Goal: Check status: Check status

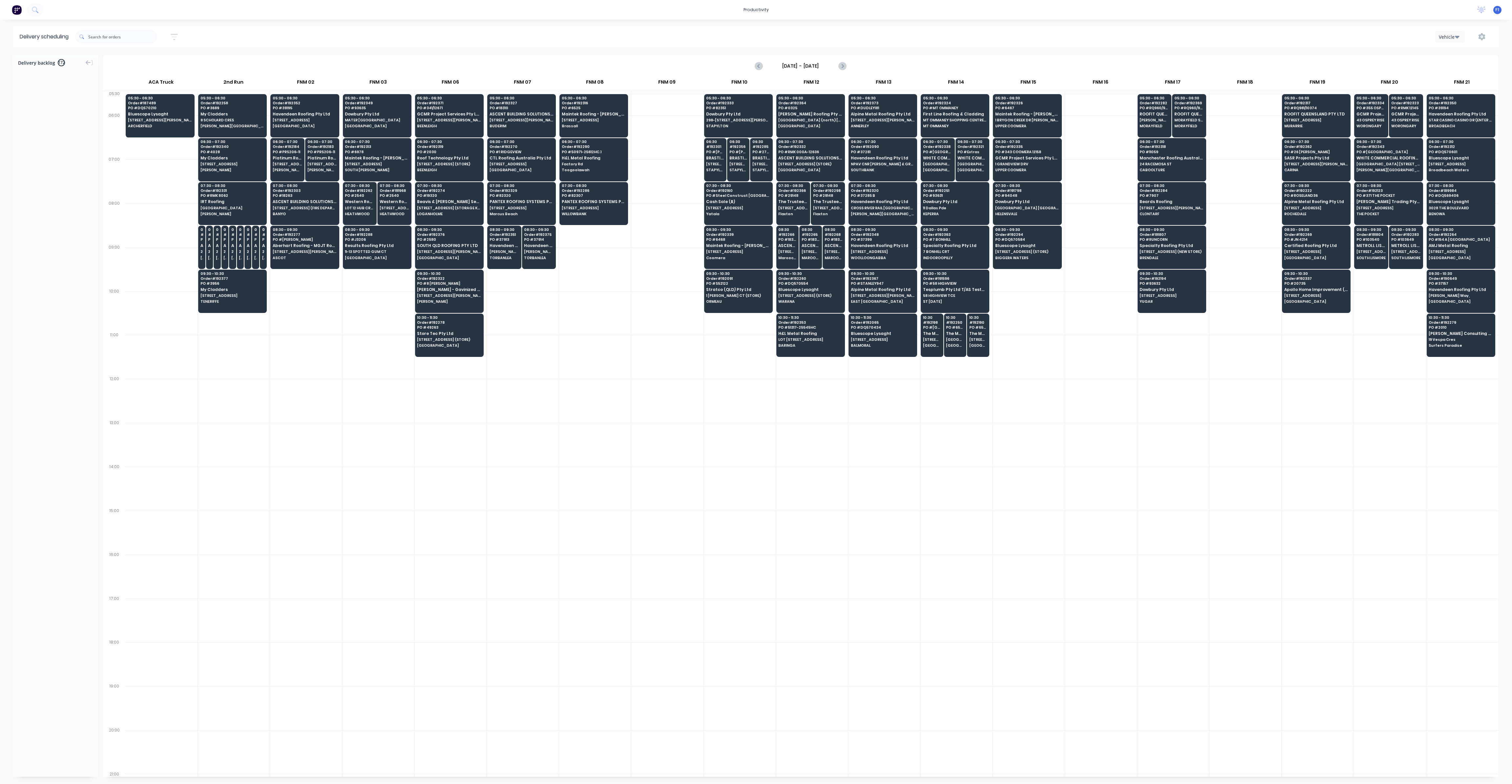
scroll to position [0, 1]
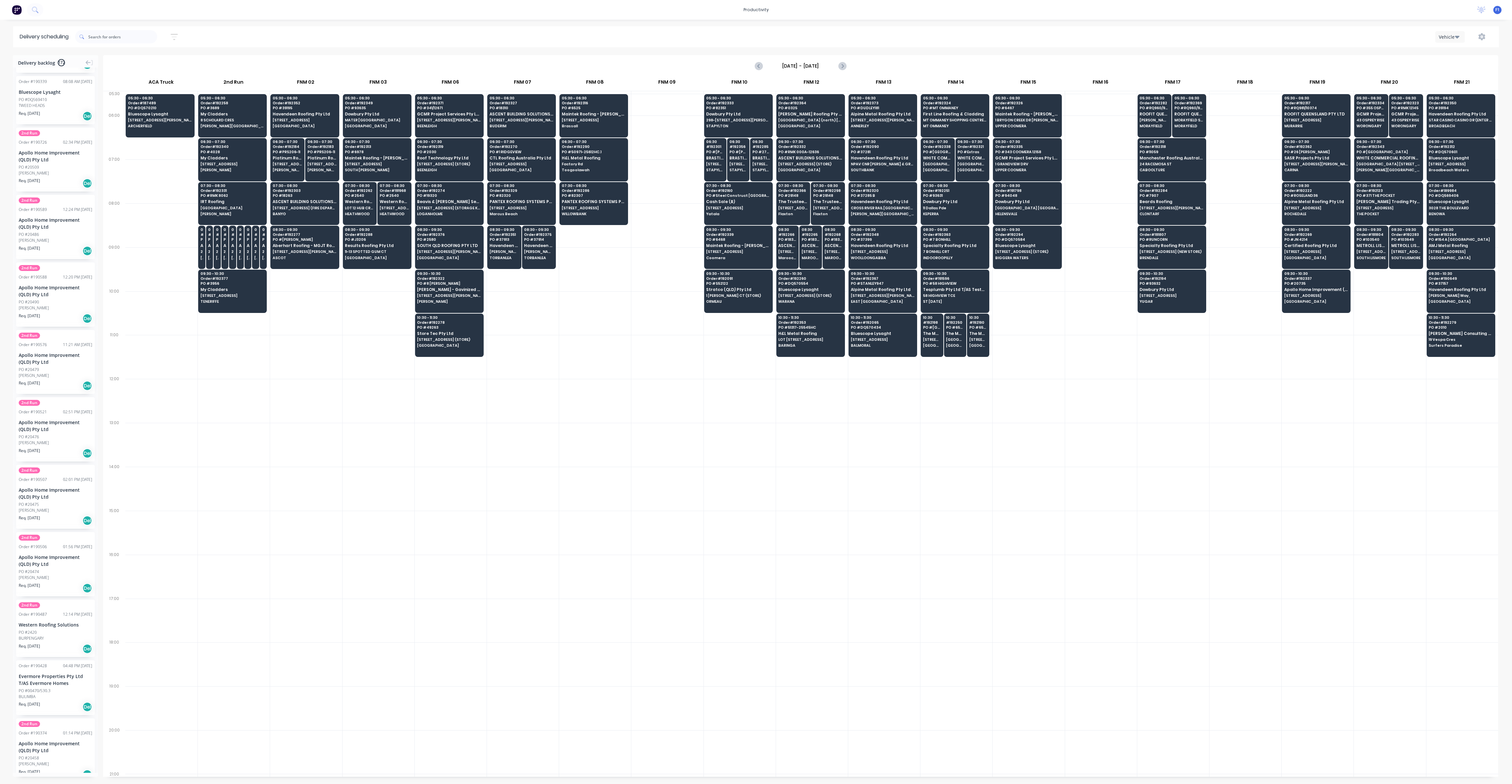
click at [1457, 39] on icon "button" at bounding box center [1457, 36] width 5 height 7
click at [1453, 66] on div "Vehicle" at bounding box center [1468, 67] width 65 height 13
click at [178, 38] on icon "button" at bounding box center [174, 37] width 7 height 8
click at [171, 80] on icon at bounding box center [168, 82] width 5 height 7
click at [147, 104] on div "Required date" at bounding box center [144, 107] width 62 height 12
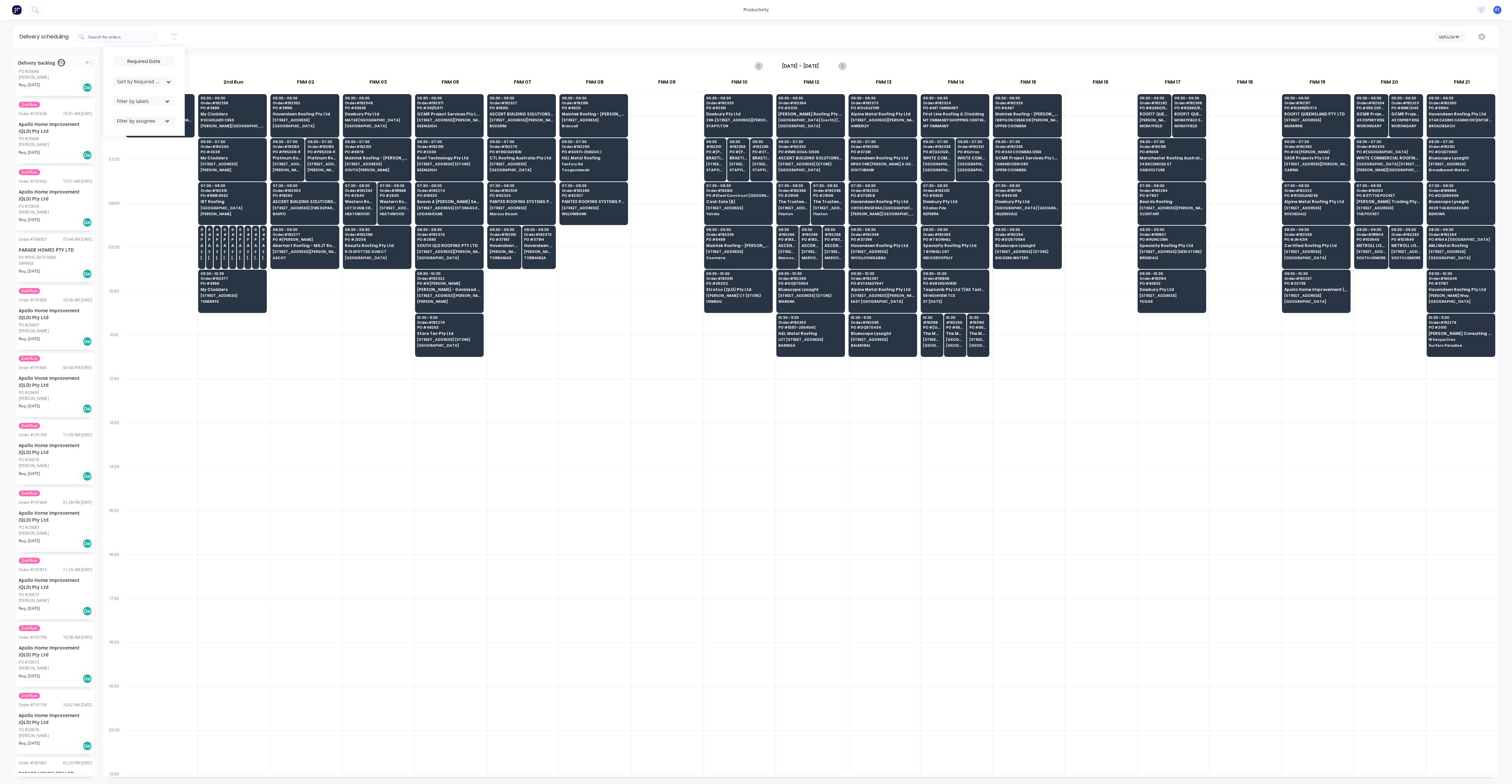
scroll to position [8905, 0]
click at [171, 83] on icon at bounding box center [168, 82] width 5 height 2
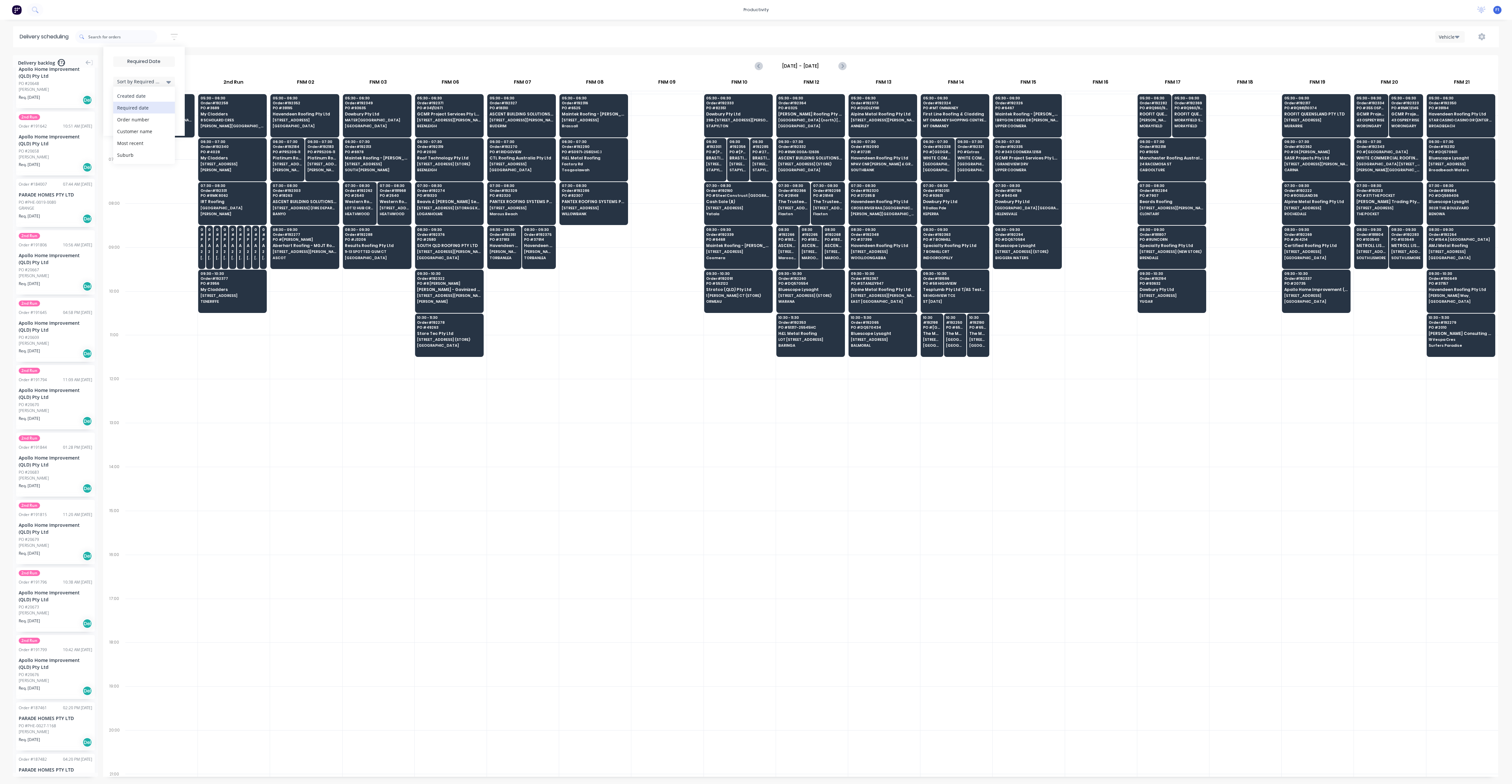
click at [160, 93] on div "Created date" at bounding box center [144, 96] width 62 height 12
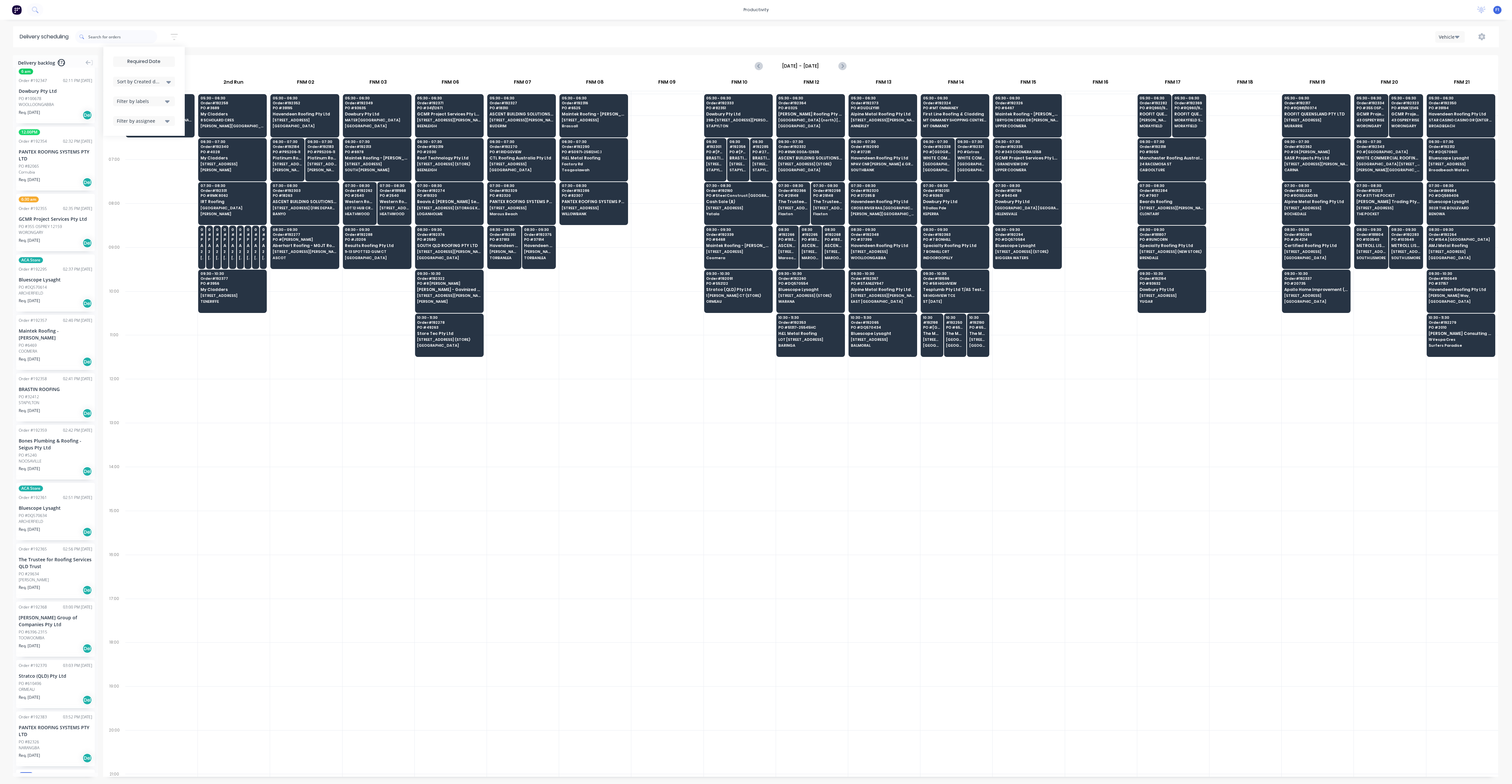
scroll to position [8725, 0]
click at [155, 63] on input at bounding box center [144, 62] width 61 height 10
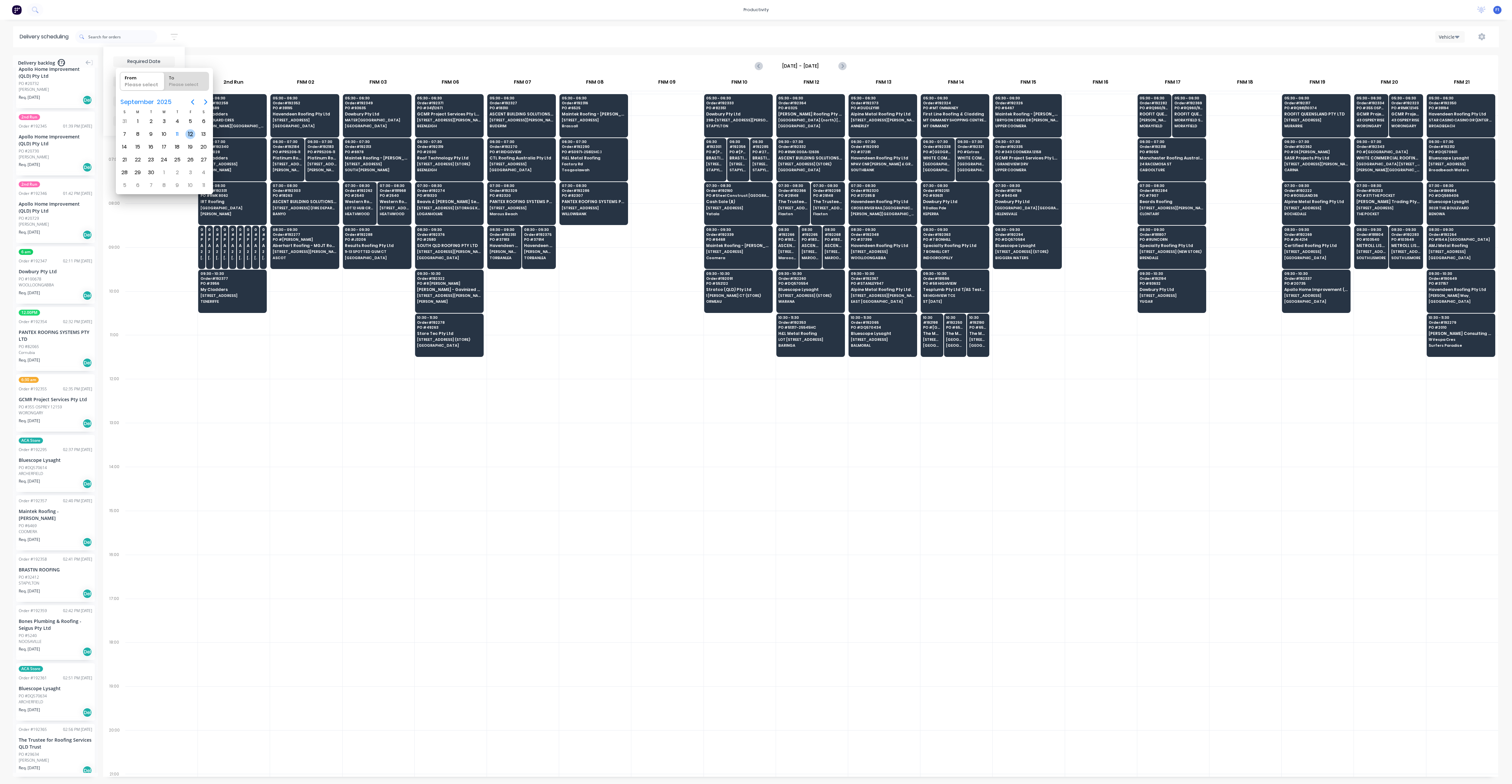
click at [190, 134] on div "12" at bounding box center [190, 134] width 10 height 10
type input "[DATE]"
radio input "false"
radio input "true"
click at [190, 134] on div "12" at bounding box center [190, 134] width 10 height 10
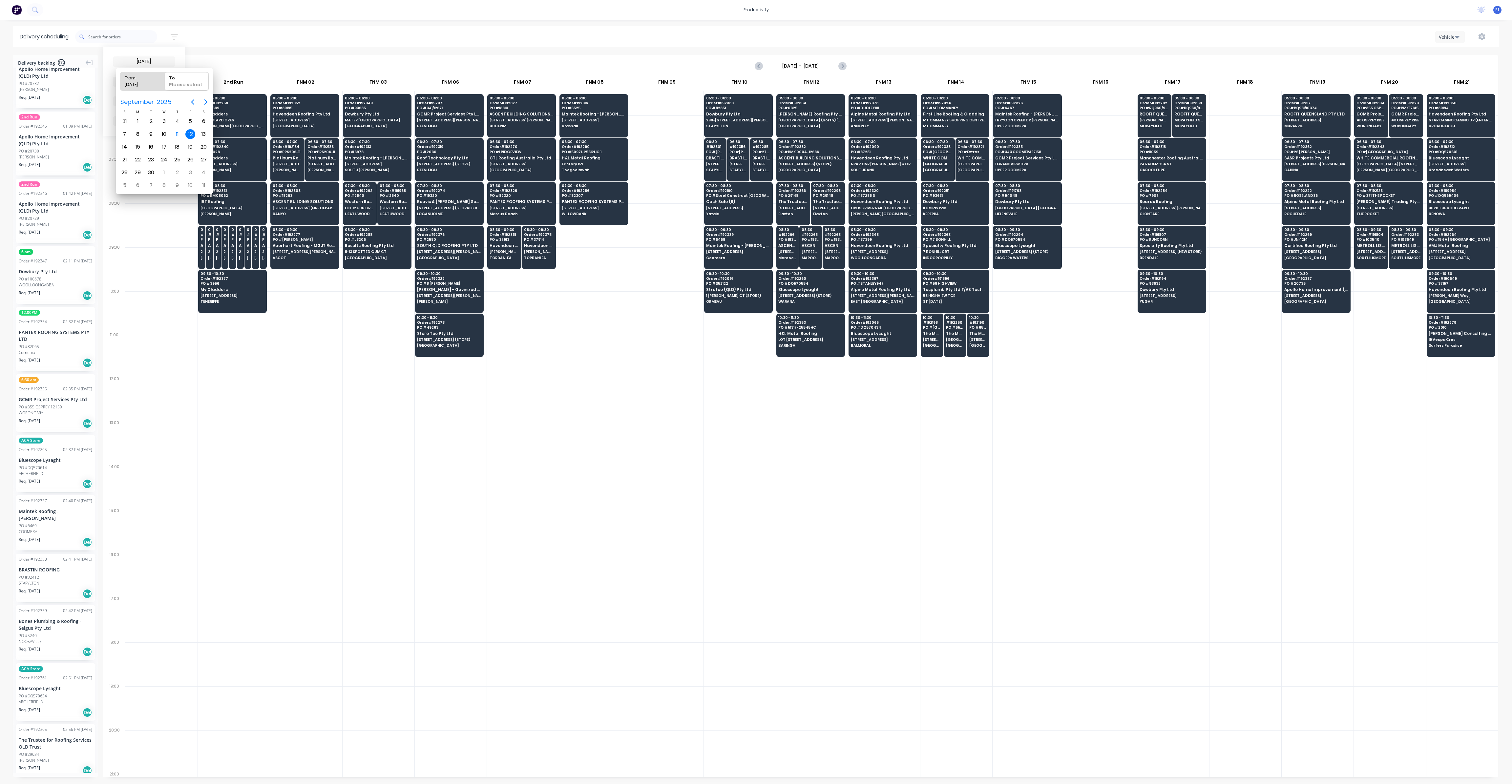
type input "[DATE] - [DATE]"
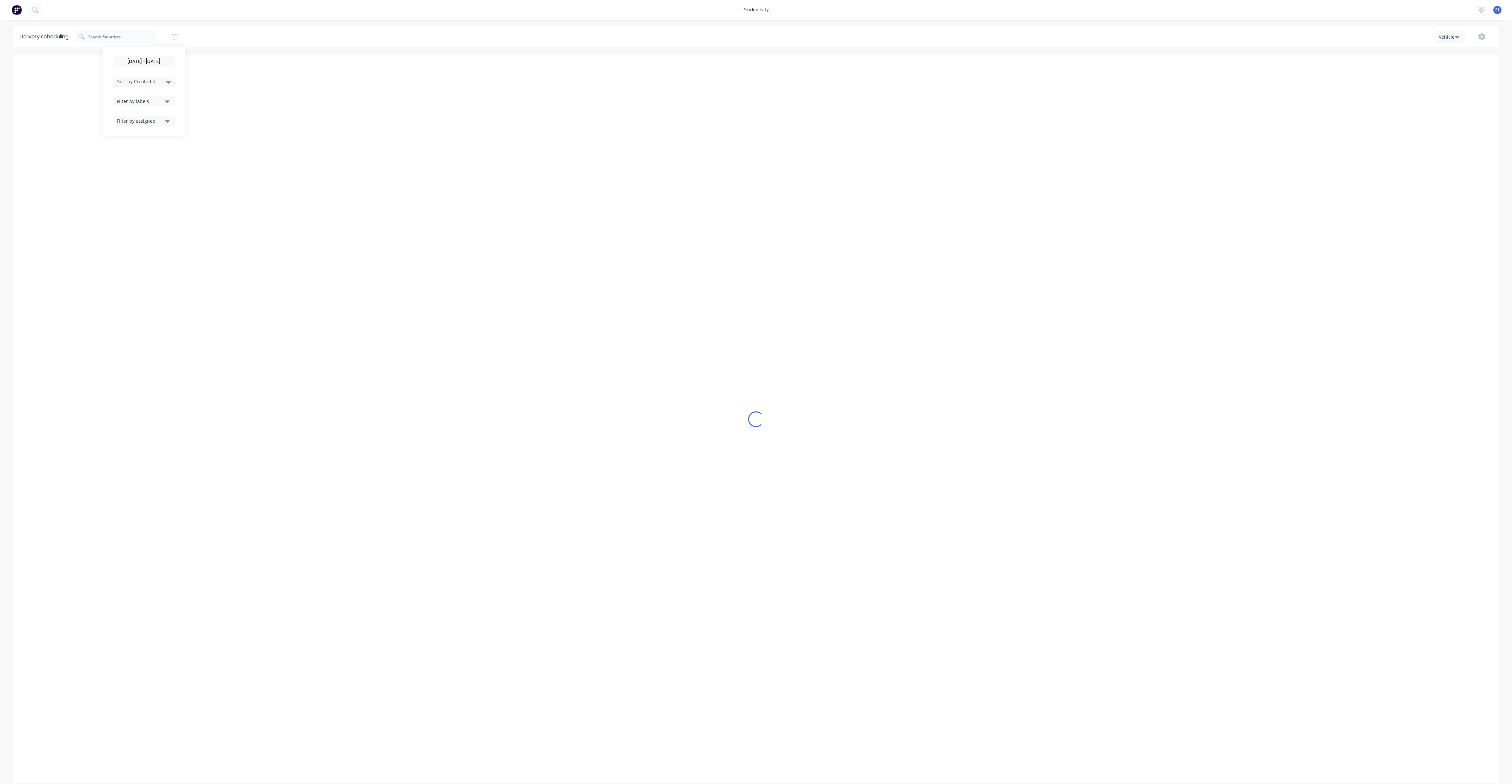
scroll to position [0, 0]
click at [843, 68] on icon "Next page" at bounding box center [842, 66] width 8 height 8
type input "[DATE] - [DATE]"
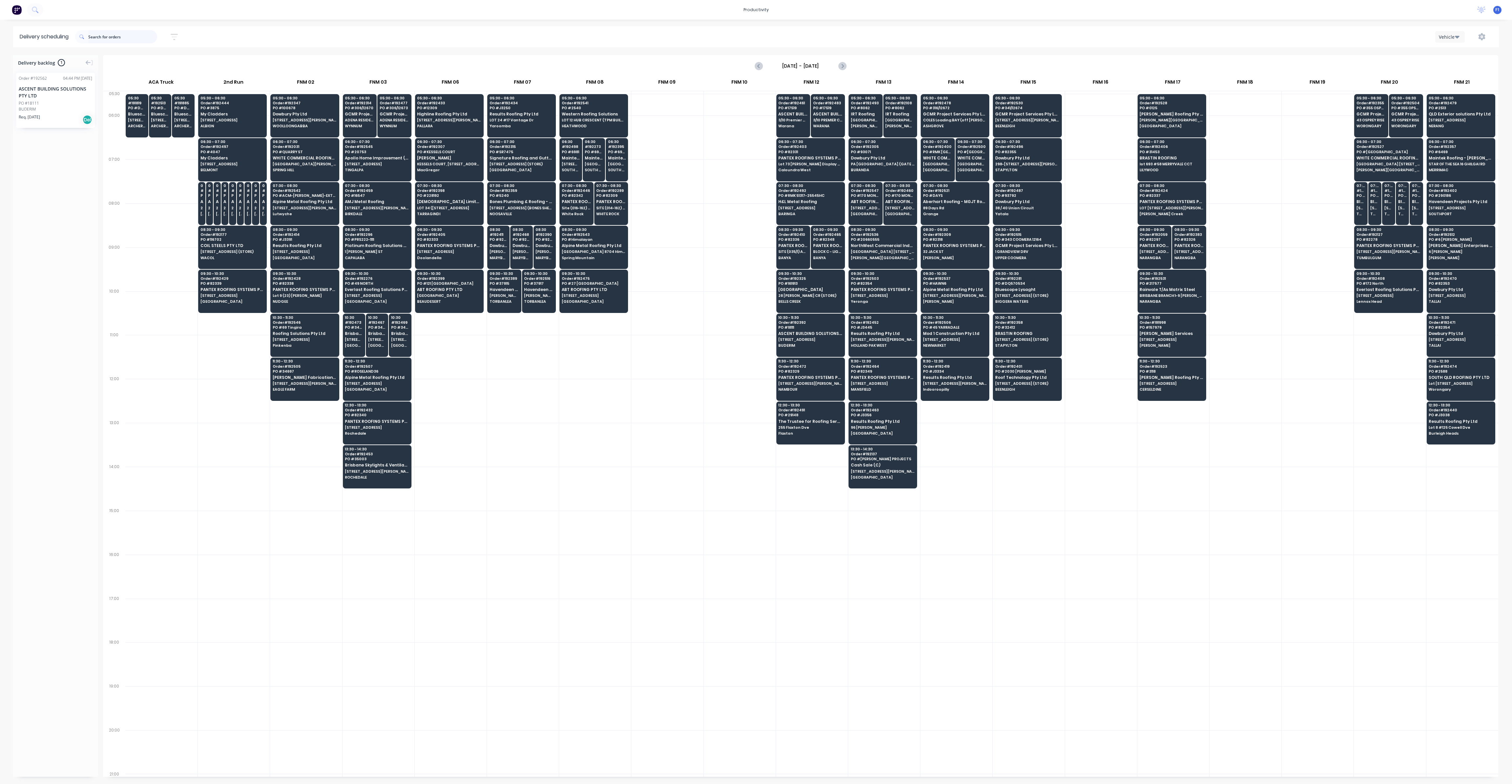
click at [109, 38] on input "text" at bounding box center [122, 36] width 69 height 13
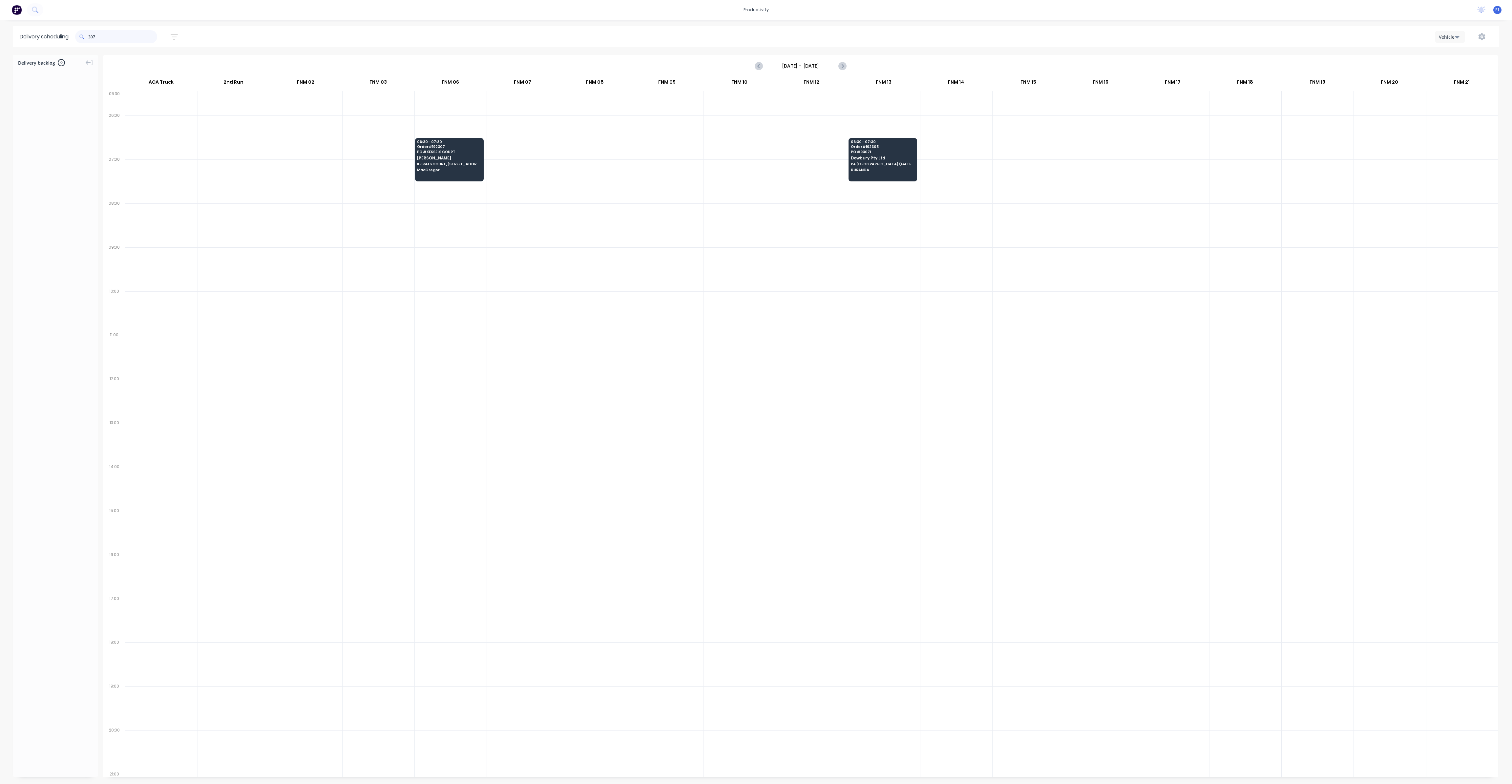
click at [92, 34] on input "307" at bounding box center [122, 36] width 69 height 13
click at [91, 38] on input "307" at bounding box center [122, 36] width 69 height 13
type input "7"
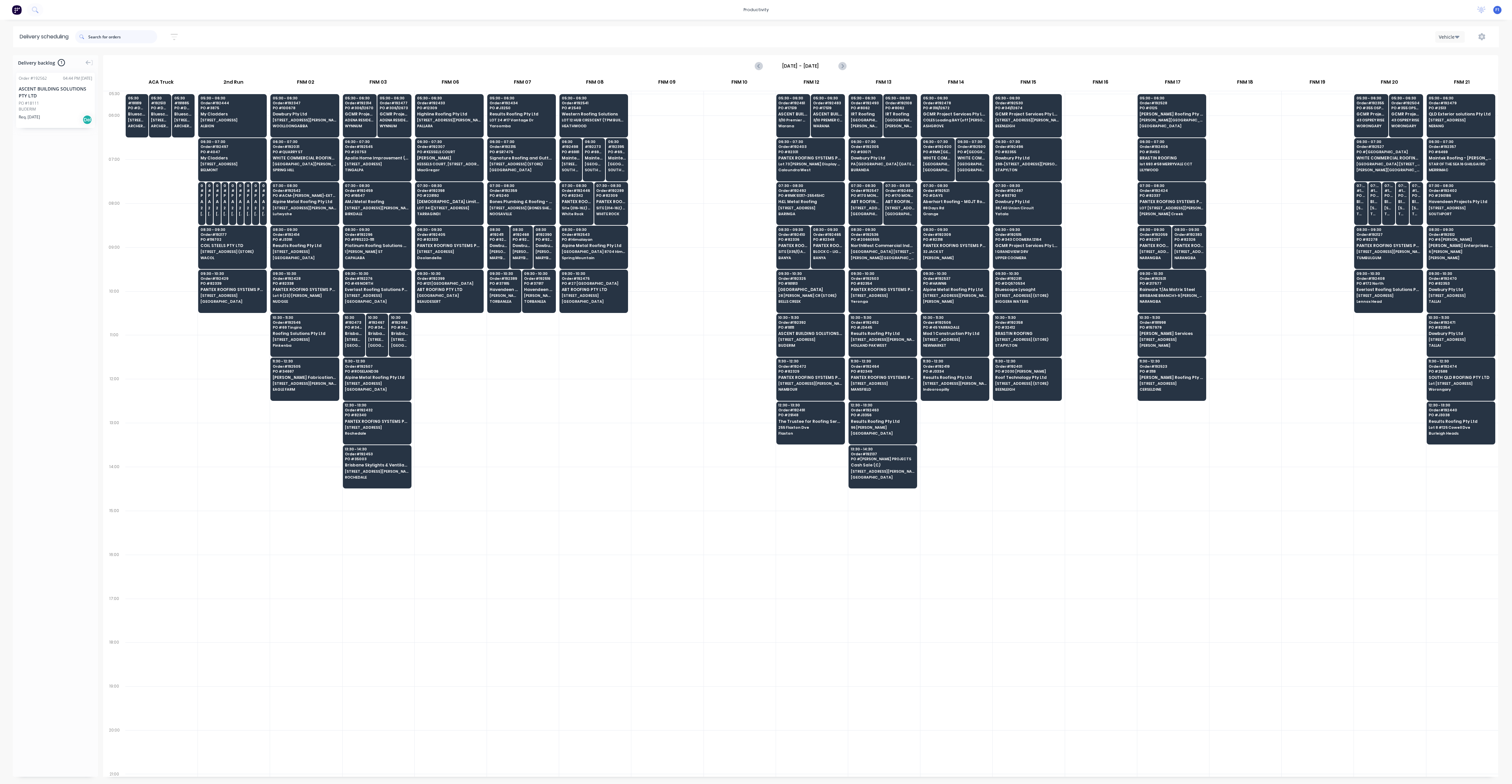
click at [95, 35] on input "text" at bounding box center [122, 36] width 69 height 13
type input "273"
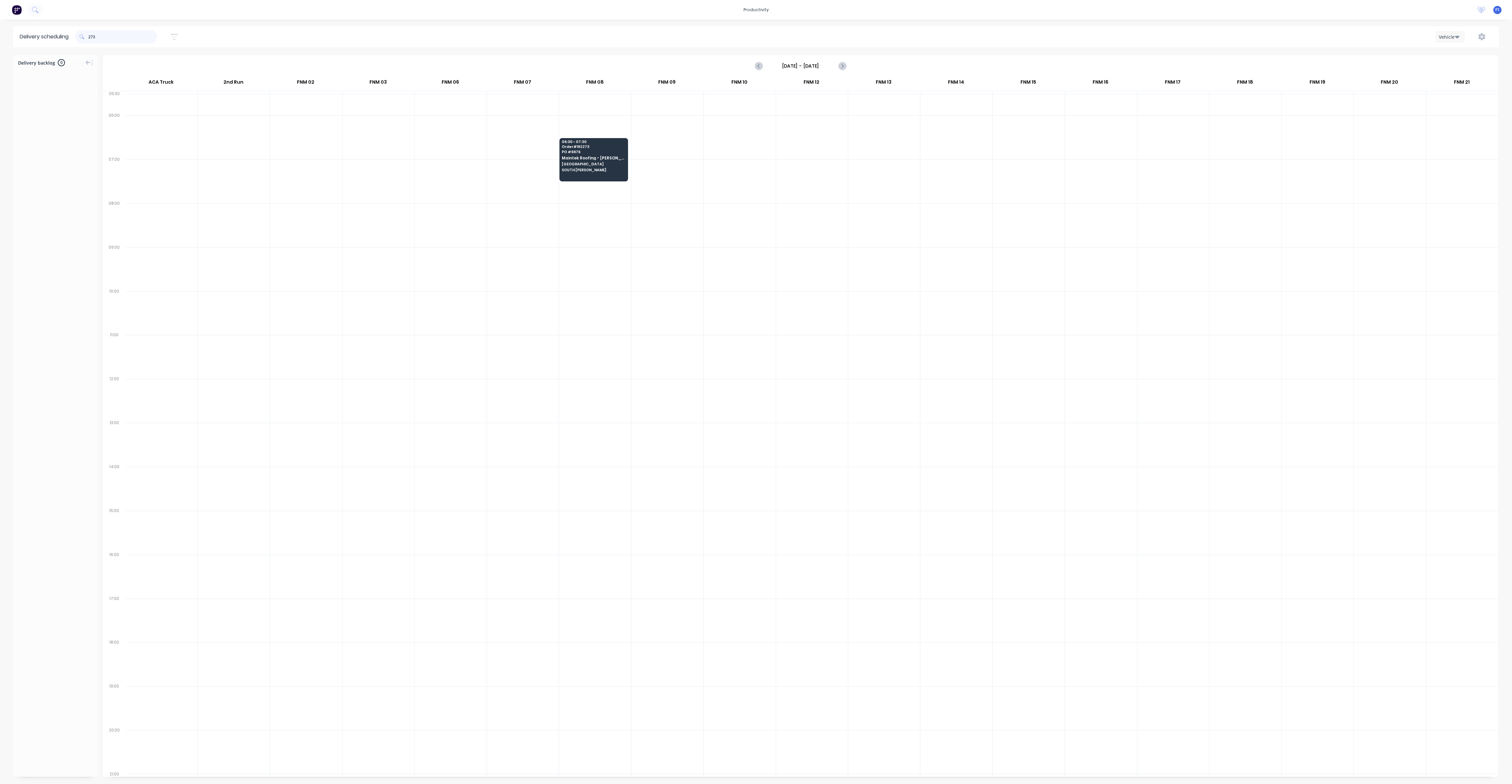
drag, startPoint x: 91, startPoint y: 35, endPoint x: 123, endPoint y: 39, distance: 32.2
click at [100, 36] on input "273" at bounding box center [122, 36] width 69 height 13
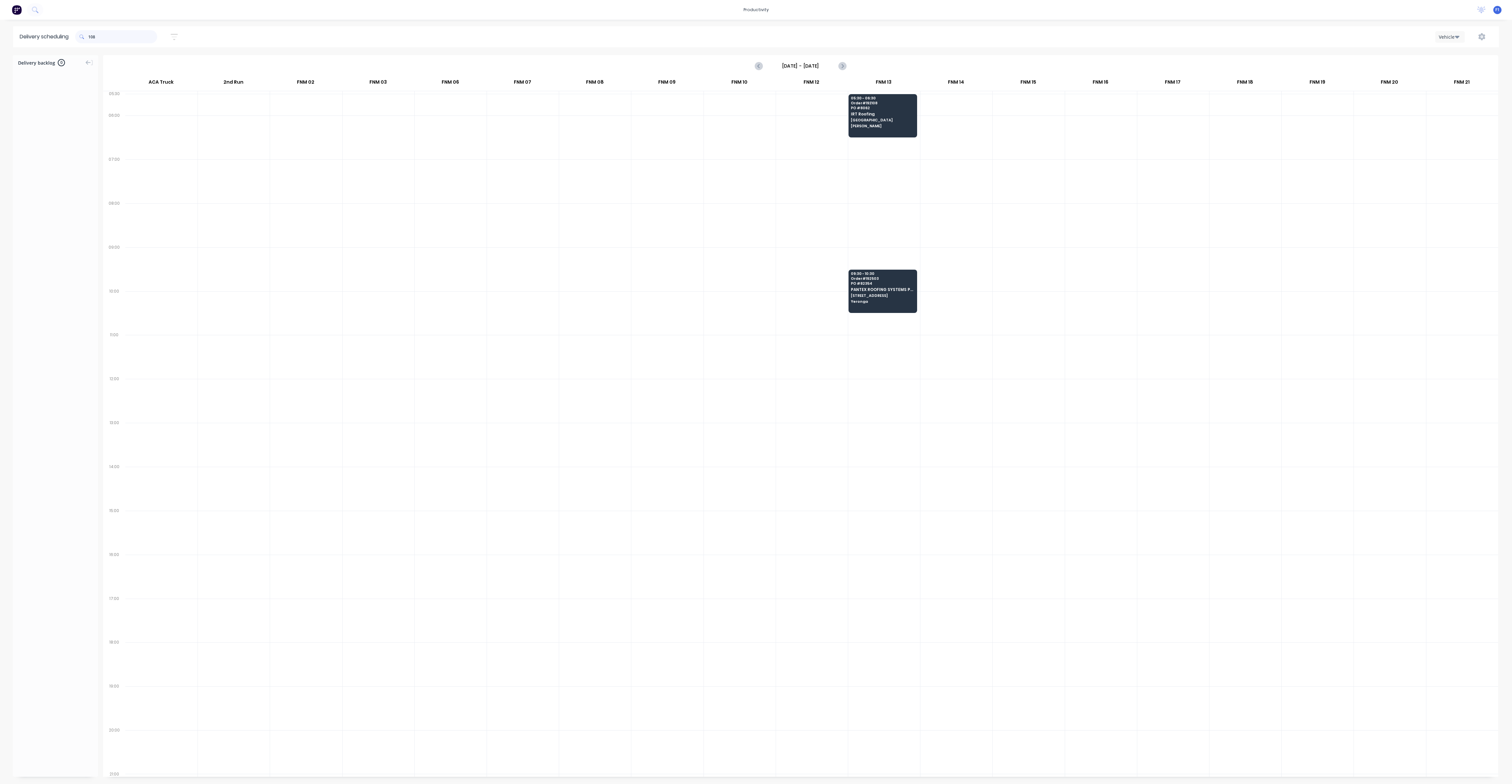
click at [93, 39] on input "108" at bounding box center [122, 36] width 69 height 13
click at [90, 34] on input "108" at bounding box center [122, 36] width 69 height 13
type input "8"
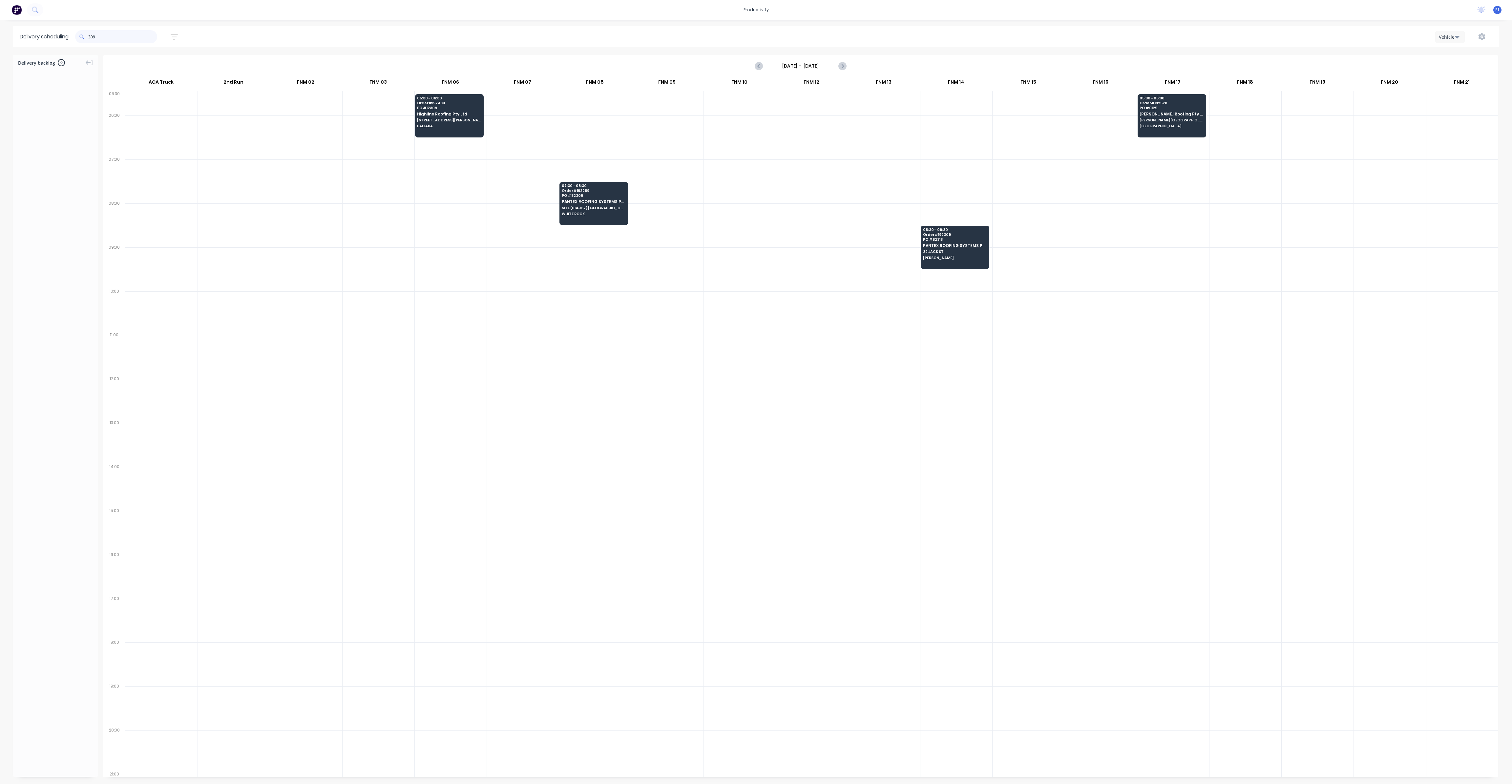
click at [92, 39] on input "309" at bounding box center [122, 36] width 69 height 13
click at [90, 35] on input "309" at bounding box center [122, 36] width 69 height 13
type input "9"
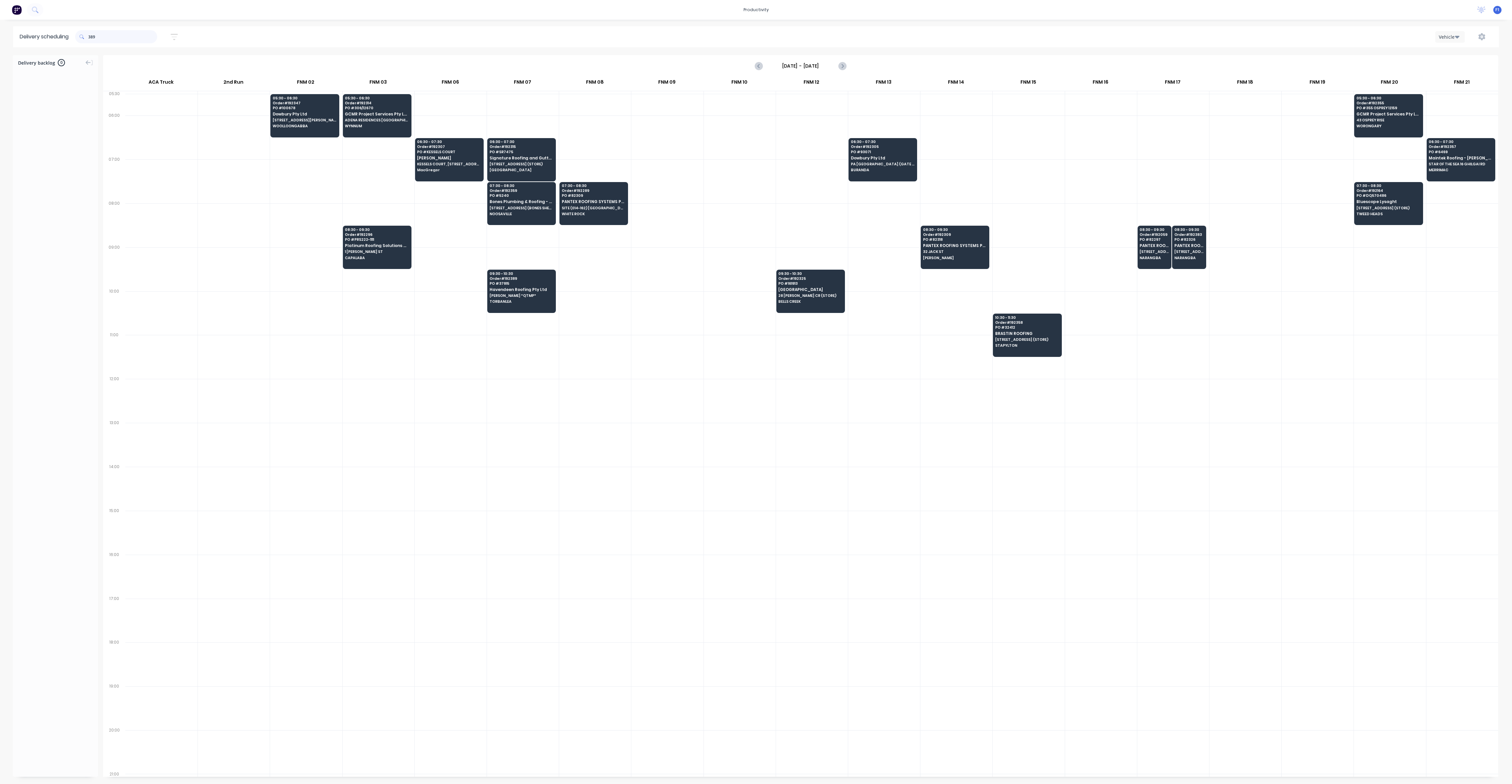
click at [91, 38] on input "389" at bounding box center [122, 36] width 69 height 13
type input "9"
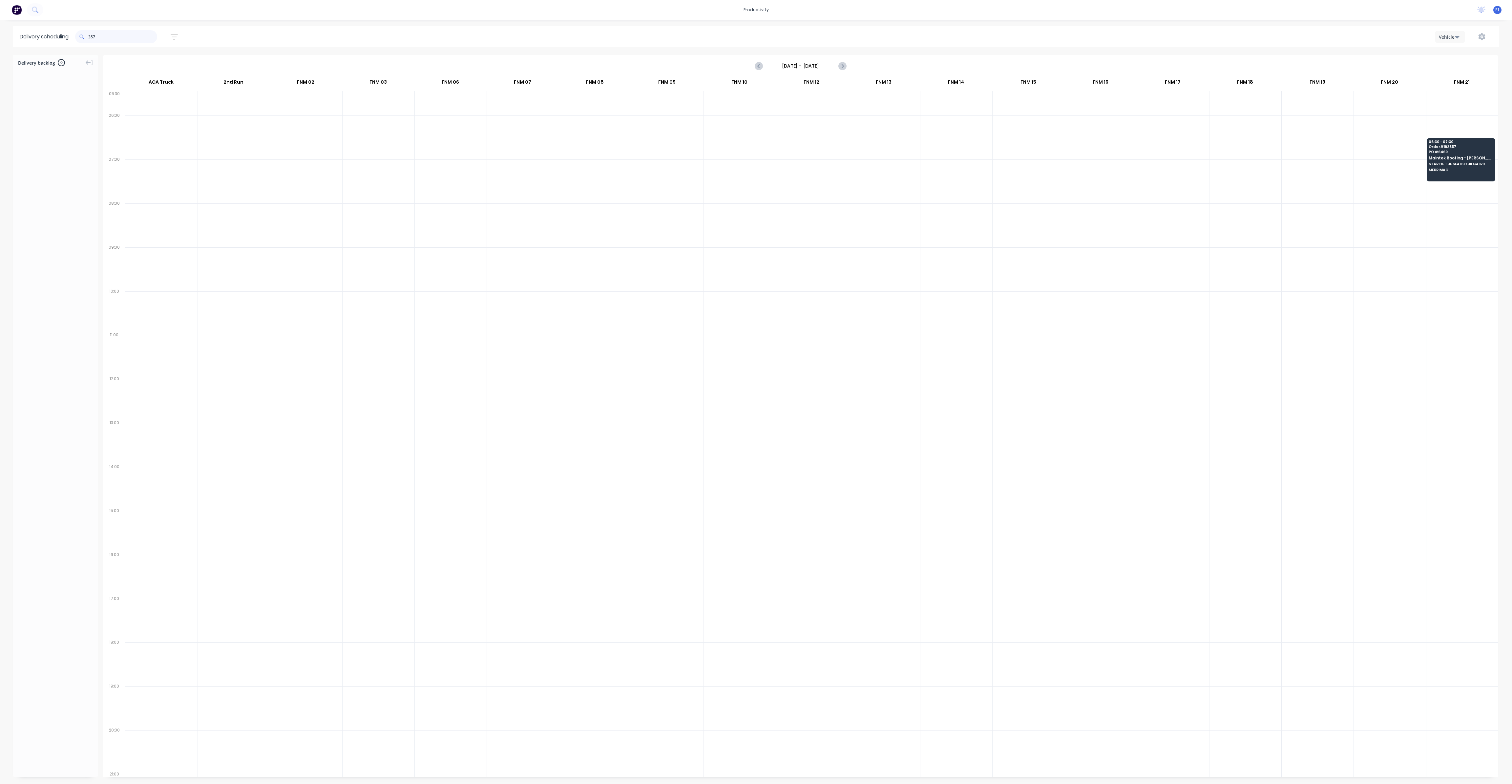
click at [93, 36] on input "357" at bounding box center [122, 36] width 69 height 13
click at [92, 36] on input "357" at bounding box center [122, 36] width 69 height 13
click at [92, 38] on input "357" at bounding box center [122, 36] width 69 height 13
click at [91, 38] on input "357" at bounding box center [122, 36] width 69 height 13
type input "7"
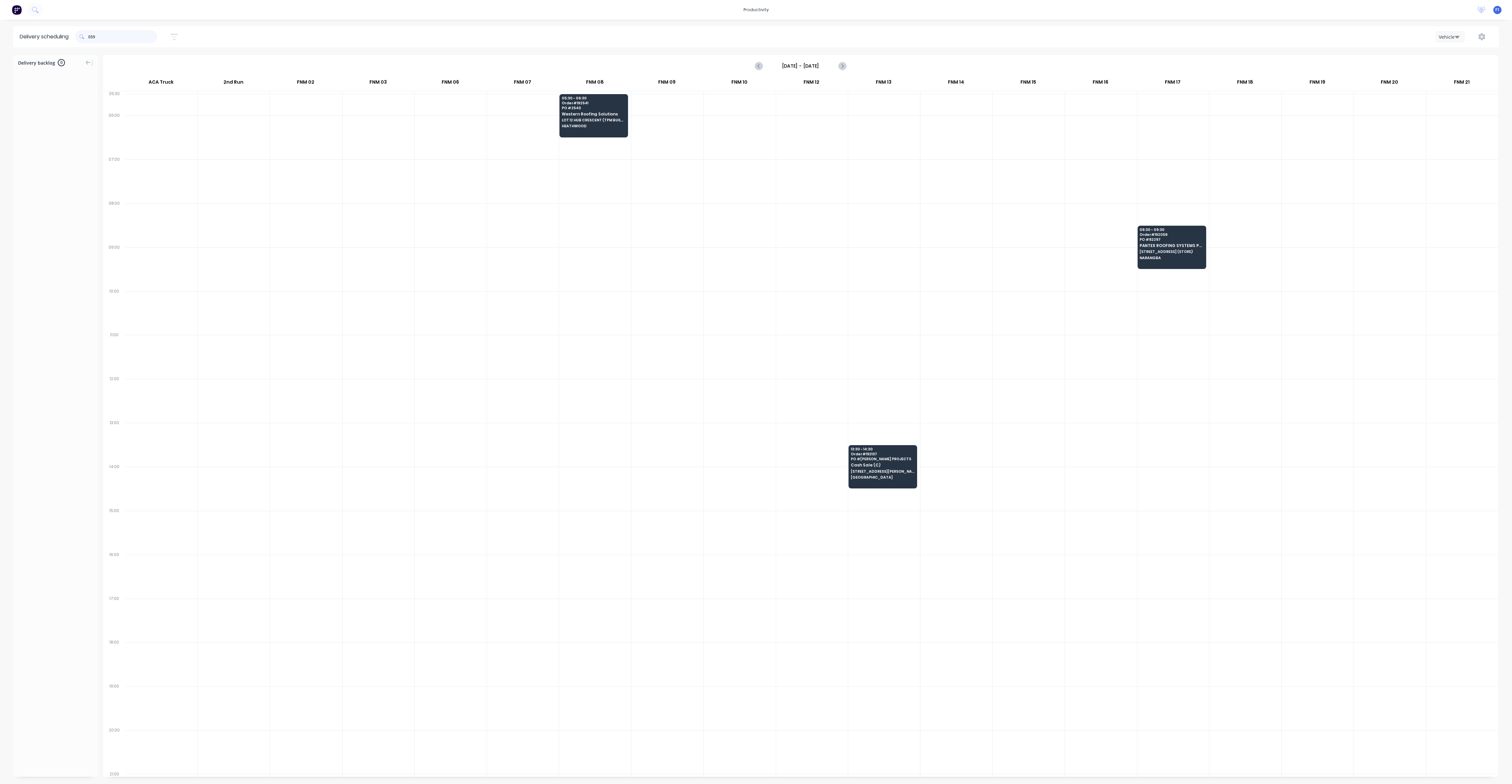
click at [93, 35] on input "059" at bounding box center [122, 36] width 69 height 13
click at [91, 35] on input "059" at bounding box center [122, 36] width 69 height 13
type input "9"
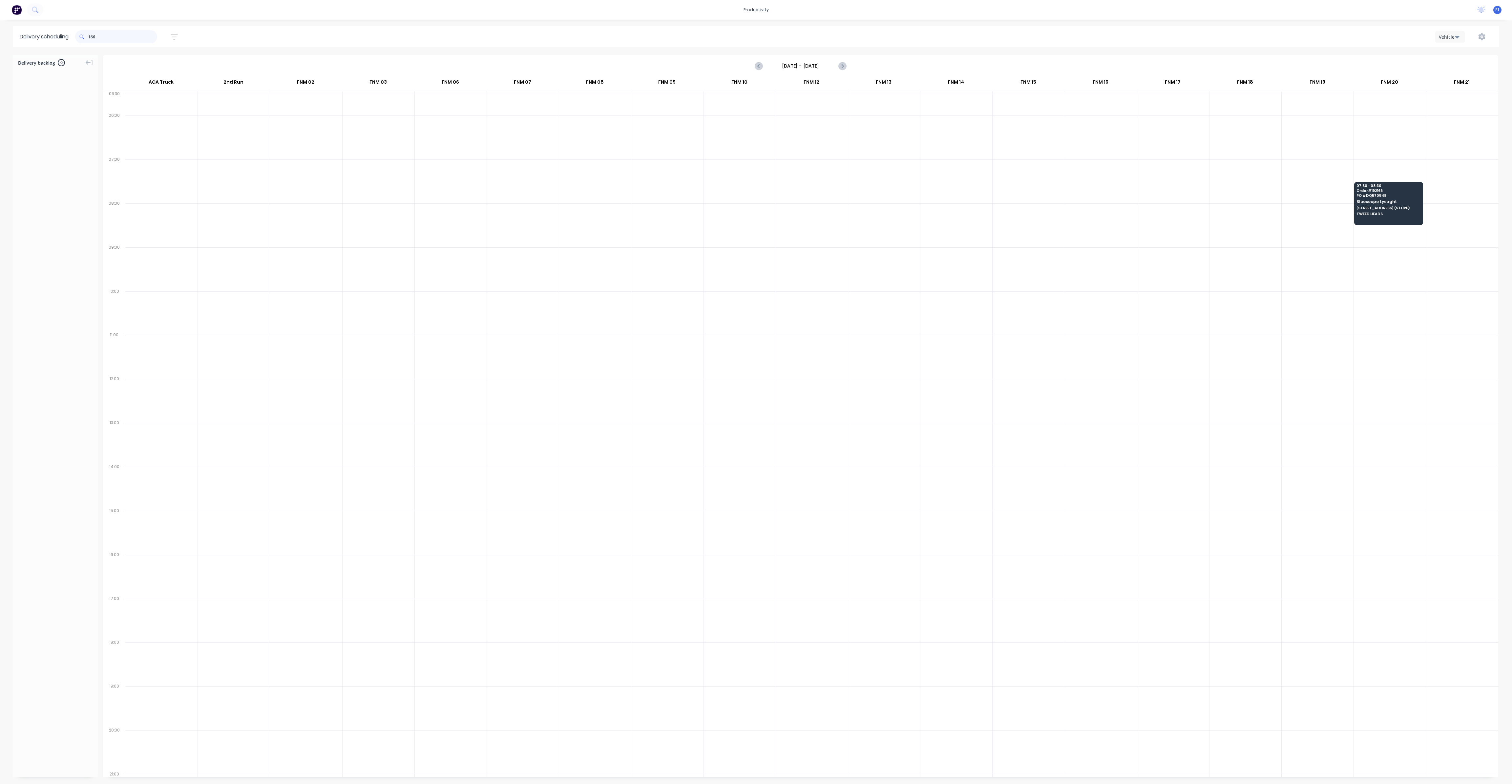
click at [92, 38] on input "166" at bounding box center [122, 36] width 69 height 13
click at [92, 38] on input "166" at bounding box center [122, 36] width 69 height 13
click at [91, 36] on input "166" at bounding box center [122, 36] width 69 height 13
type input "6"
drag, startPoint x: 90, startPoint y: 36, endPoint x: 110, endPoint y: 43, distance: 21.2
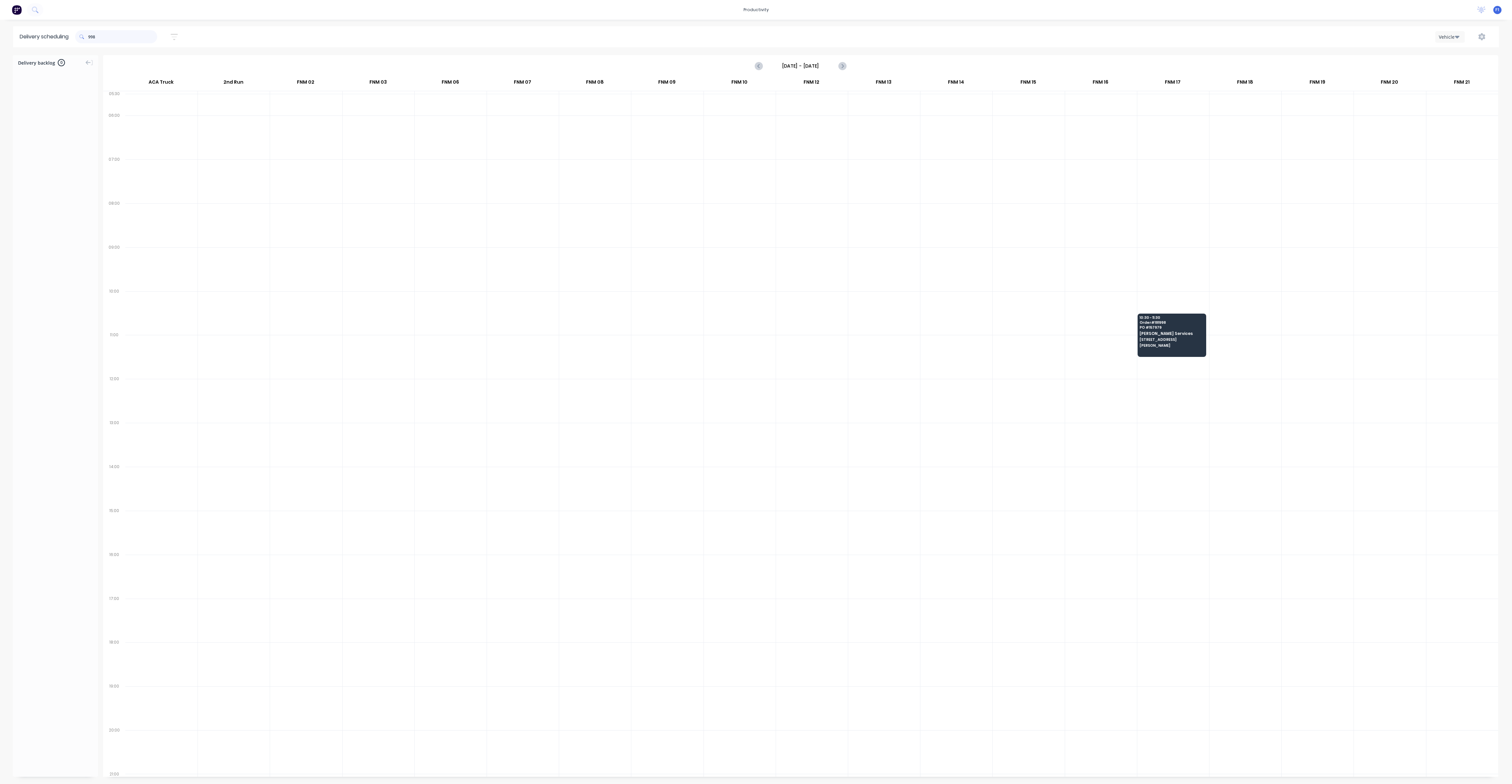
click at [92, 37] on input "998" at bounding box center [122, 36] width 69 height 13
type input "8"
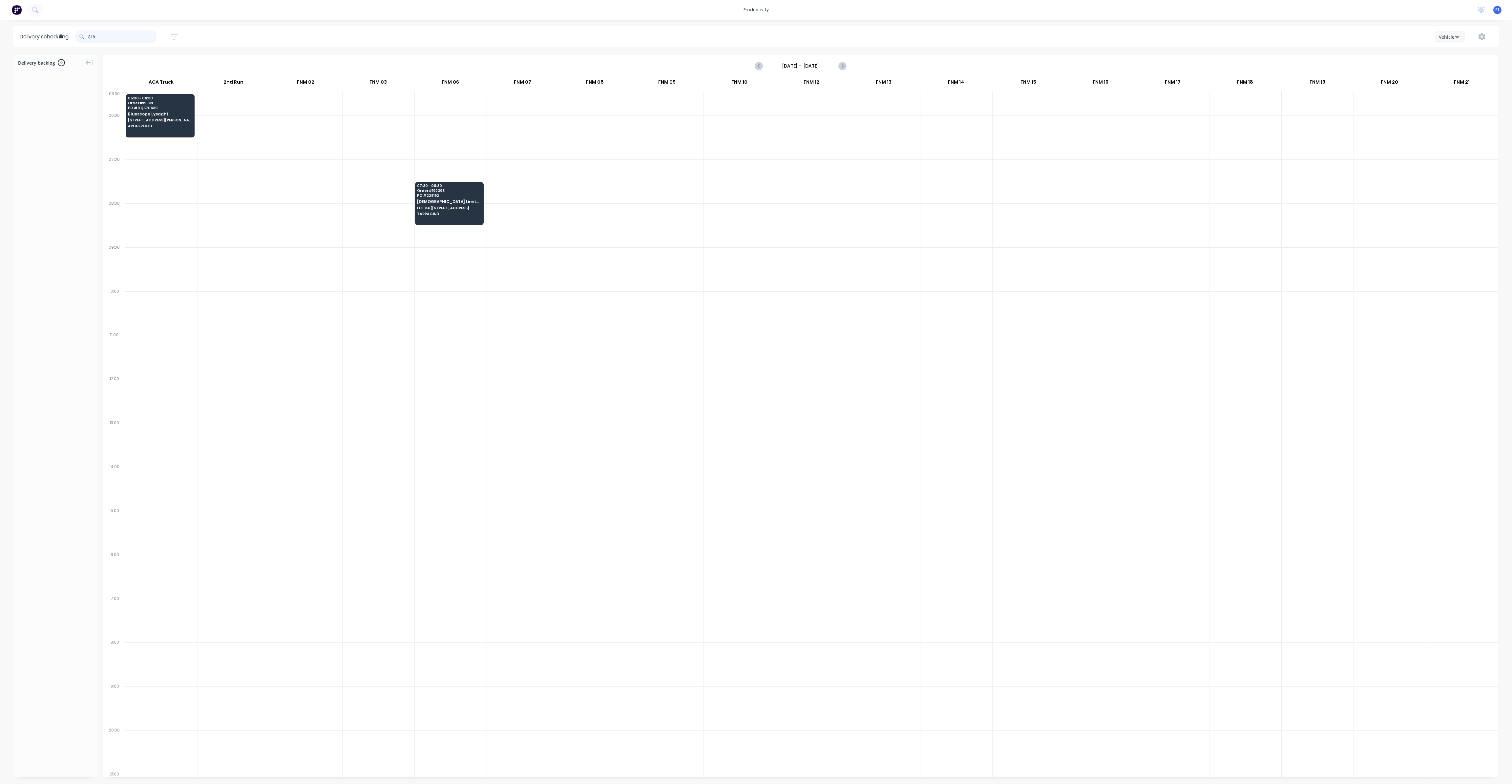
click at [91, 36] on input "819" at bounding box center [122, 36] width 69 height 13
type input "9"
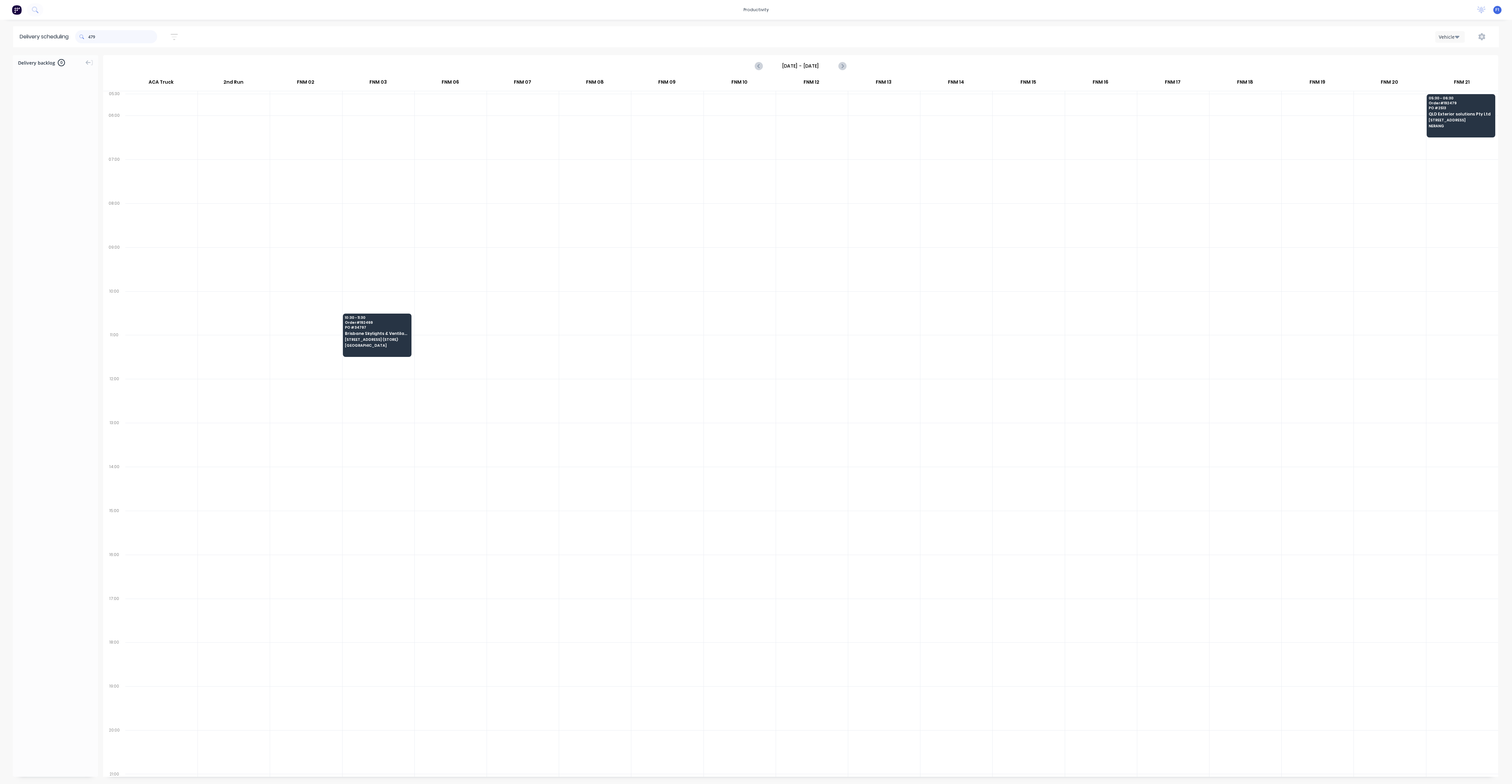
click at [91, 34] on input "479" at bounding box center [122, 36] width 69 height 13
type input "9"
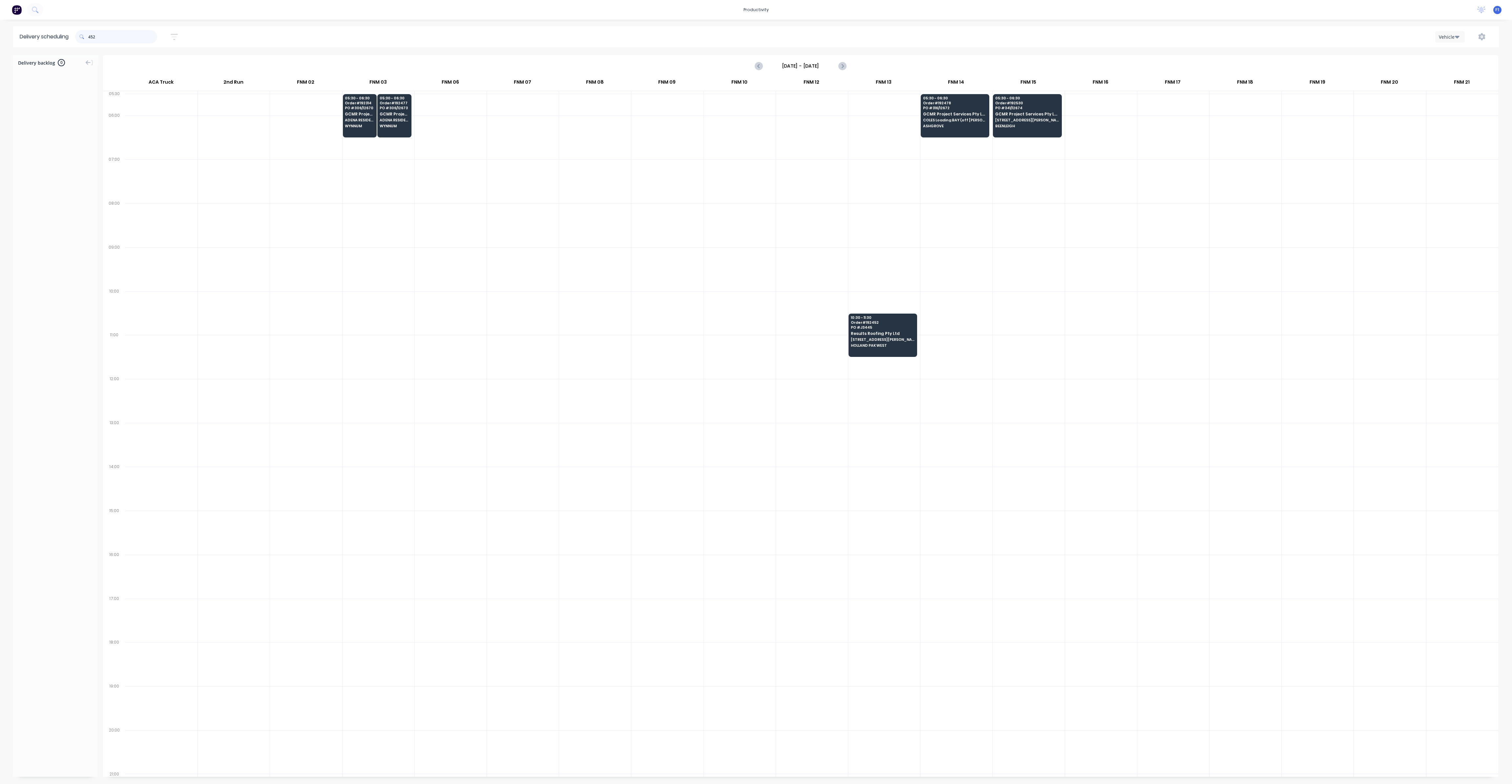
click at [91, 36] on input "452" at bounding box center [122, 36] width 69 height 13
type input "2"
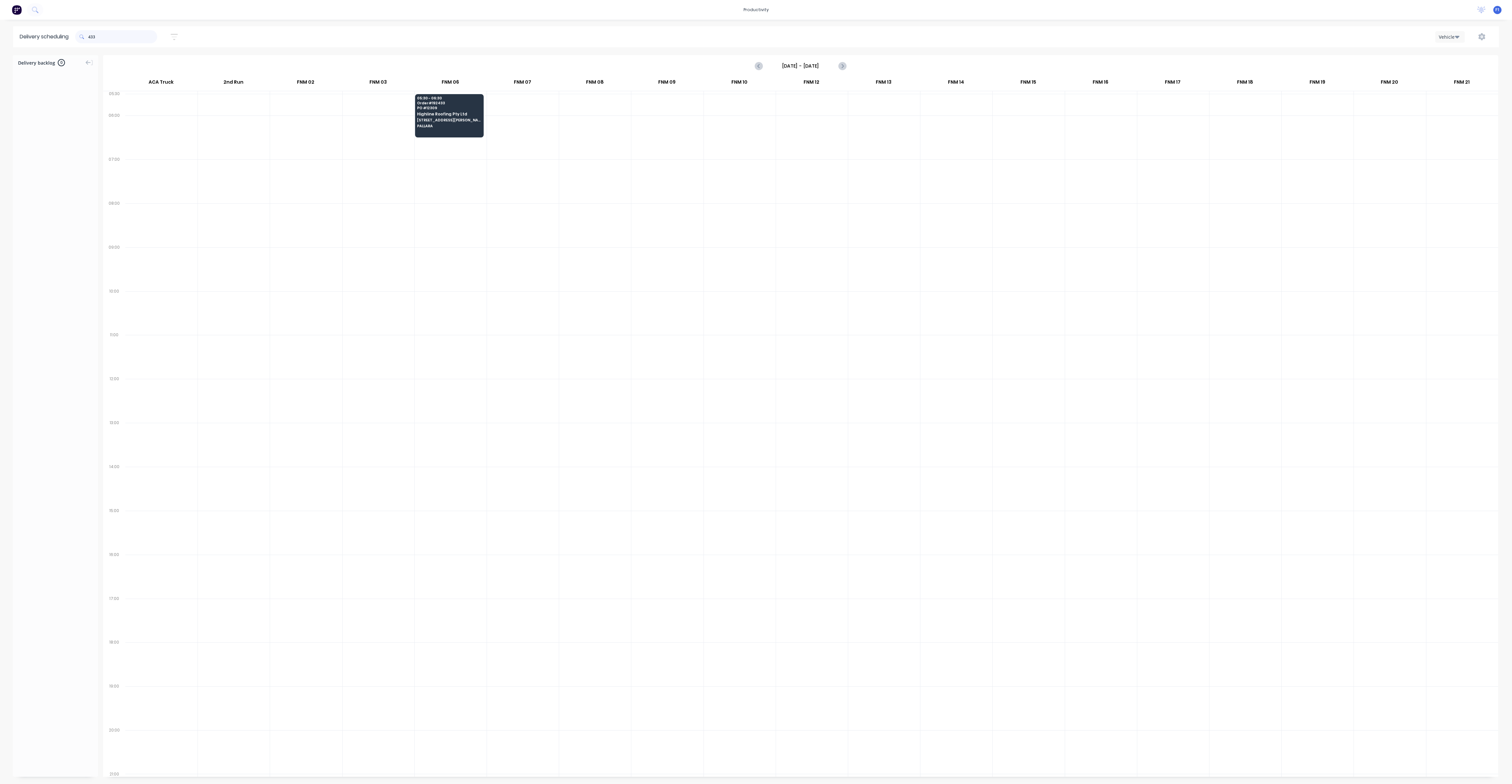
click at [92, 35] on input "433" at bounding box center [122, 36] width 69 height 13
click at [92, 38] on input "433" at bounding box center [122, 36] width 69 height 13
click at [92, 36] on input "433" at bounding box center [122, 36] width 69 height 13
click at [91, 38] on input "433" at bounding box center [122, 36] width 69 height 13
type input "3"
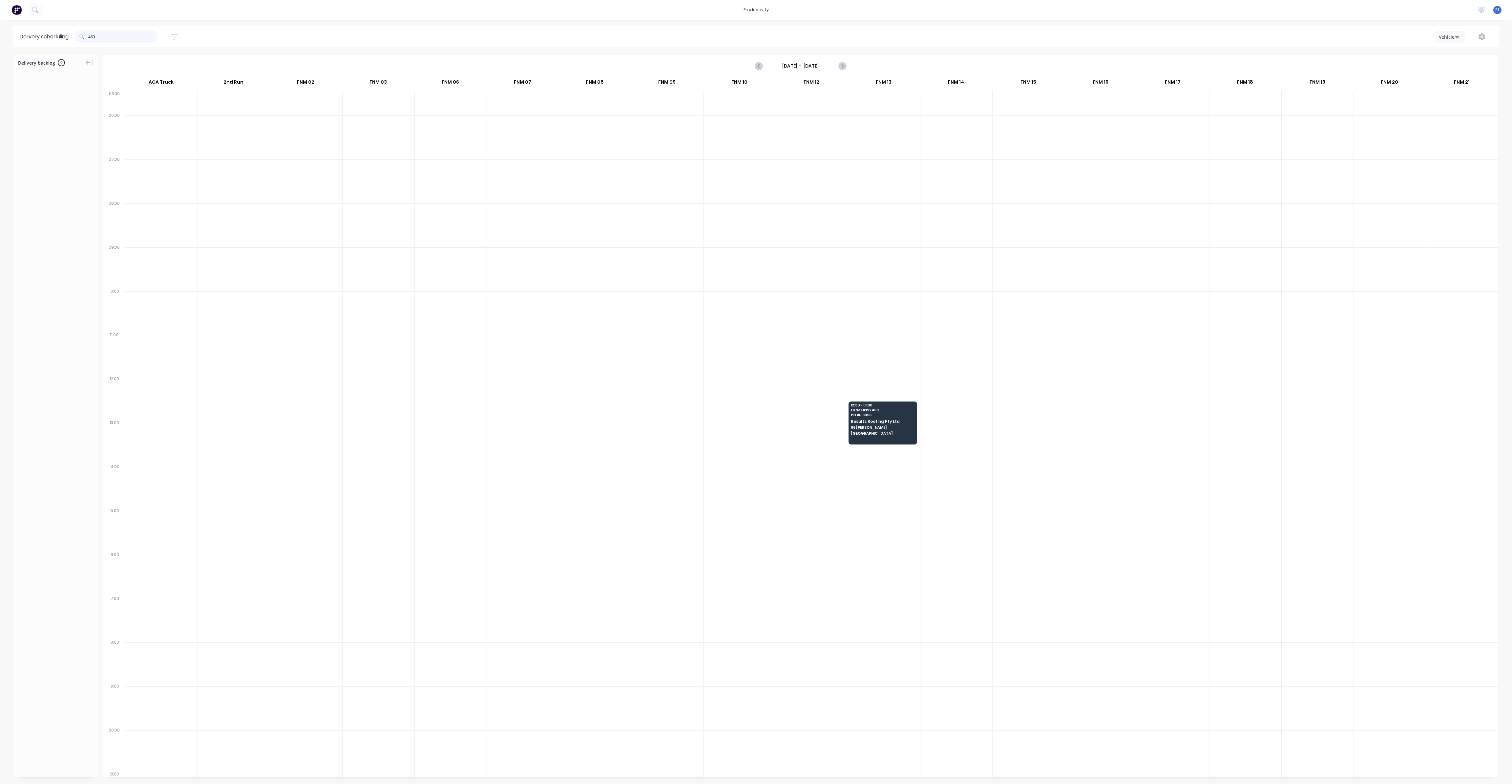
click at [92, 35] on input "463" at bounding box center [122, 36] width 69 height 13
click at [92, 38] on input "463" at bounding box center [122, 36] width 69 height 13
click at [88, 37] on span at bounding box center [82, 36] width 13 height 13
click at [90, 37] on input "463" at bounding box center [122, 36] width 69 height 13
type input "3"
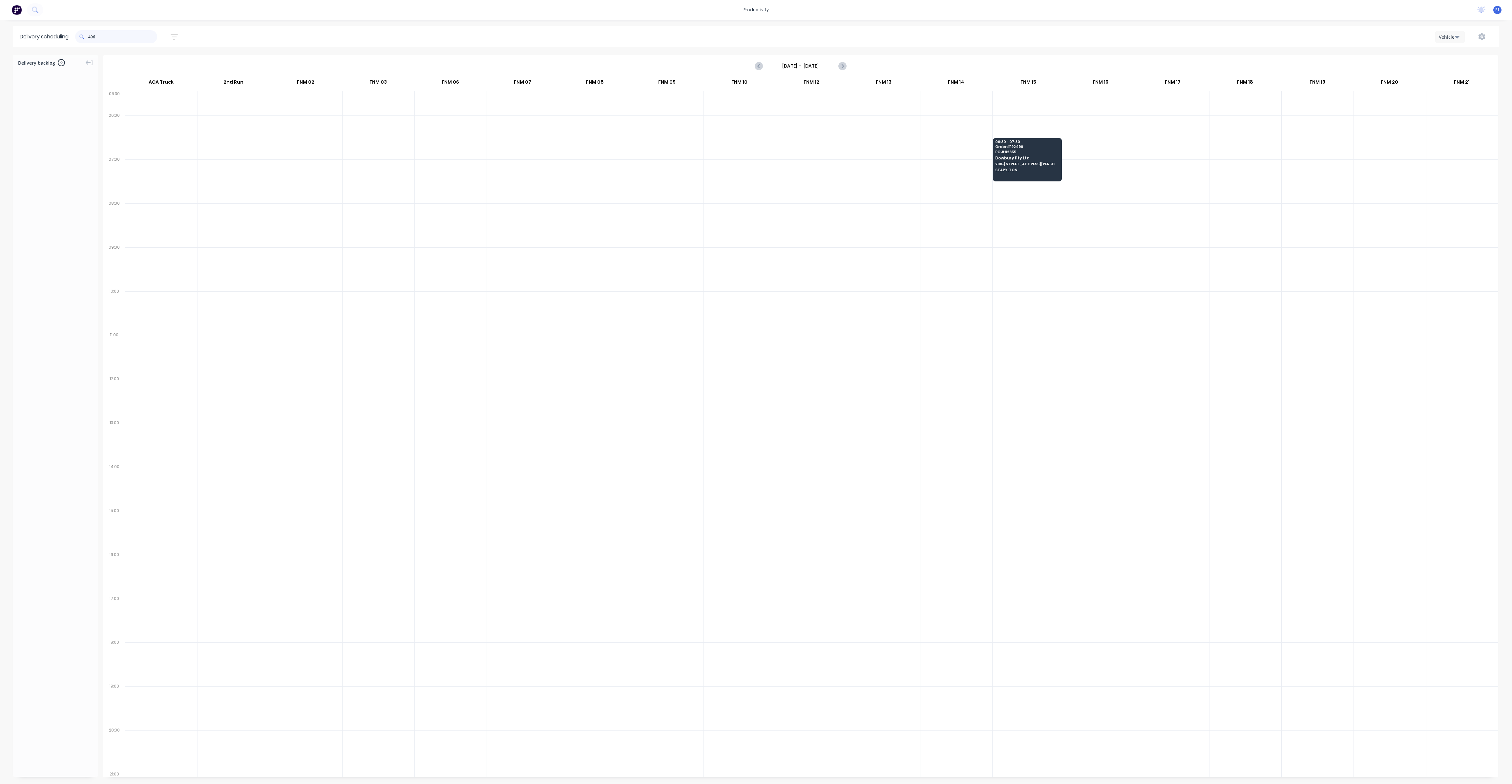
click at [92, 36] on input "496" at bounding box center [122, 36] width 69 height 13
click at [90, 37] on input "496" at bounding box center [122, 36] width 69 height 13
type input "6"
click at [92, 39] on input "470" at bounding box center [122, 36] width 69 height 13
click at [91, 37] on input "470" at bounding box center [122, 36] width 69 height 13
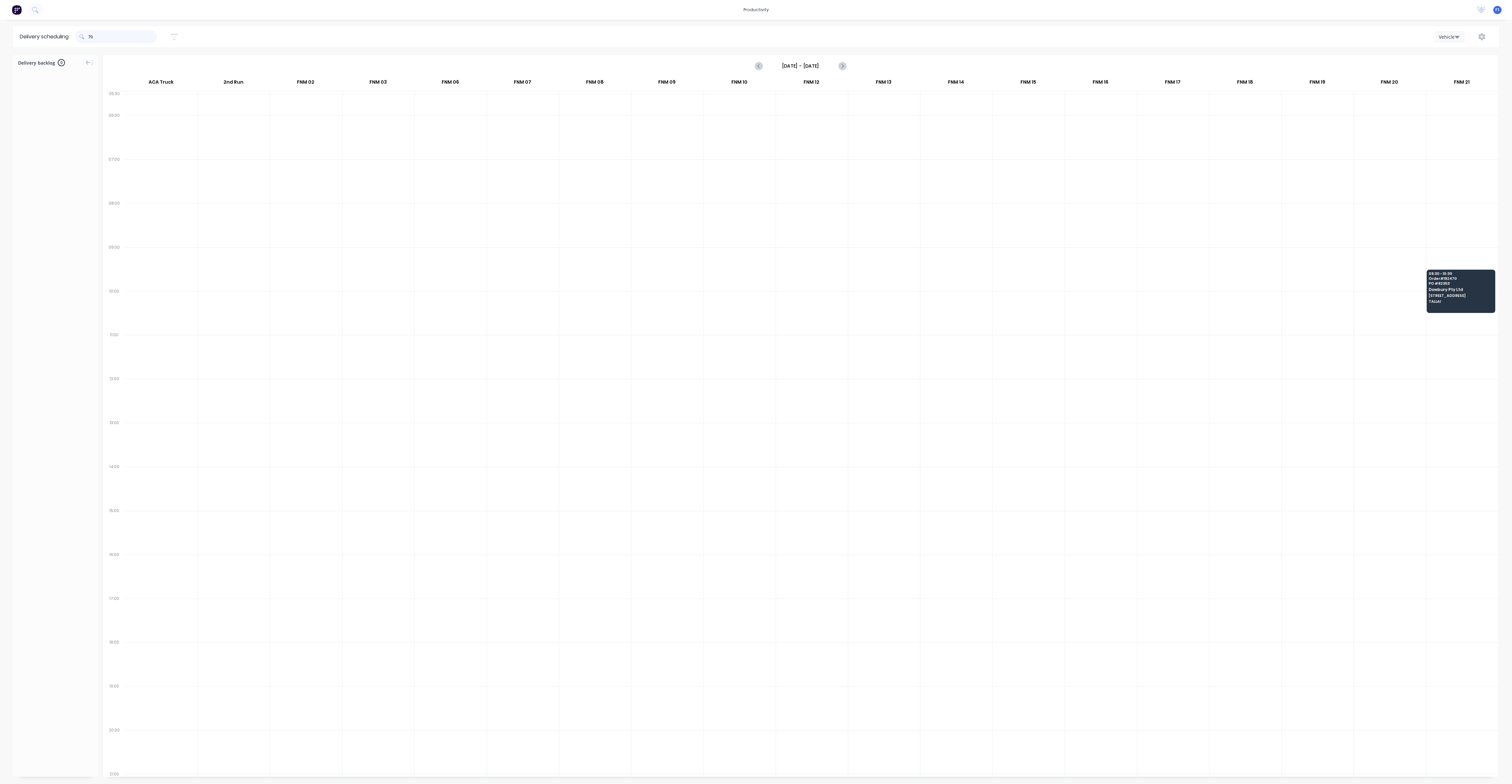
type input "0"
click at [92, 35] on input "399" at bounding box center [122, 36] width 69 height 13
click at [91, 38] on input "399" at bounding box center [122, 36] width 69 height 13
type input "9"
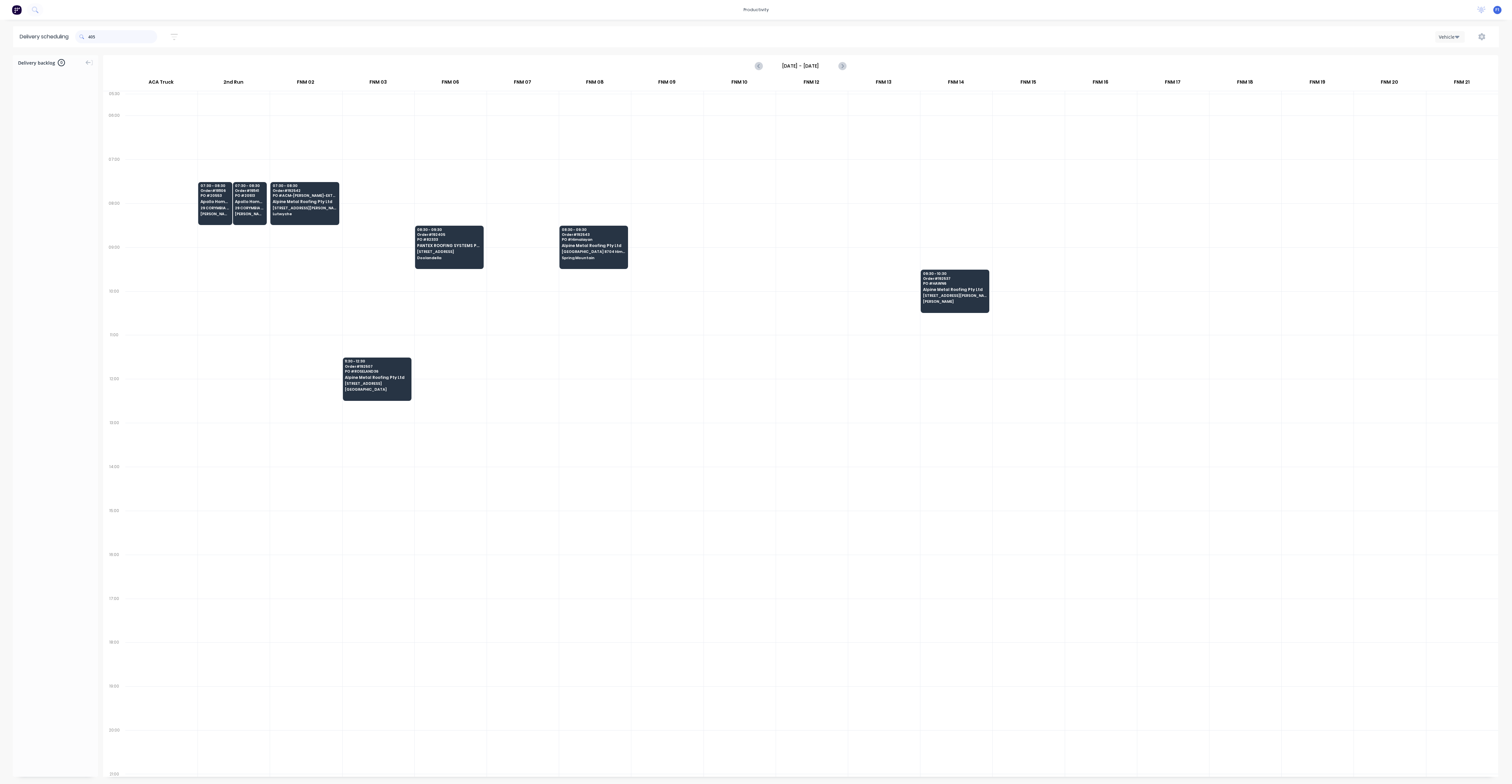
click at [90, 36] on input "405" at bounding box center [122, 36] width 69 height 13
type input "5"
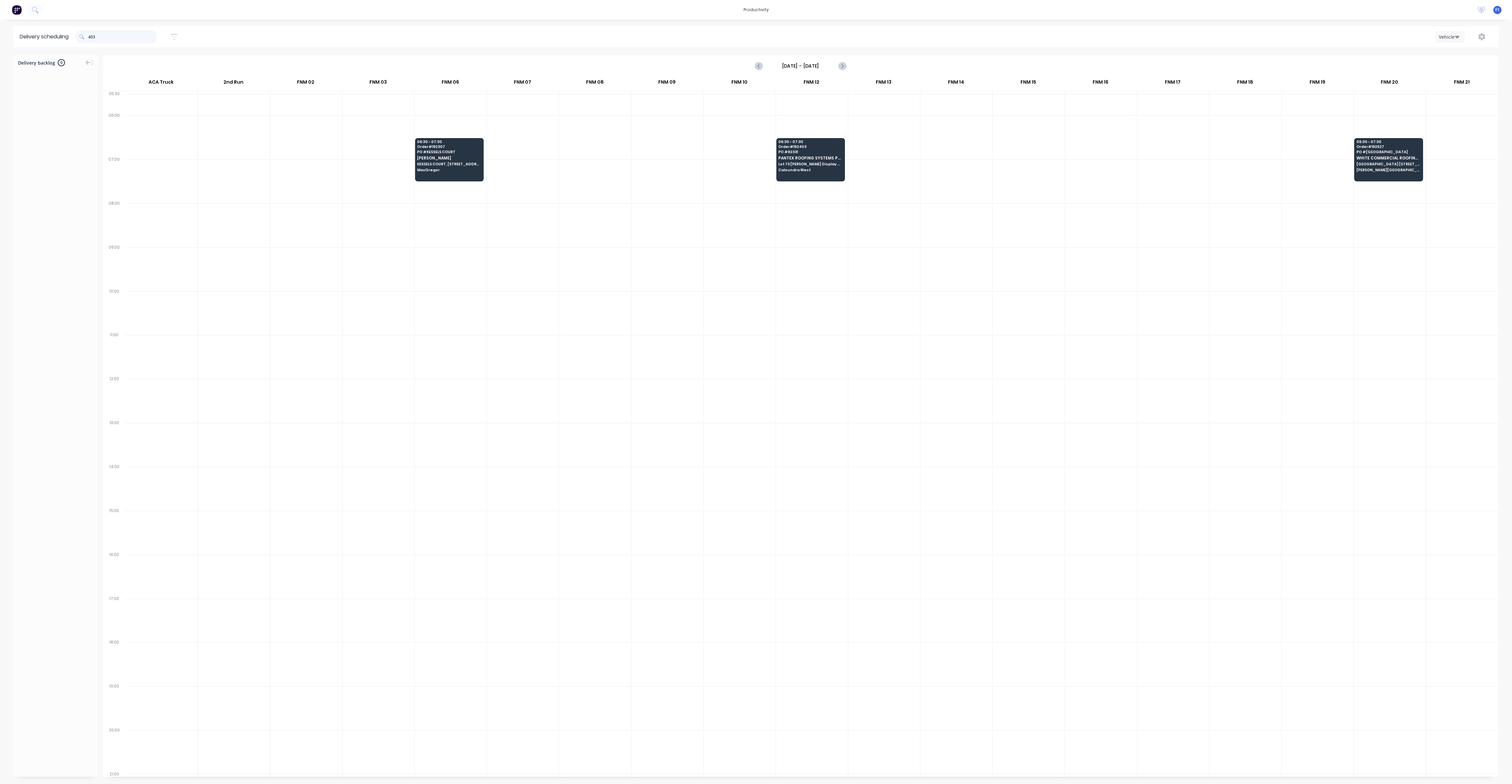
click at [91, 35] on input "403" at bounding box center [122, 36] width 69 height 13
type input "3"
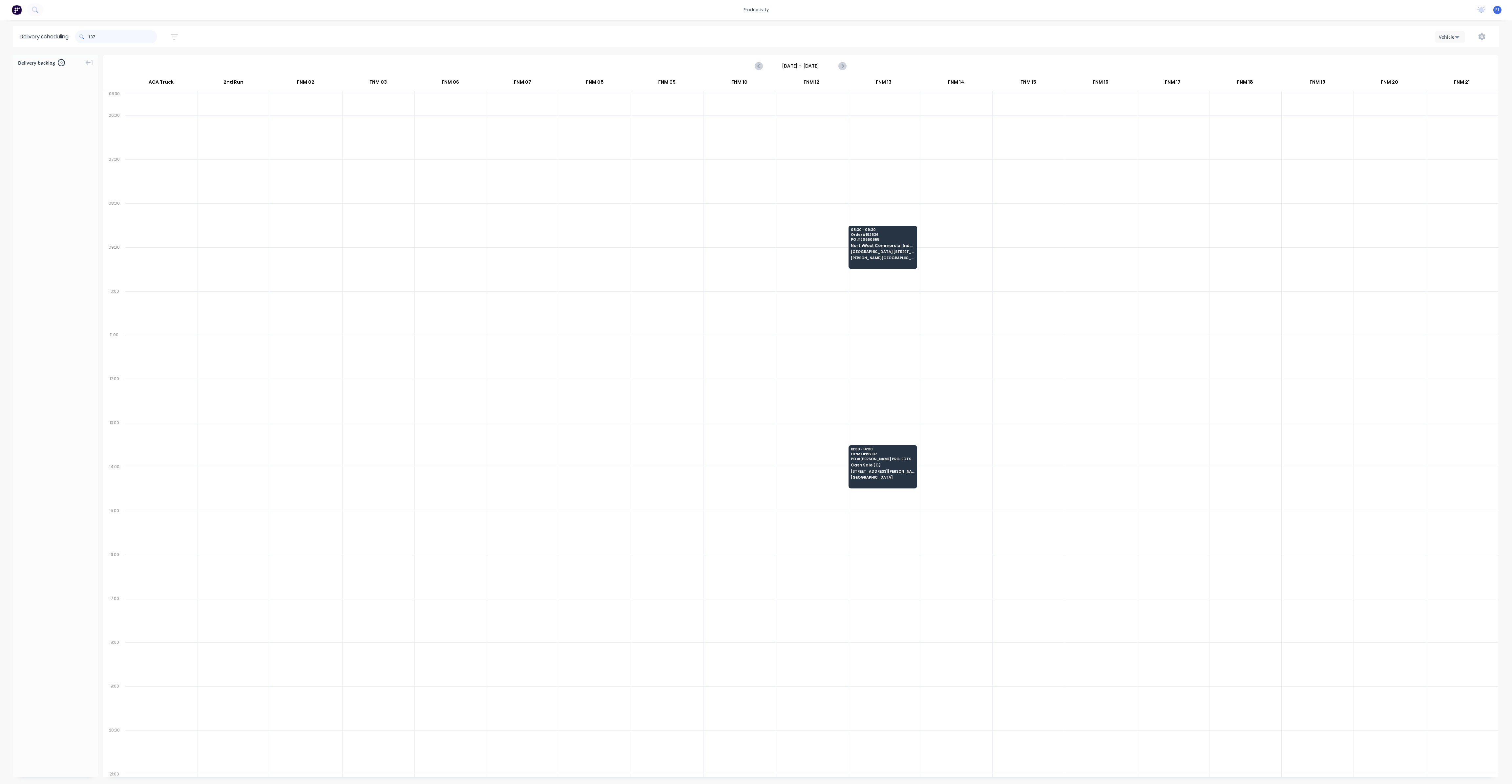
drag, startPoint x: 91, startPoint y: 38, endPoint x: 96, endPoint y: 40, distance: 5.4
click at [91, 38] on input "137" at bounding box center [122, 36] width 69 height 13
type input "7"
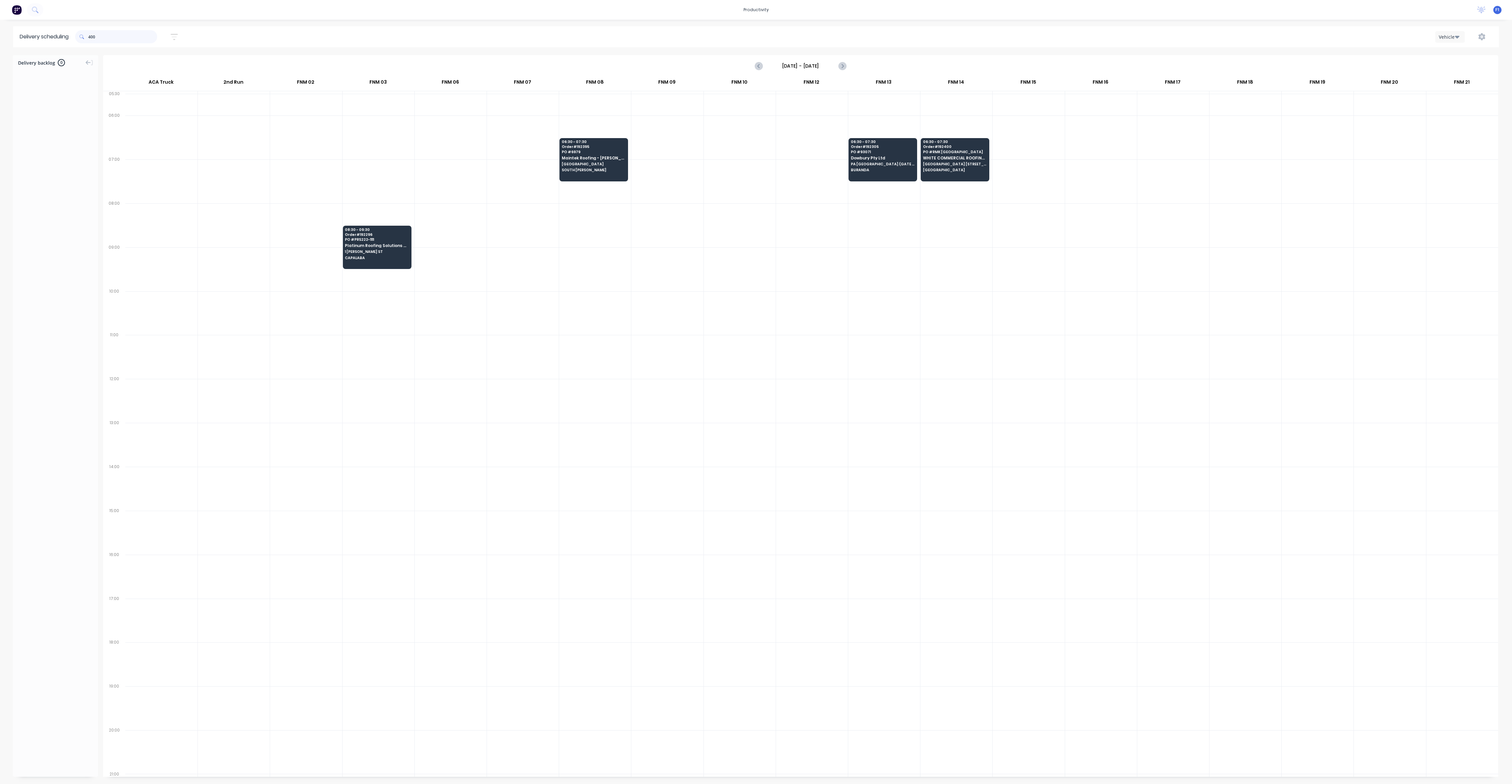
click at [93, 38] on input "400" at bounding box center [122, 36] width 69 height 13
click at [93, 37] on input "400" at bounding box center [122, 36] width 69 height 13
click at [90, 37] on input "400" at bounding box center [122, 36] width 69 height 13
type input "0"
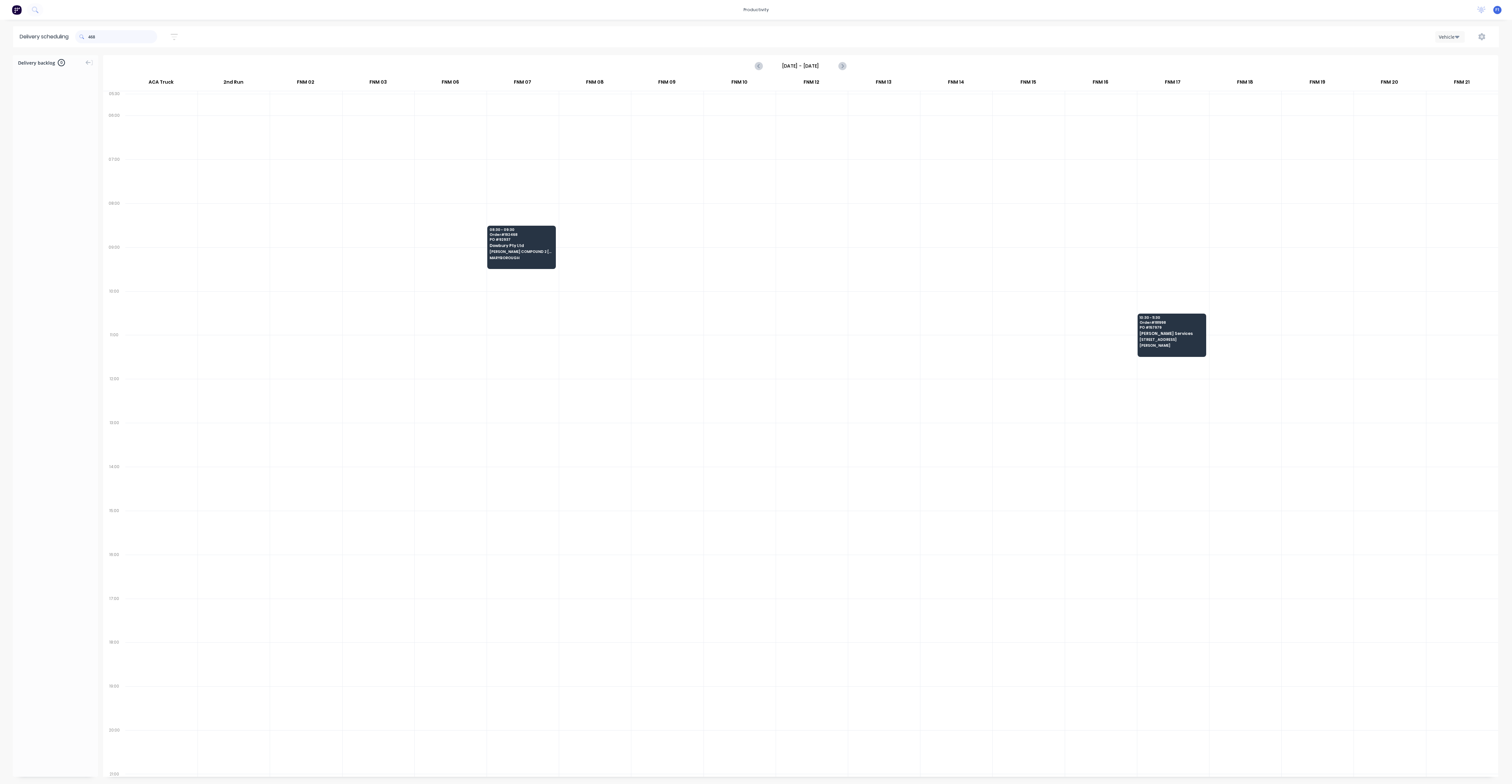
click at [91, 35] on input "468" at bounding box center [122, 36] width 69 height 13
type input "8"
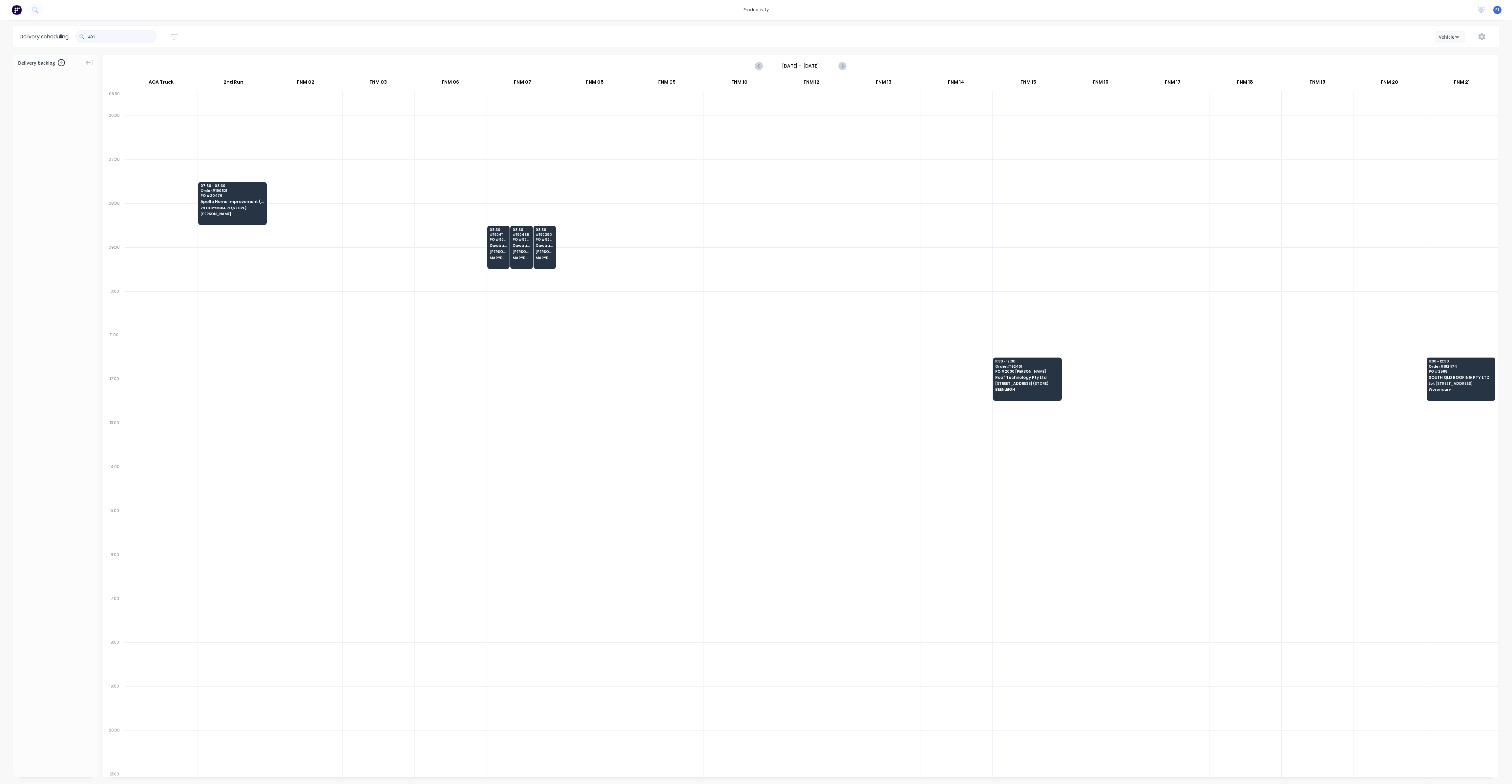
click at [90, 38] on input "401" at bounding box center [122, 36] width 69 height 13
type input "1"
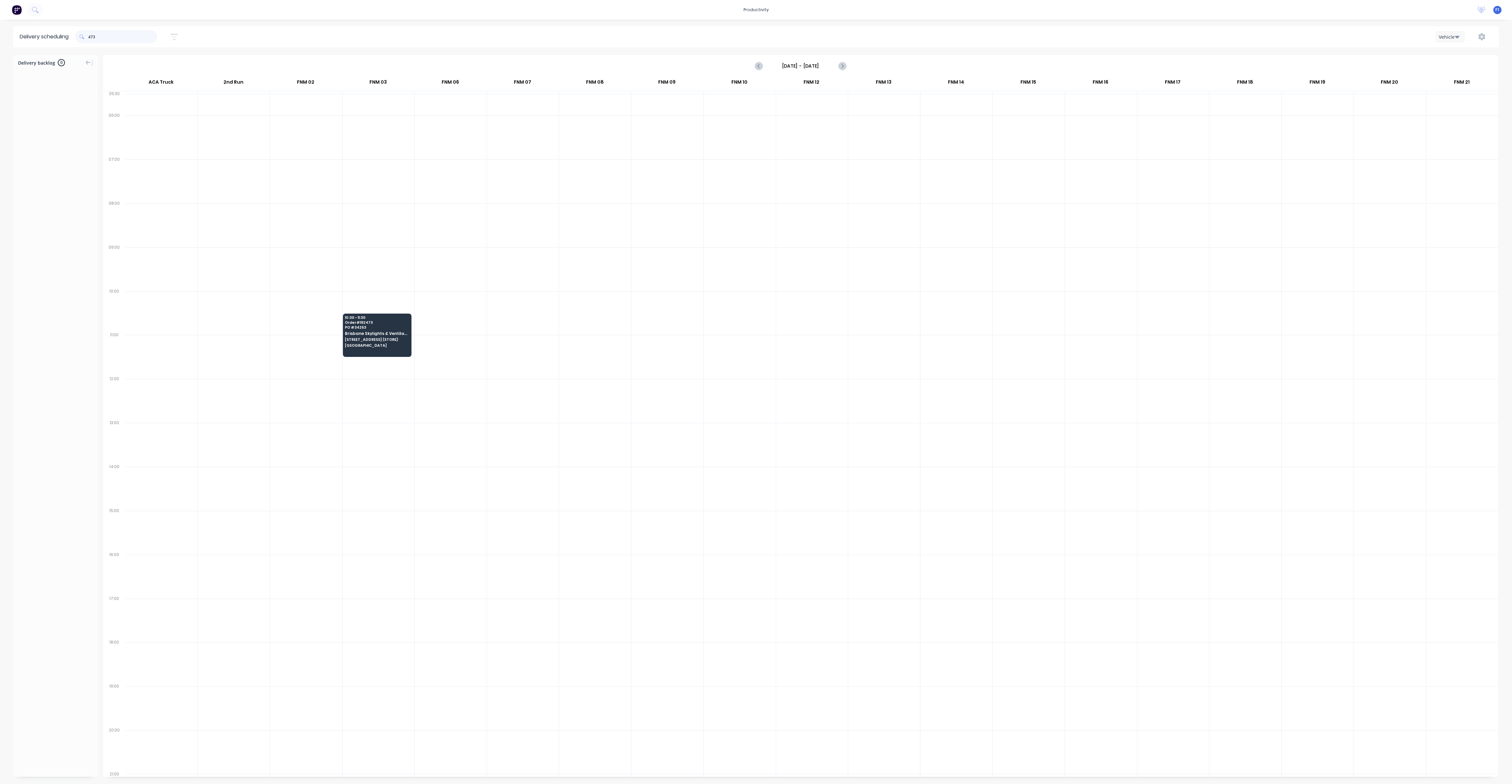
click at [90, 38] on input "473" at bounding box center [122, 36] width 69 height 13
type input "3"
click at [98, 38] on input "4536" at bounding box center [122, 36] width 69 height 13
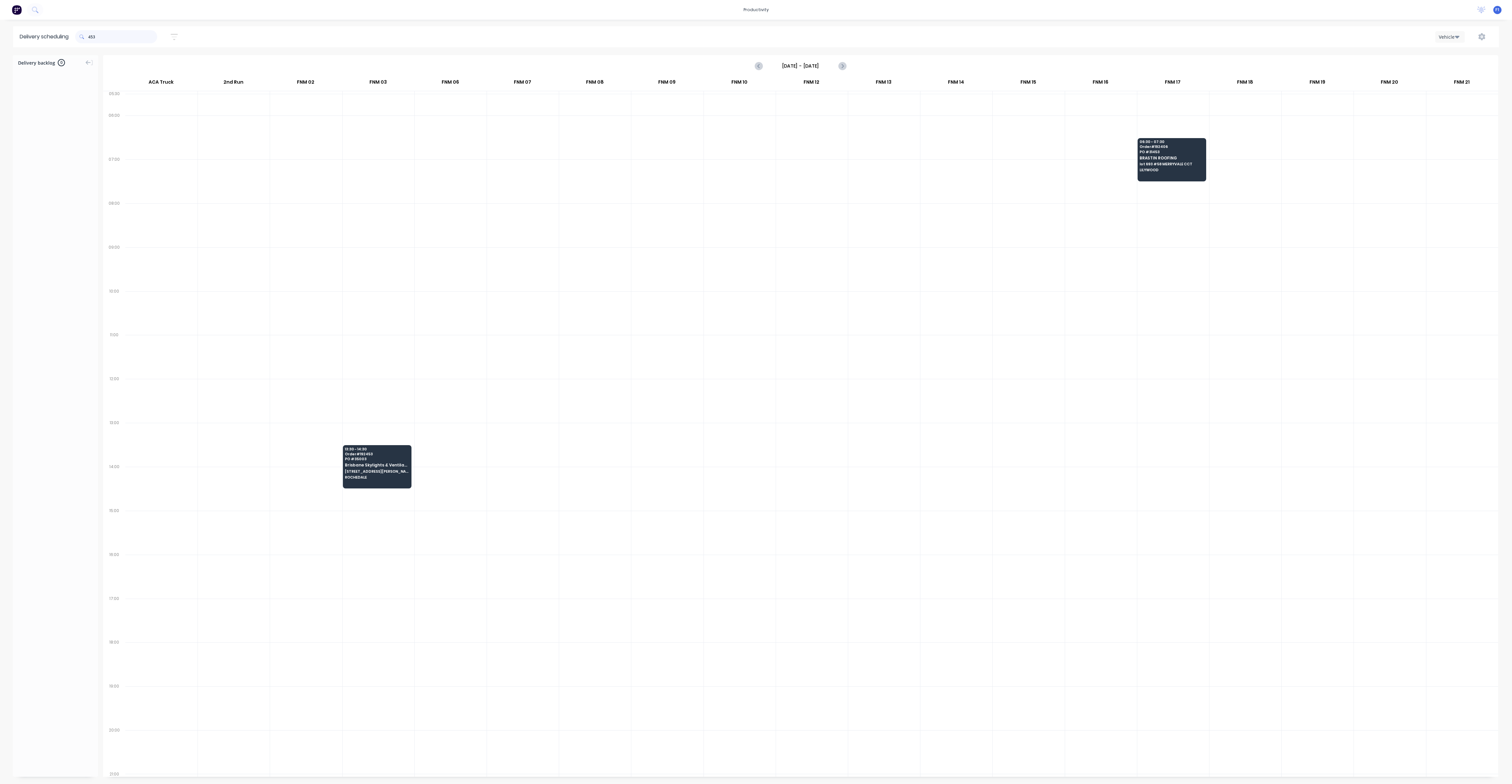
click at [92, 39] on input "453" at bounding box center [122, 36] width 69 height 13
click at [90, 35] on input "453" at bounding box center [122, 36] width 69 height 13
type input "3"
click at [92, 36] on input "465" at bounding box center [122, 36] width 69 height 13
type input "5"
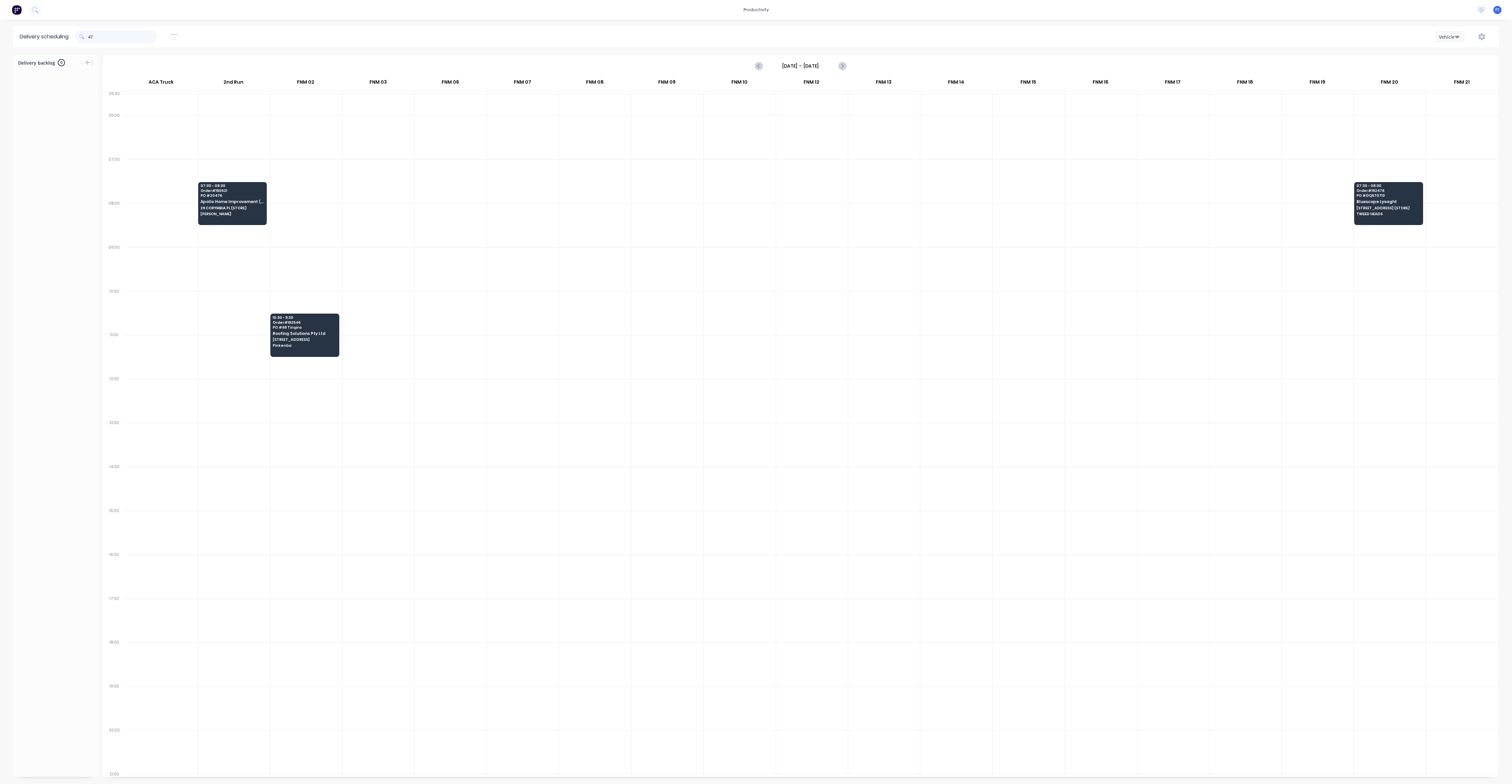
type input "4"
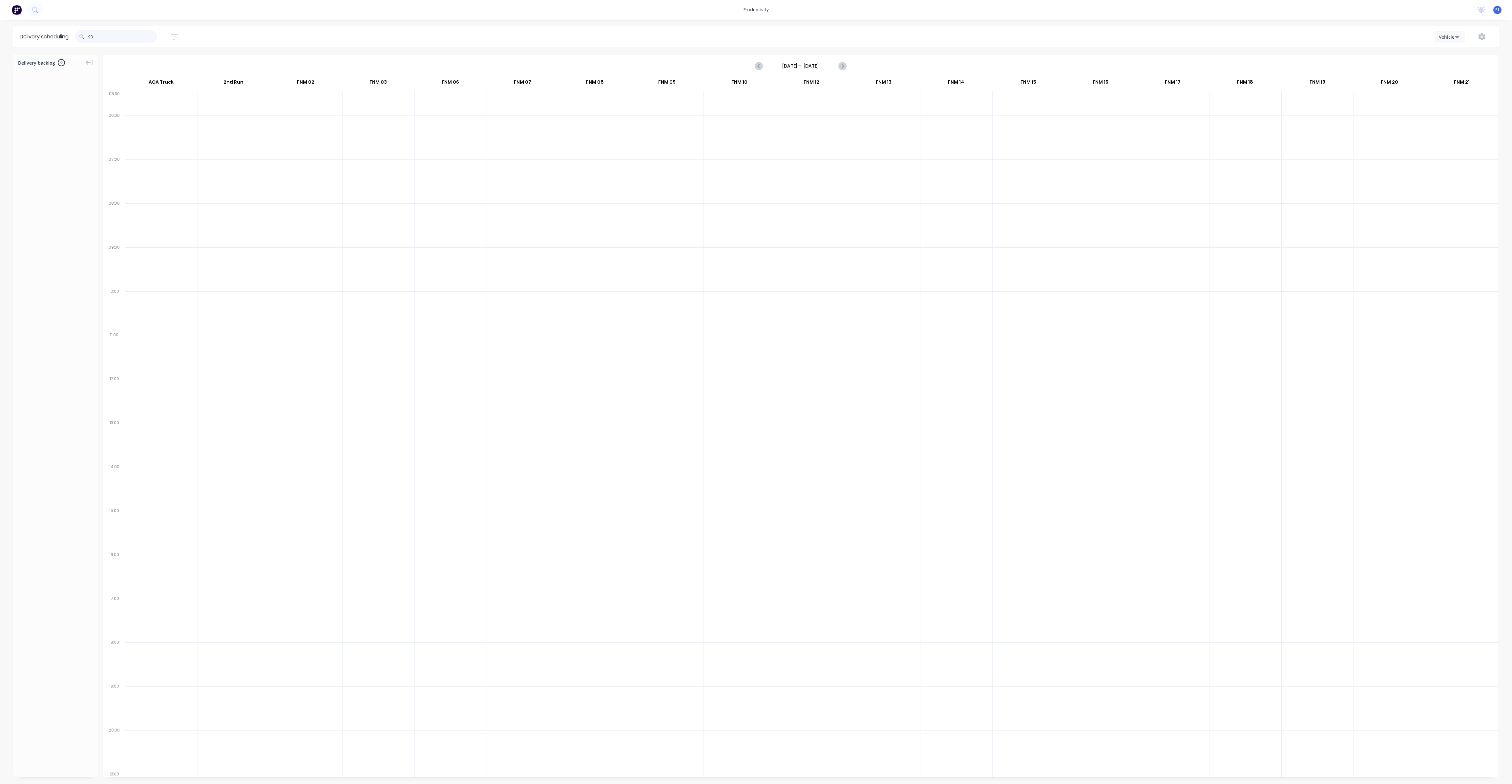
type input "9"
type input "4"
type input "2"
type input "4"
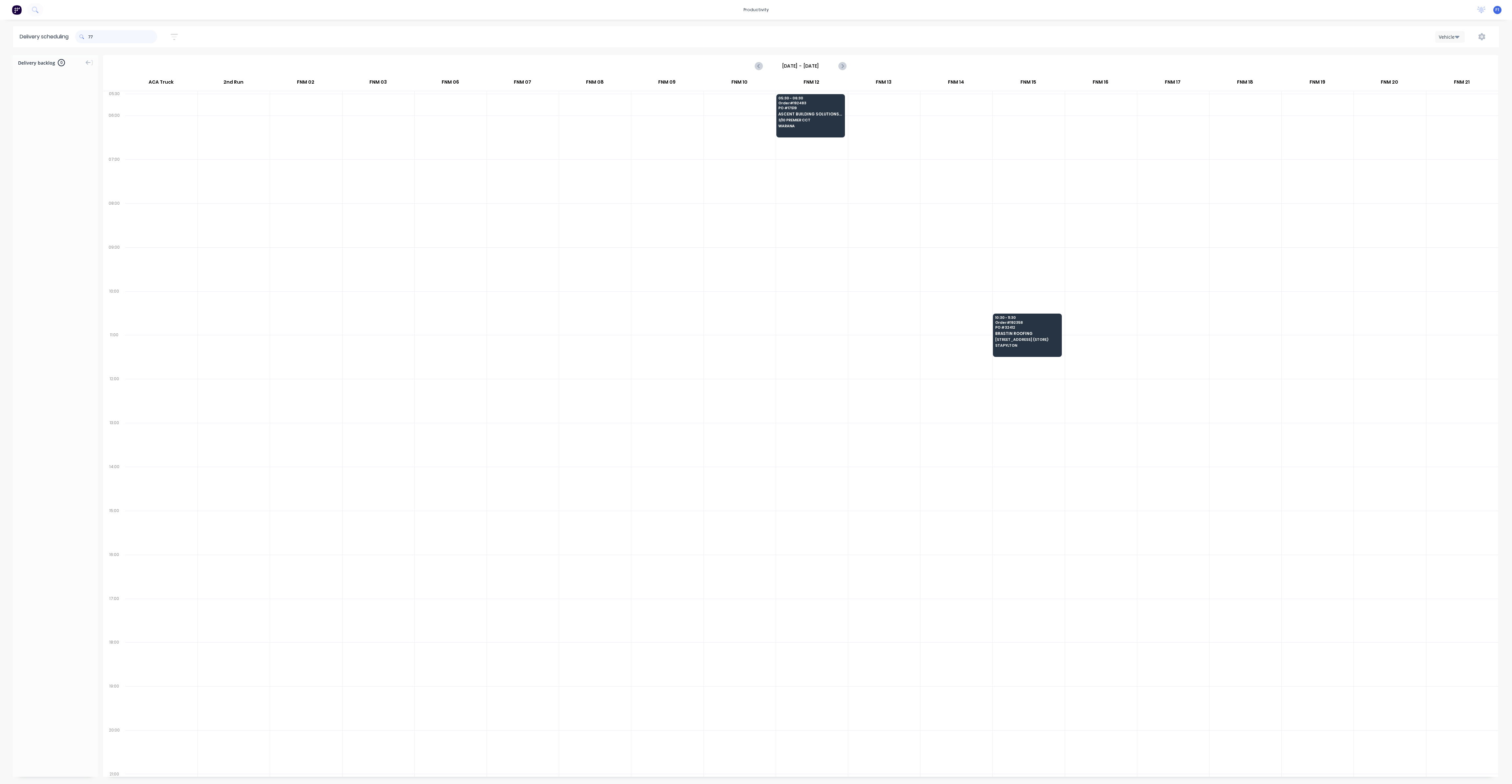
type input "7"
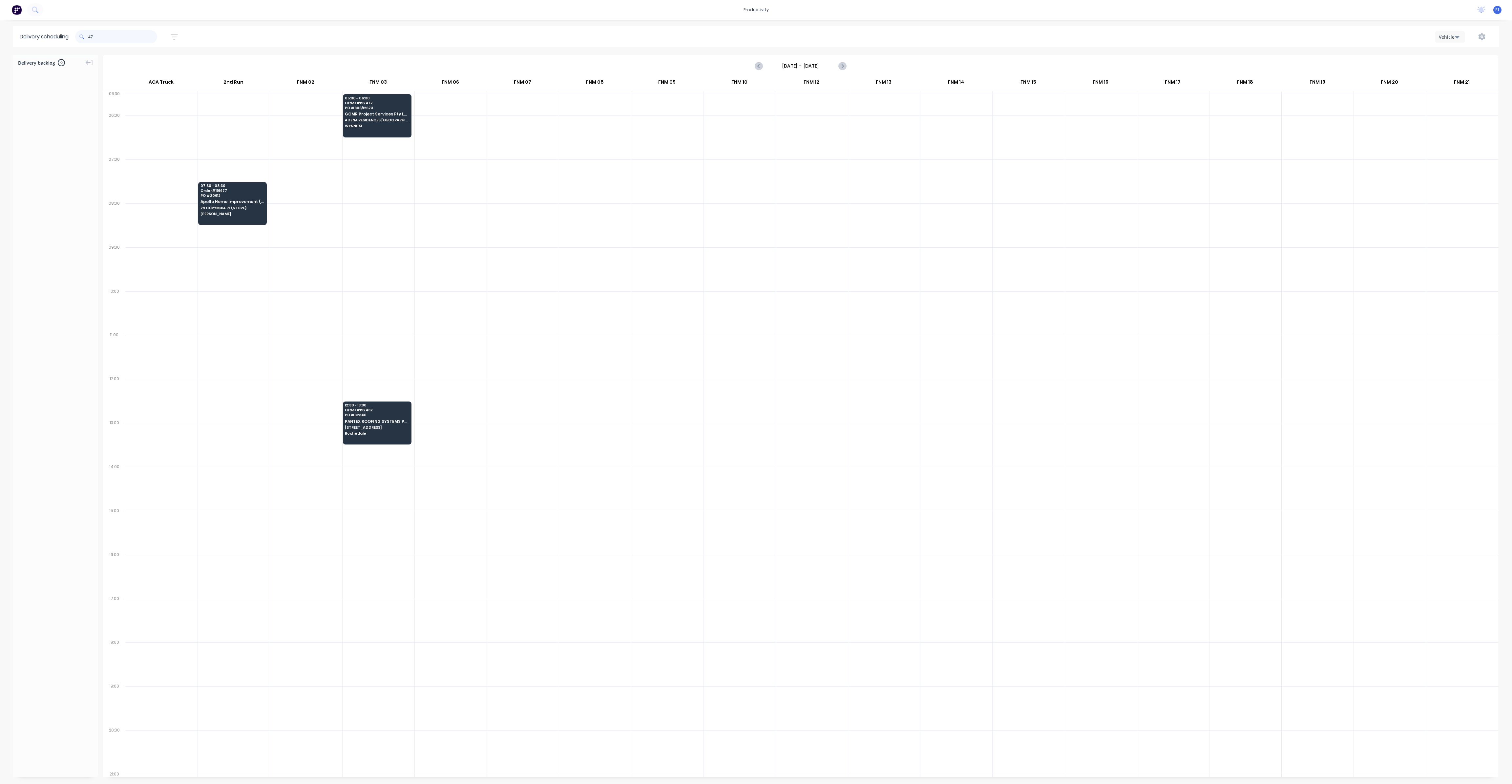
type input "4"
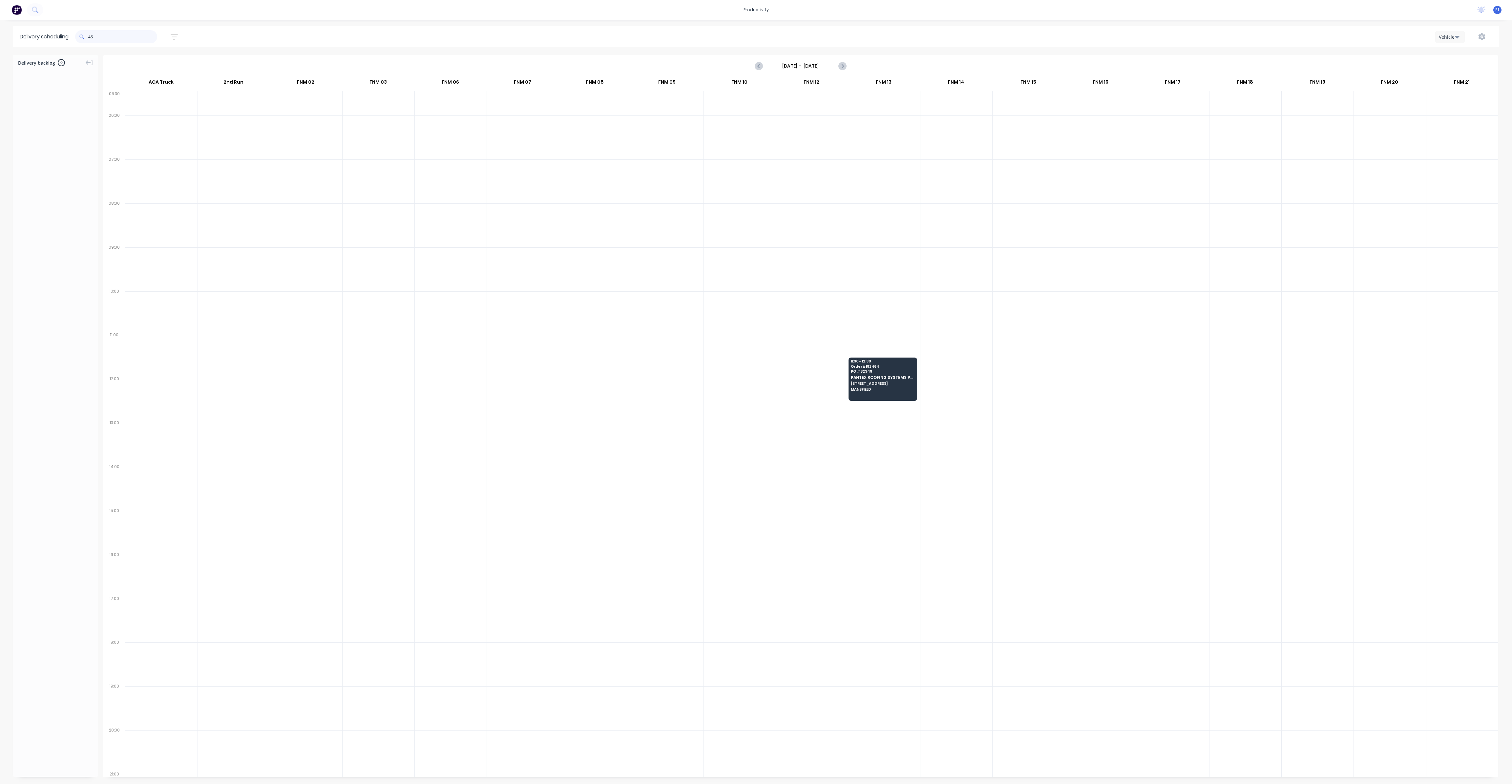
type input "4"
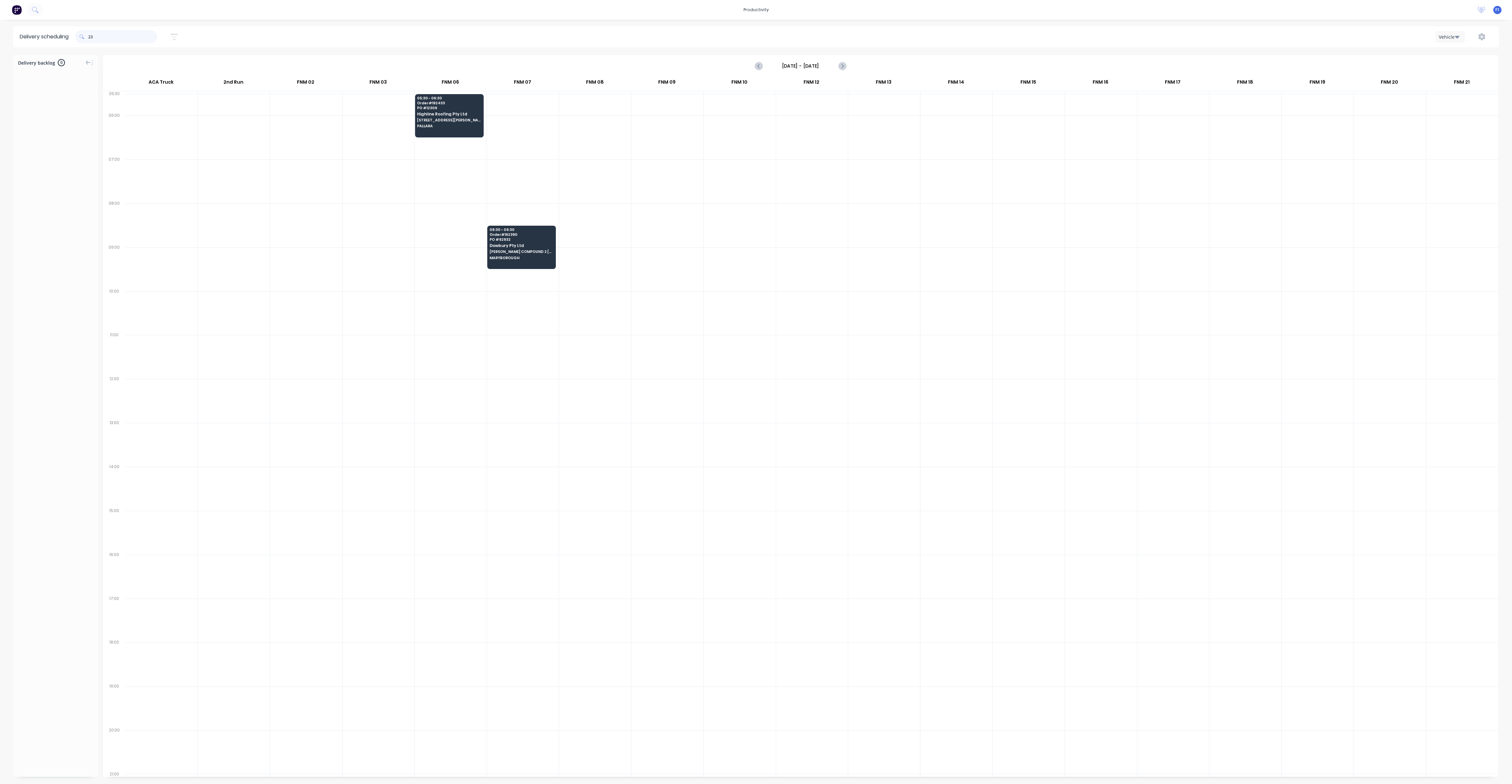
type input "2"
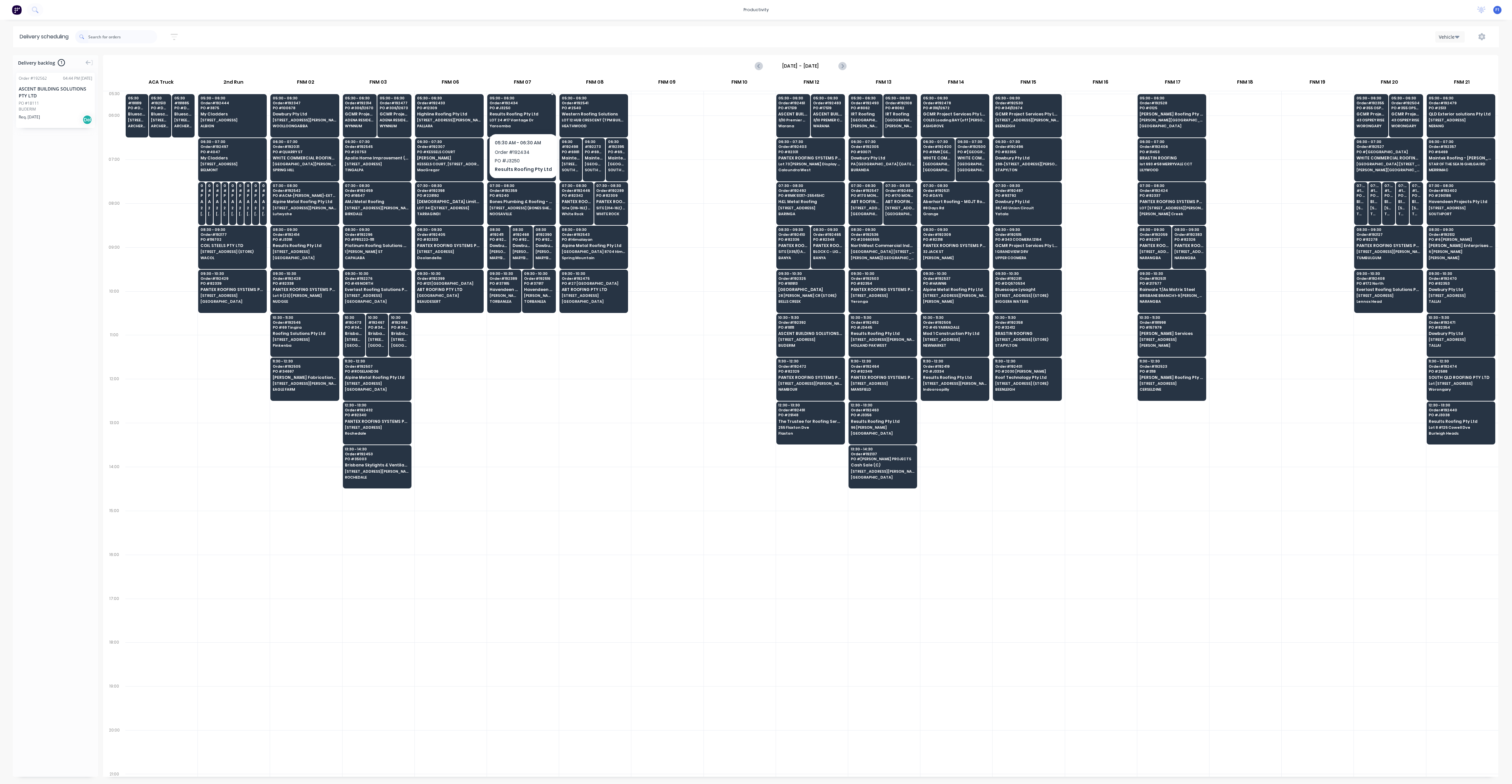
click at [523, 123] on div "05:30 - 06:30 Order # 192434 PO # J3250 Results Roofing Pty Ltd LOT 24 #[GEOGRA…" at bounding box center [522, 112] width 68 height 37
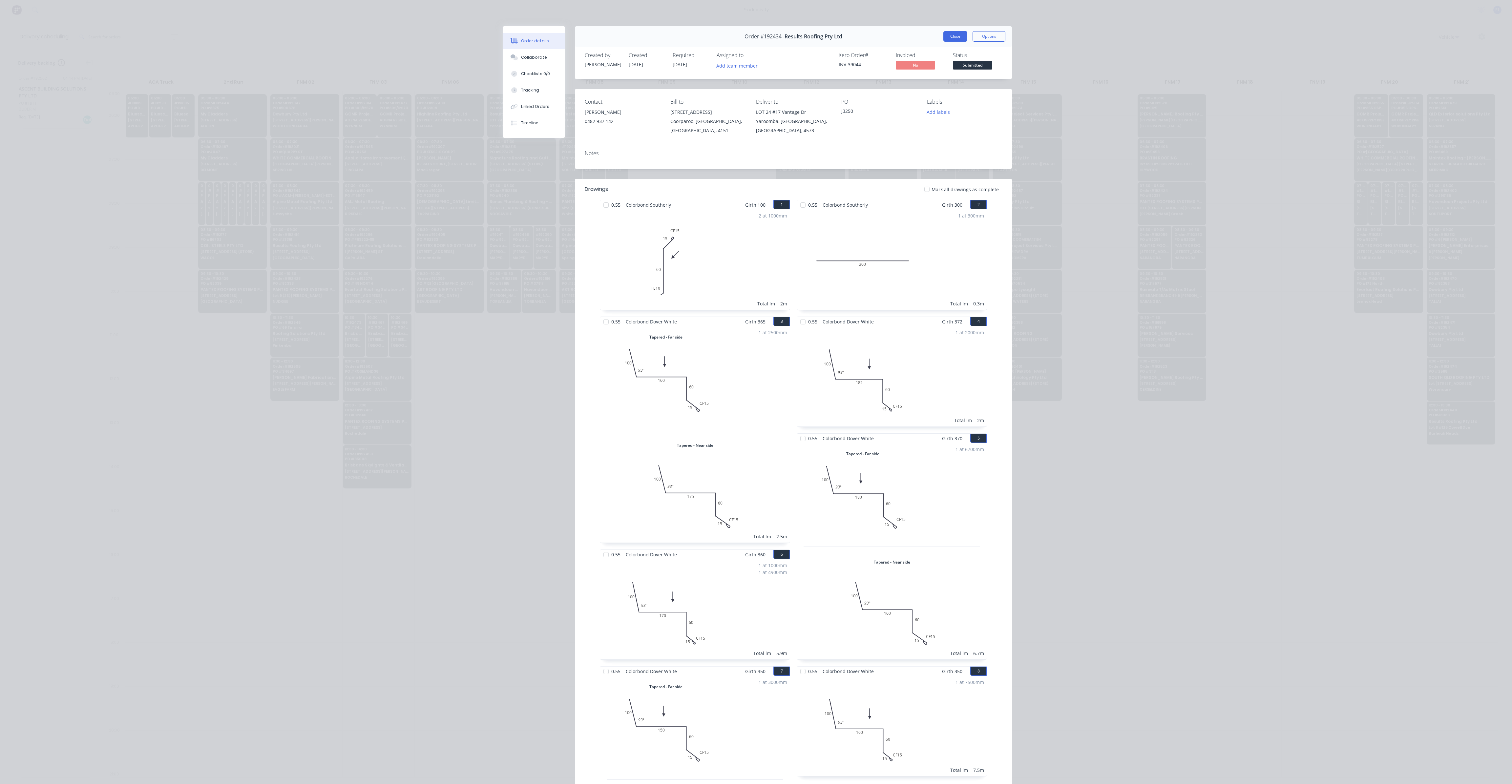
click at [951, 38] on button "Close" at bounding box center [955, 36] width 24 height 11
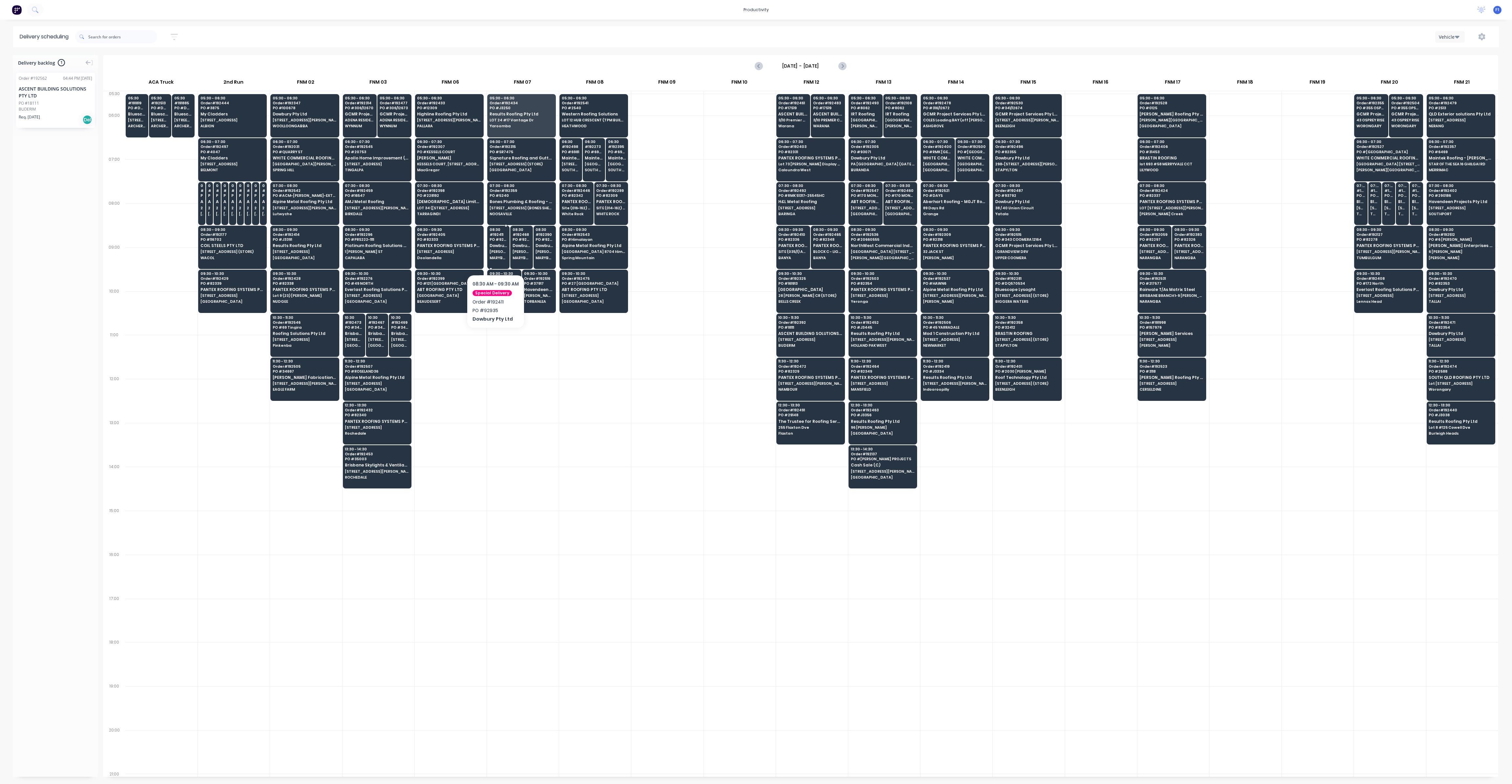
click at [495, 256] on span "MARYBOROUGH" at bounding box center [498, 258] width 18 height 4
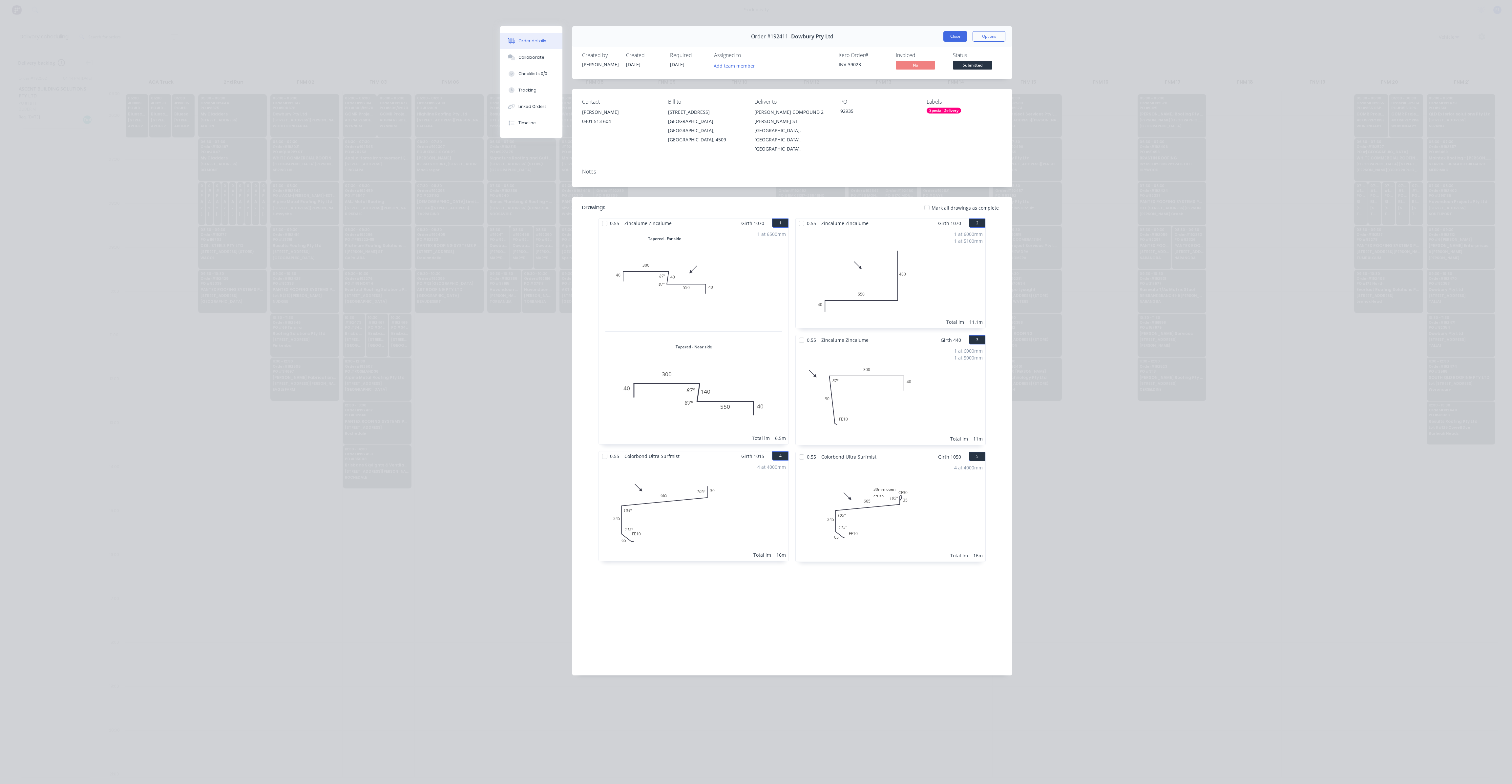
click at [954, 34] on button "Close" at bounding box center [955, 36] width 24 height 11
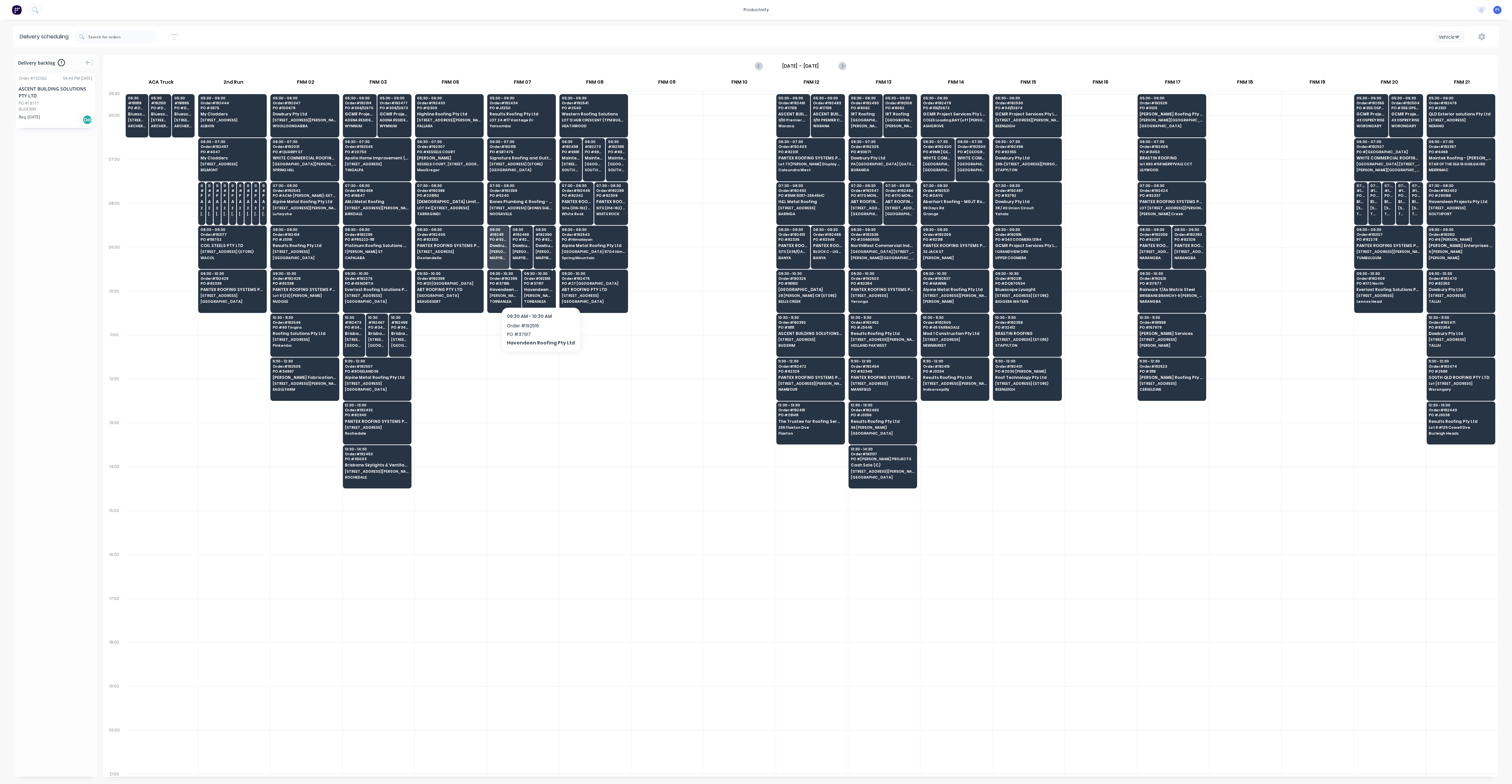
click at [544, 295] on span "[PERSON_NAME] *QTMP*" at bounding box center [539, 295] width 29 height 4
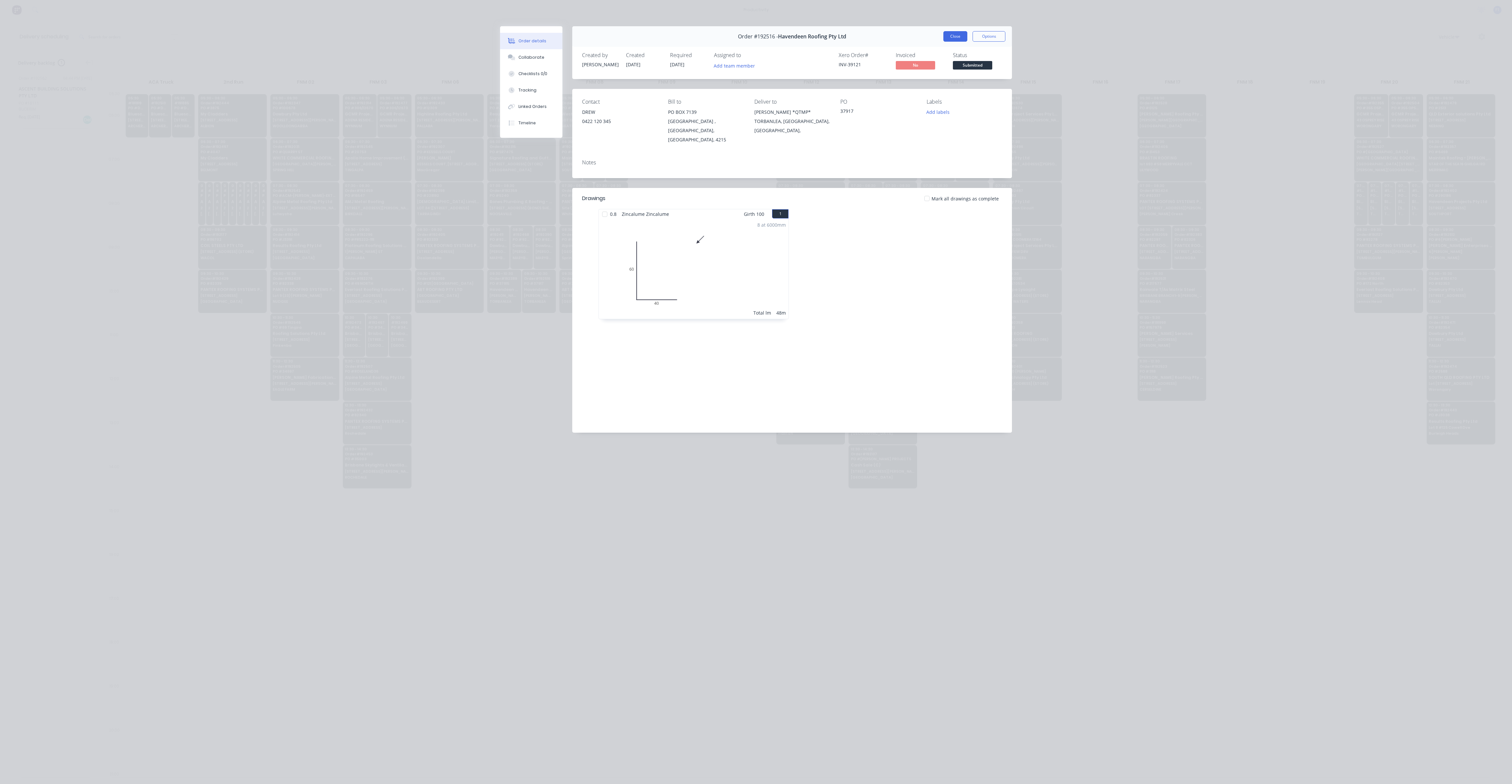
click at [951, 36] on button "Close" at bounding box center [955, 36] width 24 height 11
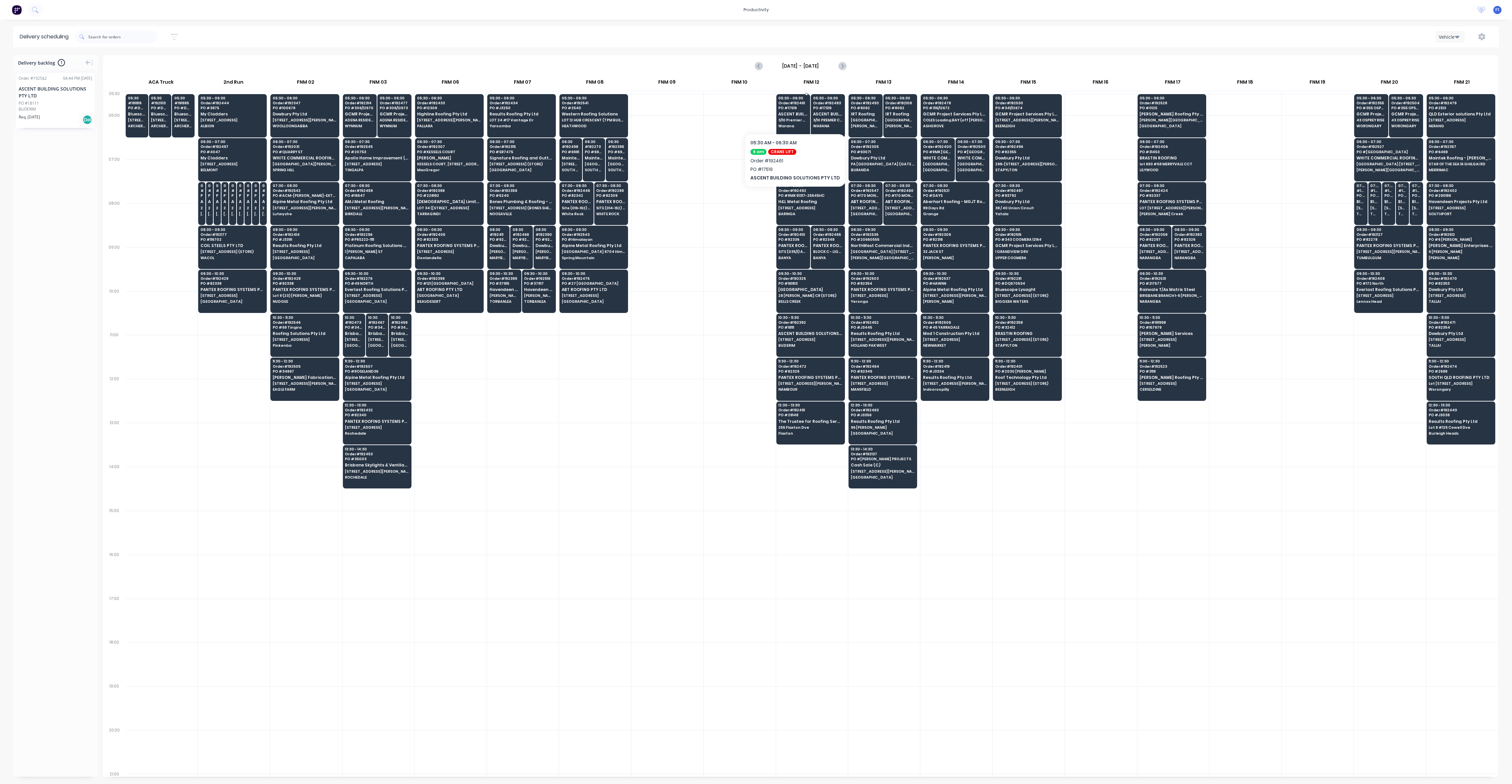
click at [792, 117] on div "05:30 - 06:30 Order # 192461 PO # 17519 ASCENT BUILDING SOLUTIONS PTY LTD 3/10 …" at bounding box center [793, 112] width 33 height 37
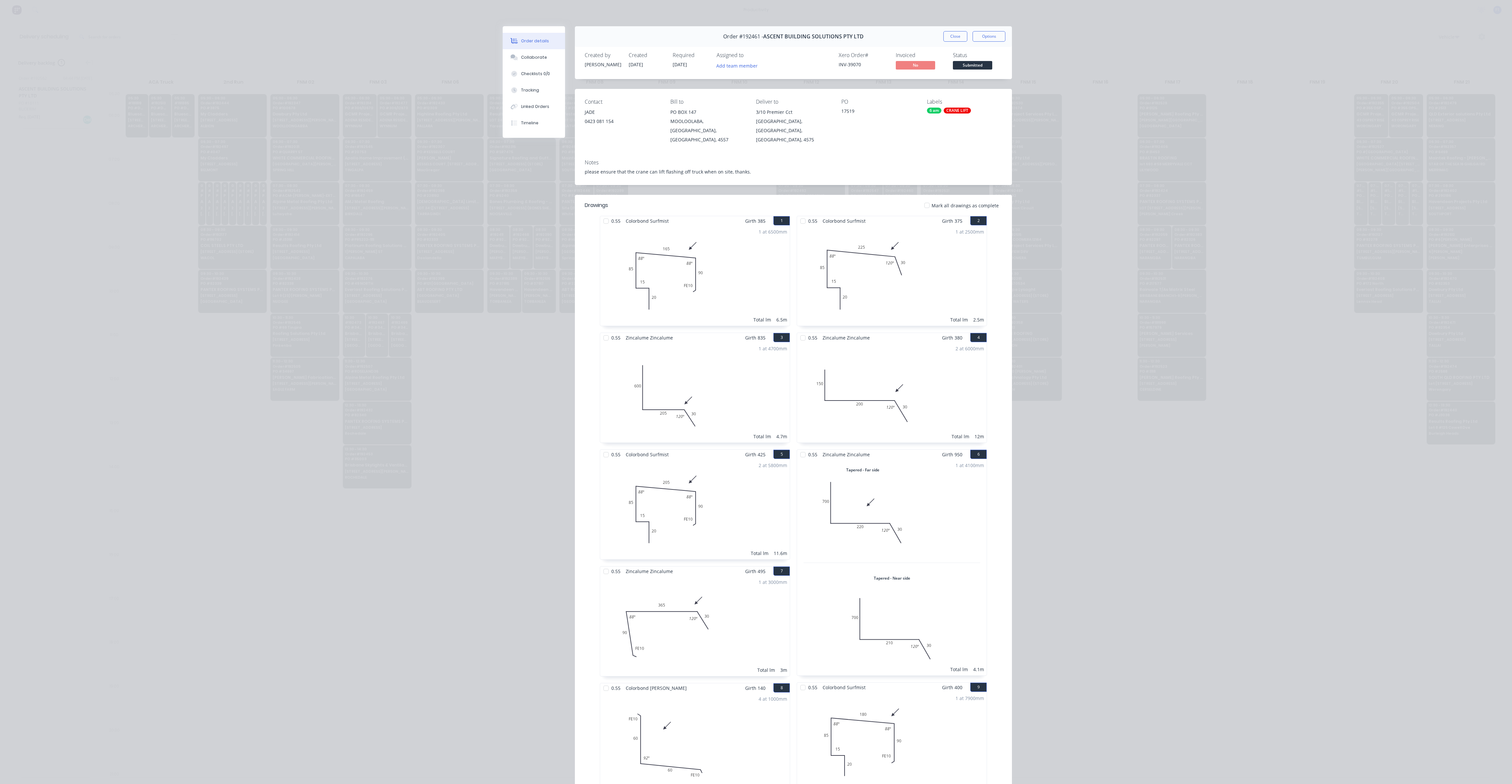
click at [959, 39] on button "Close" at bounding box center [955, 36] width 24 height 11
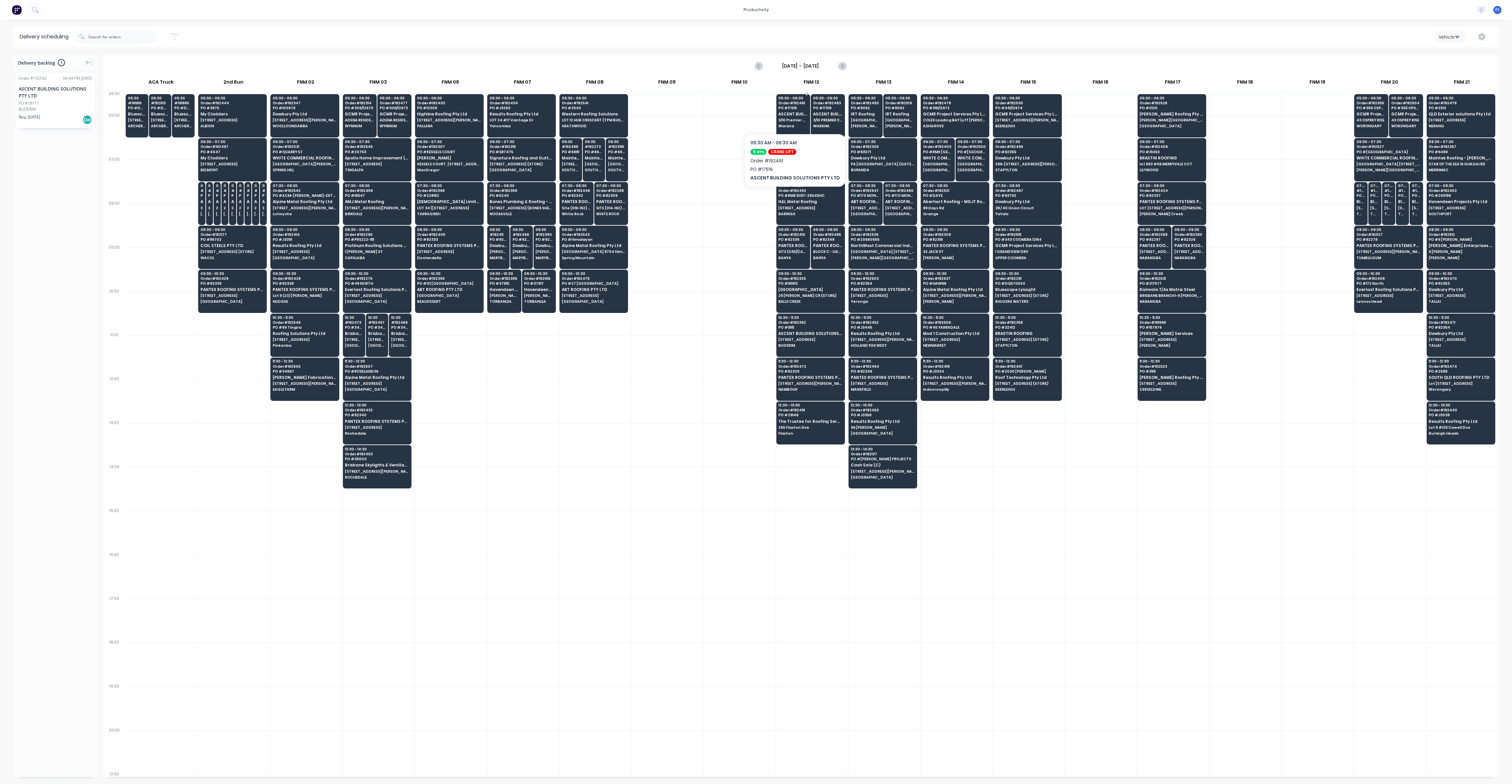
click at [797, 123] on div "05:30 - 06:30 Order # 192461 PO # 17519 ASCENT BUILDING SOLUTIONS PTY LTD 3/10 …" at bounding box center [793, 112] width 33 height 37
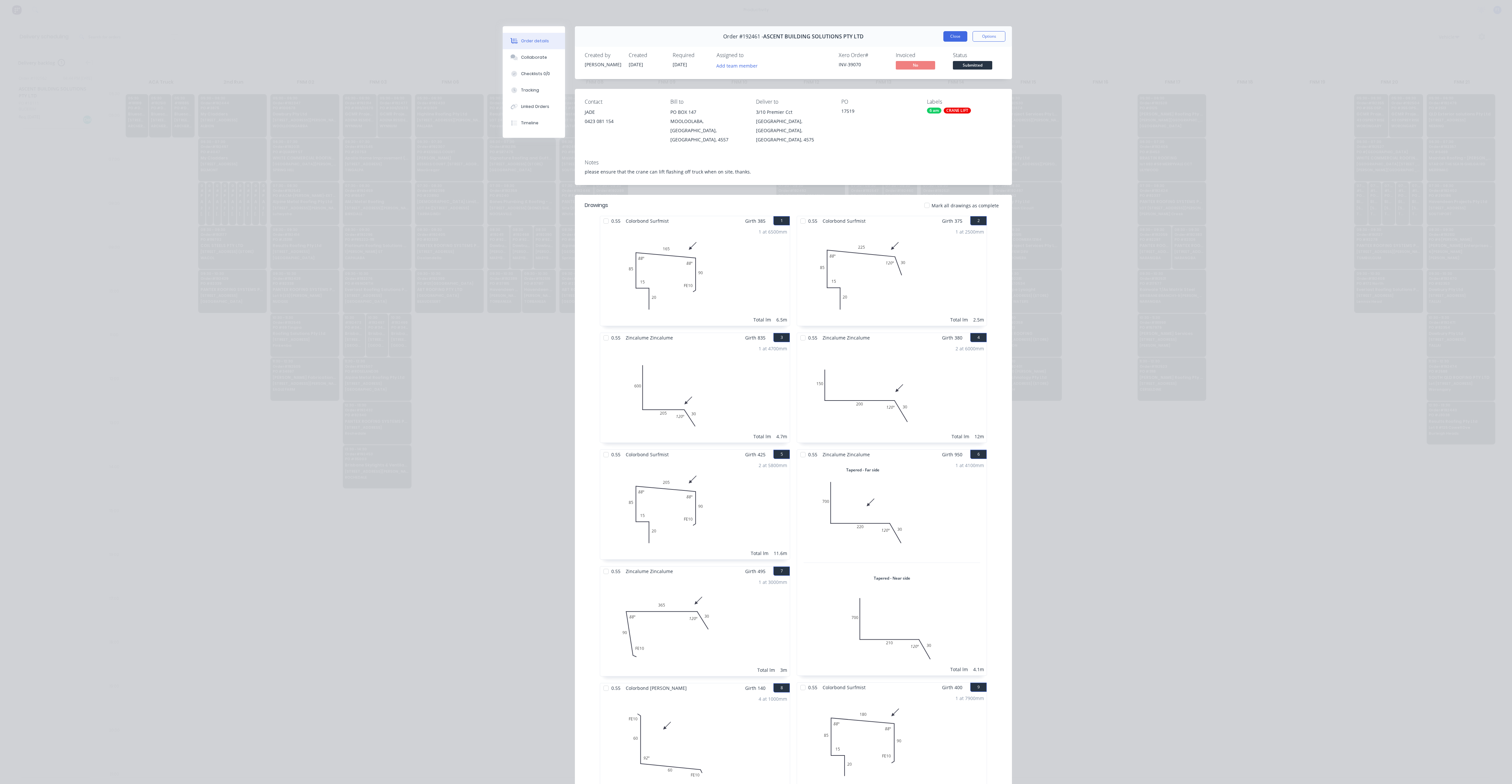
click at [954, 39] on button "Close" at bounding box center [955, 36] width 24 height 11
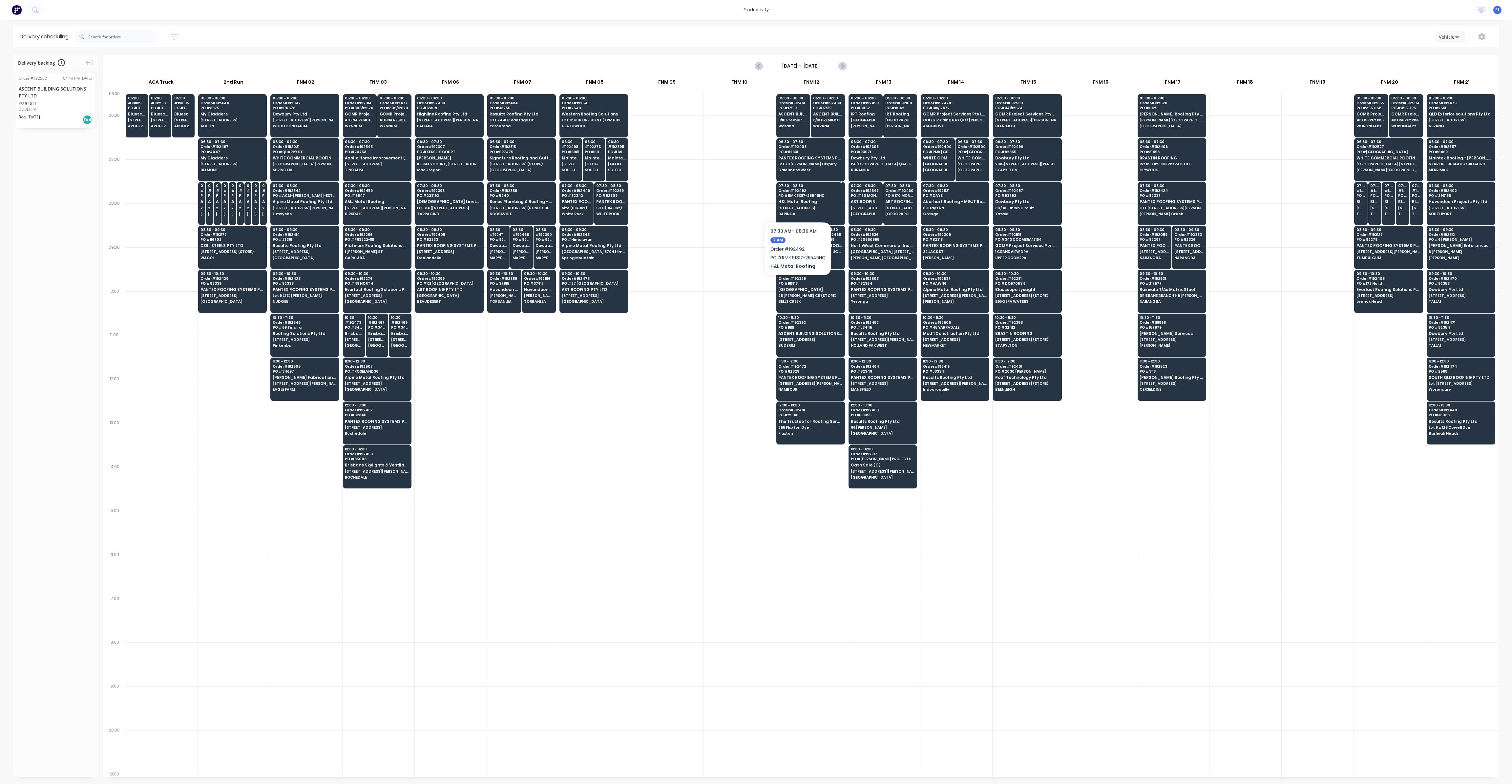
click at [798, 202] on span "H&L Metal Roofing" at bounding box center [810, 201] width 63 height 4
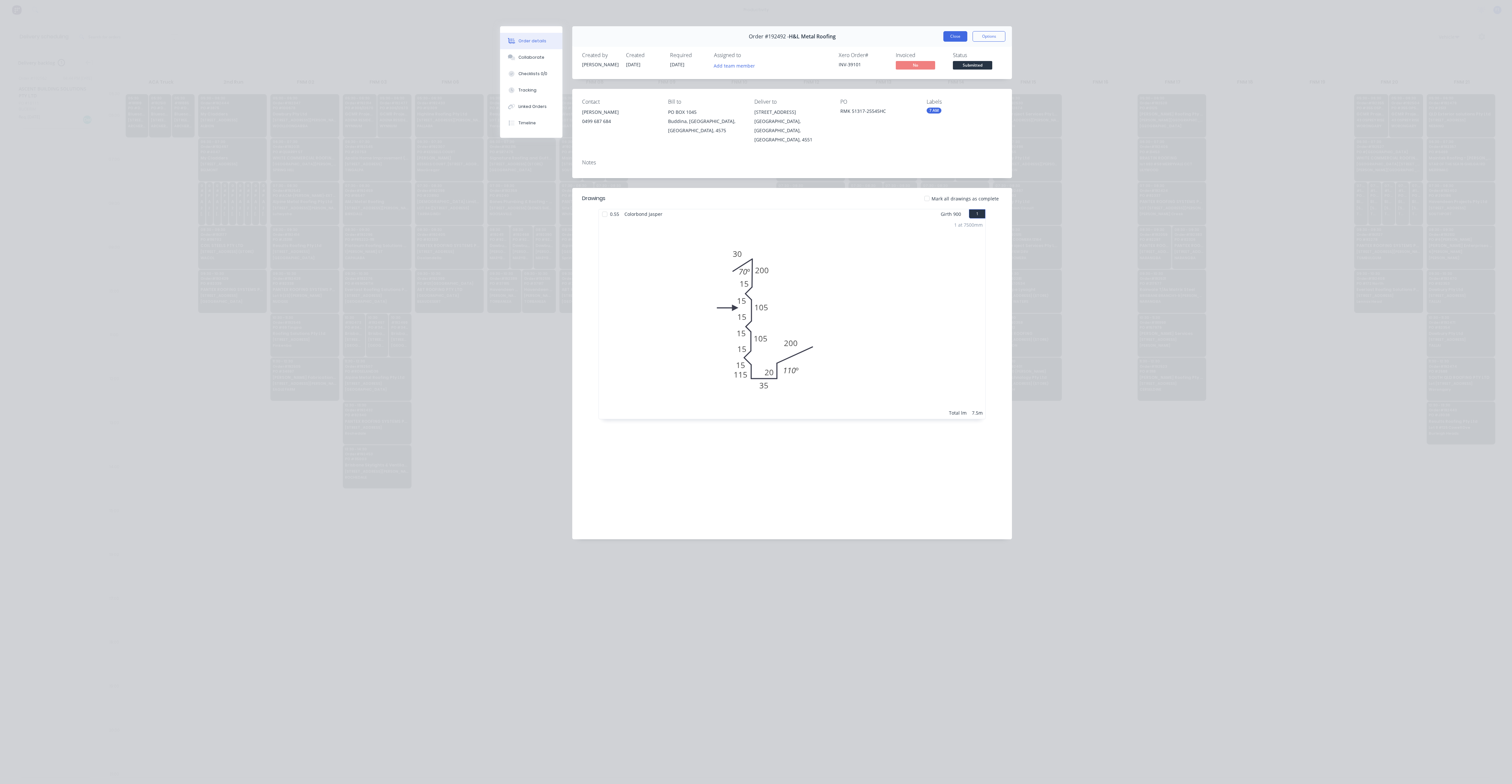
click at [956, 33] on button "Close" at bounding box center [955, 36] width 24 height 11
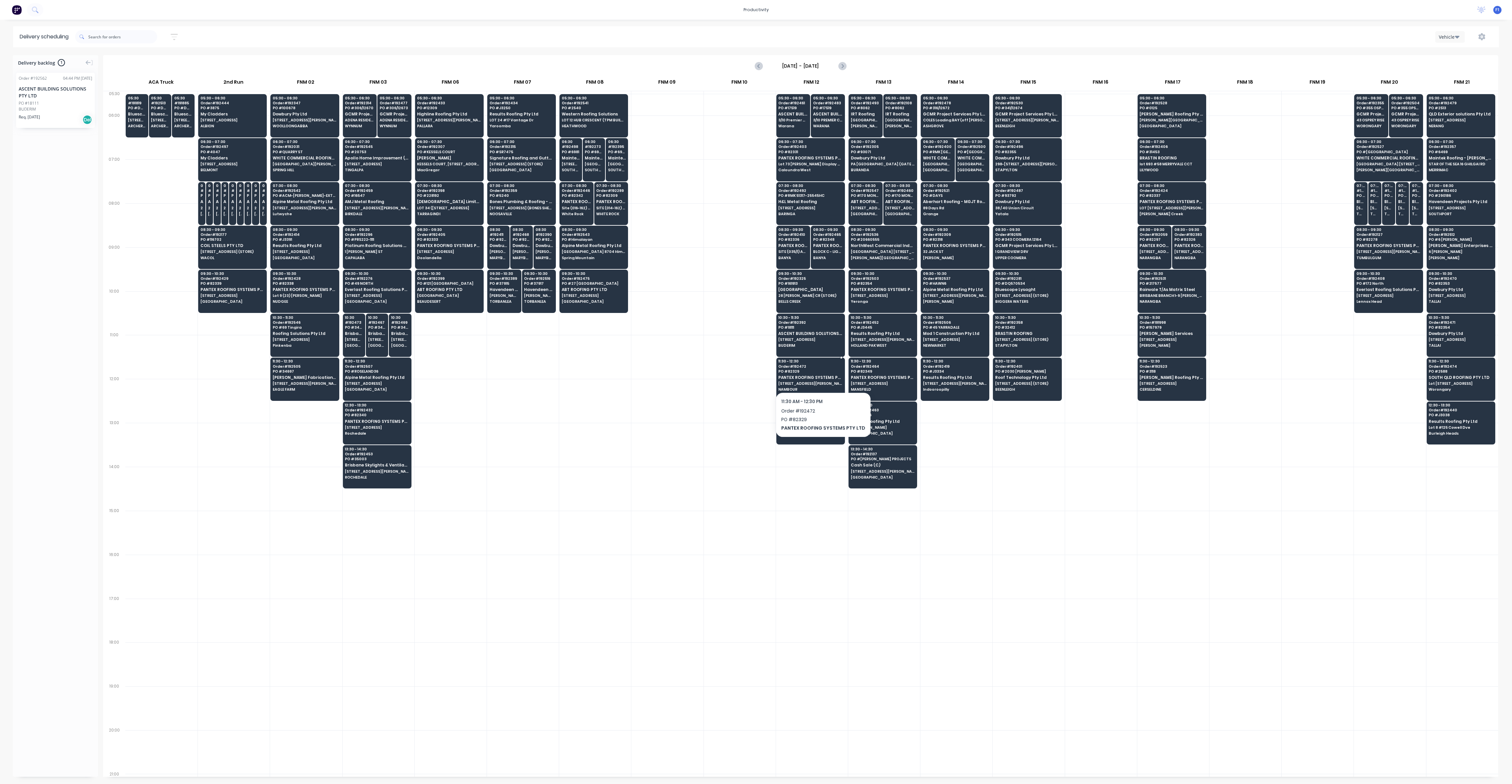
click at [821, 376] on span "PANTEX ROOFING SYSTEMS PTY LTD" at bounding box center [810, 377] width 63 height 4
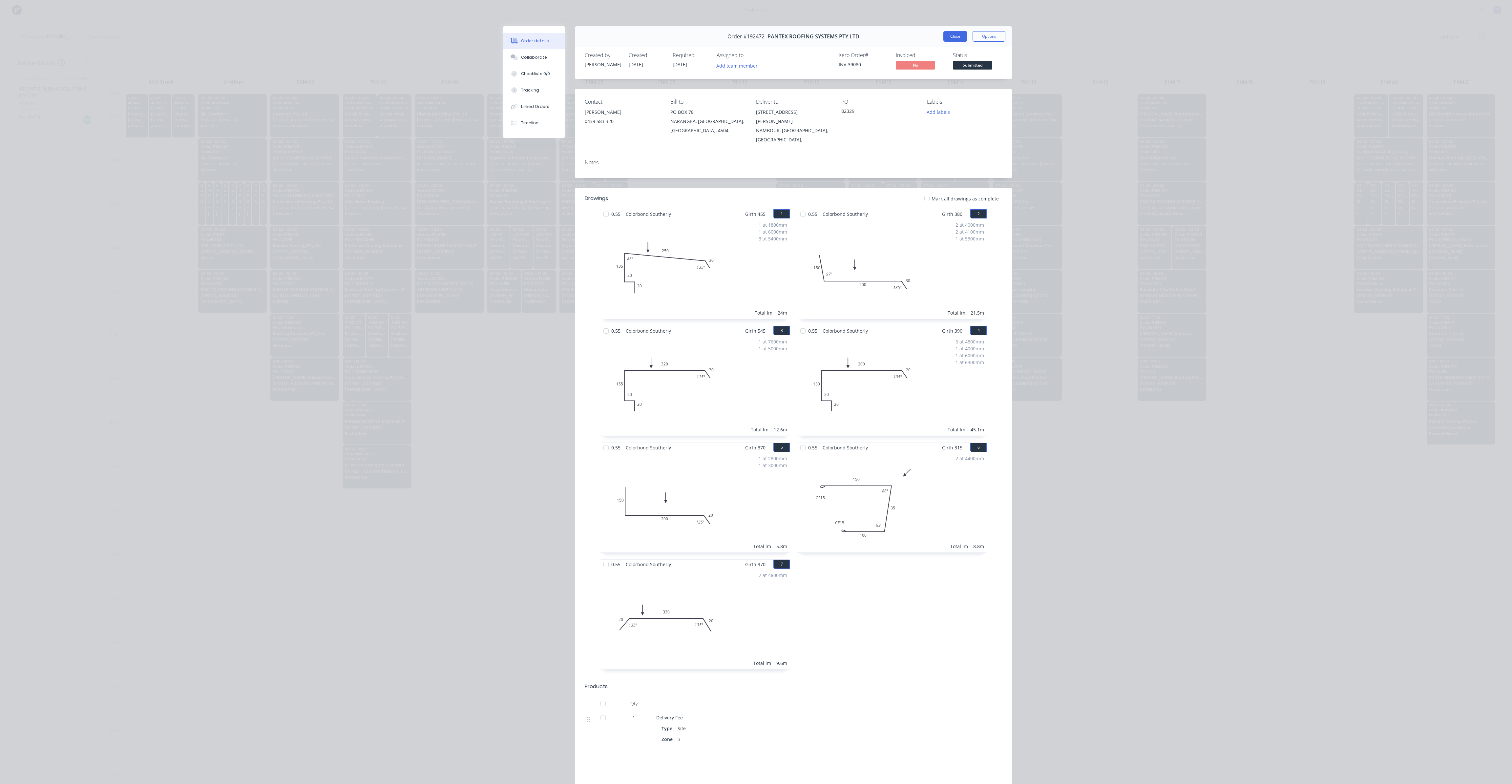
click at [957, 38] on button "Close" at bounding box center [955, 36] width 24 height 11
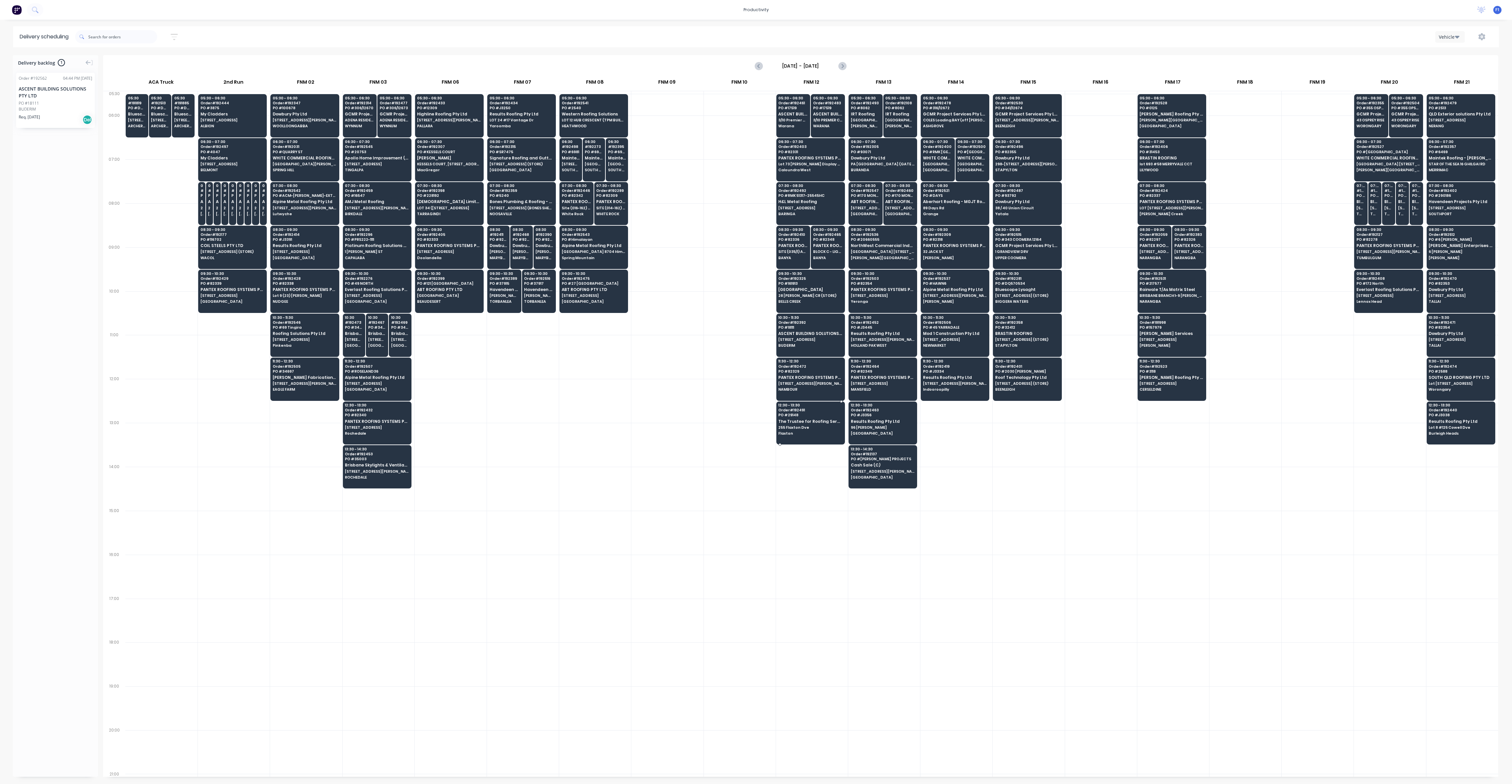
click at [803, 427] on div "12:30 - 13:30 Order # 192491 PO # 29148 The Trustee for Roofing Services QLD Tr…" at bounding box center [811, 420] width 68 height 37
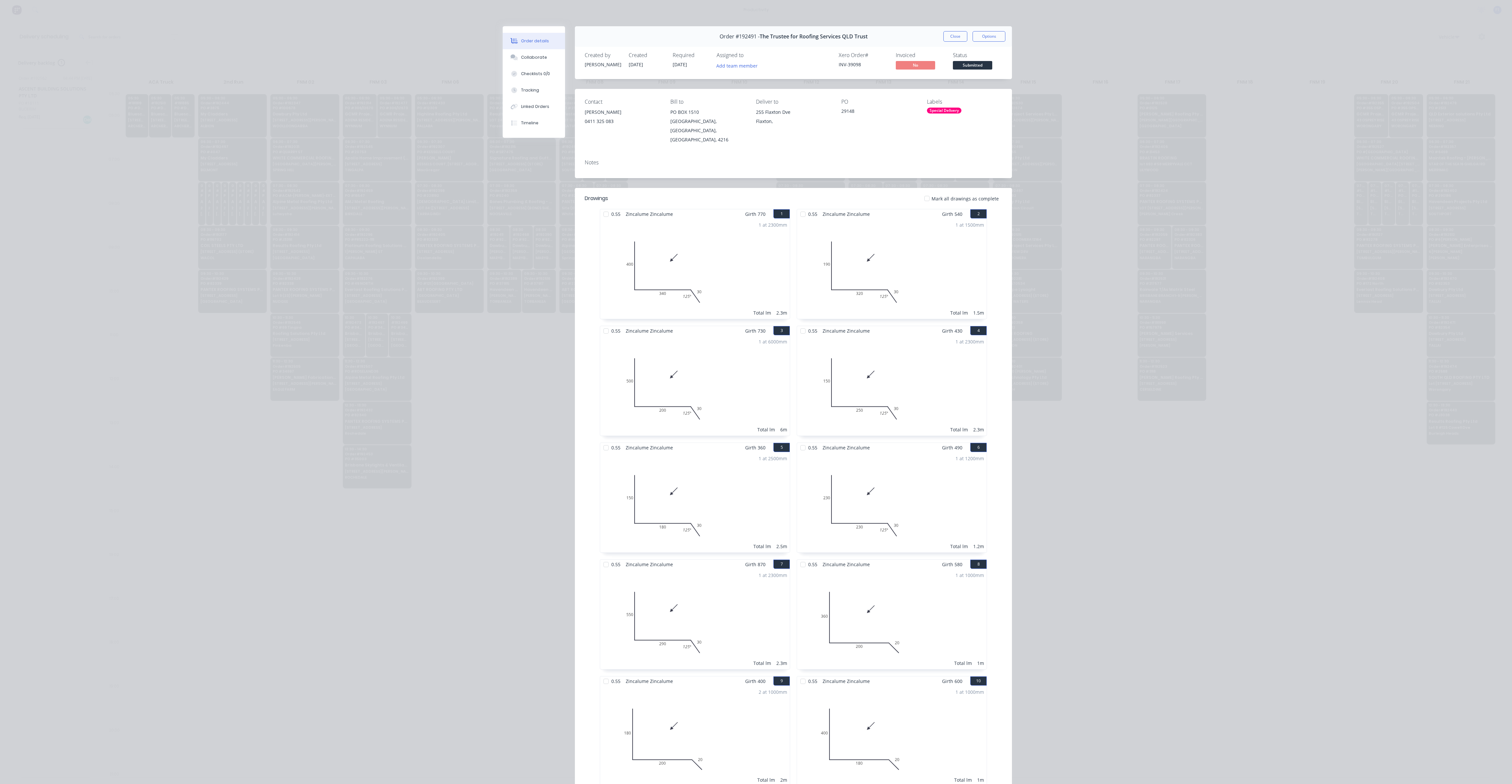
click at [946, 43] on div "Order #192491 - The Trustee for Roofing Services QLD Trust Close Options" at bounding box center [793, 36] width 437 height 21
click at [950, 38] on button "Close" at bounding box center [955, 36] width 24 height 11
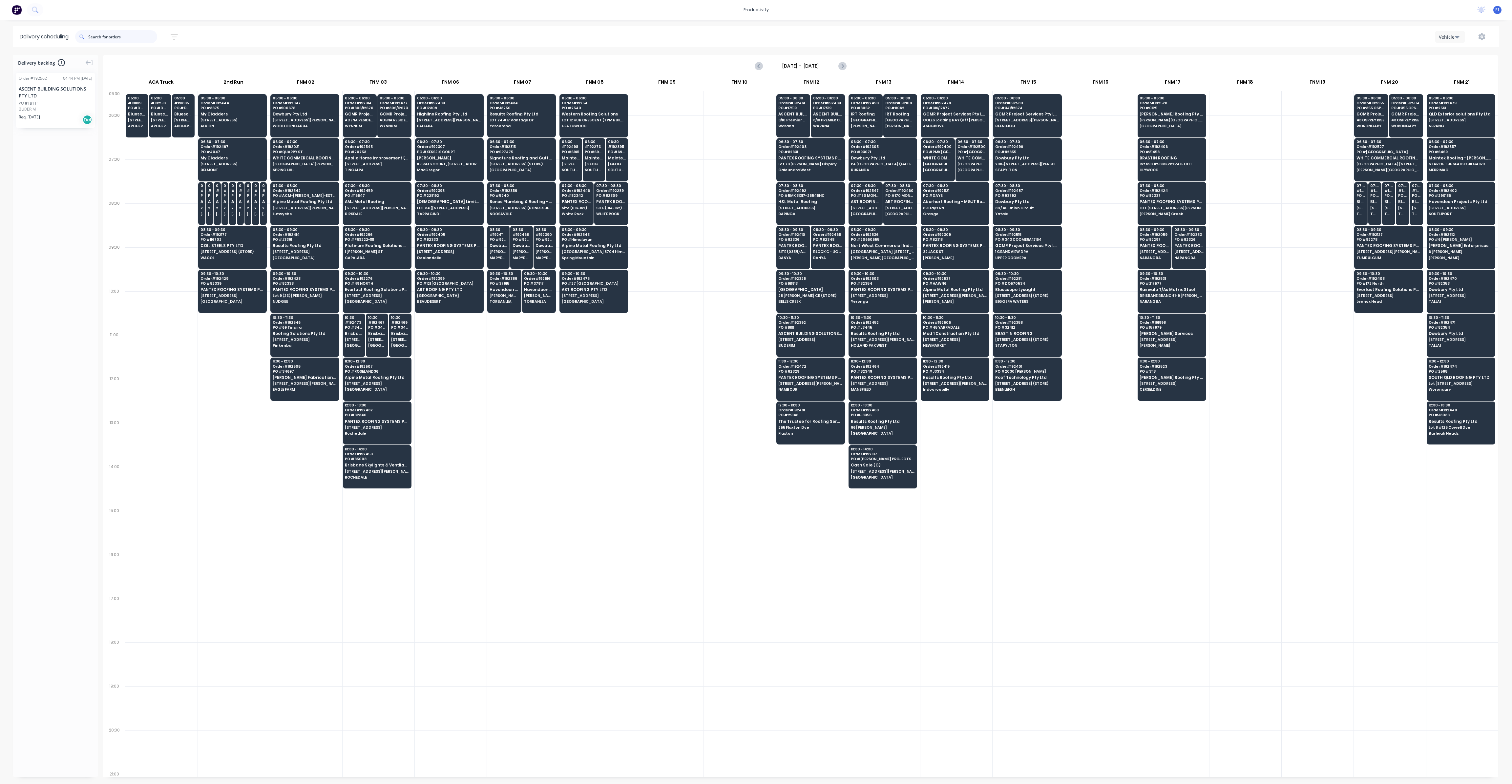
click at [115, 35] on input "text" at bounding box center [122, 36] width 69 height 13
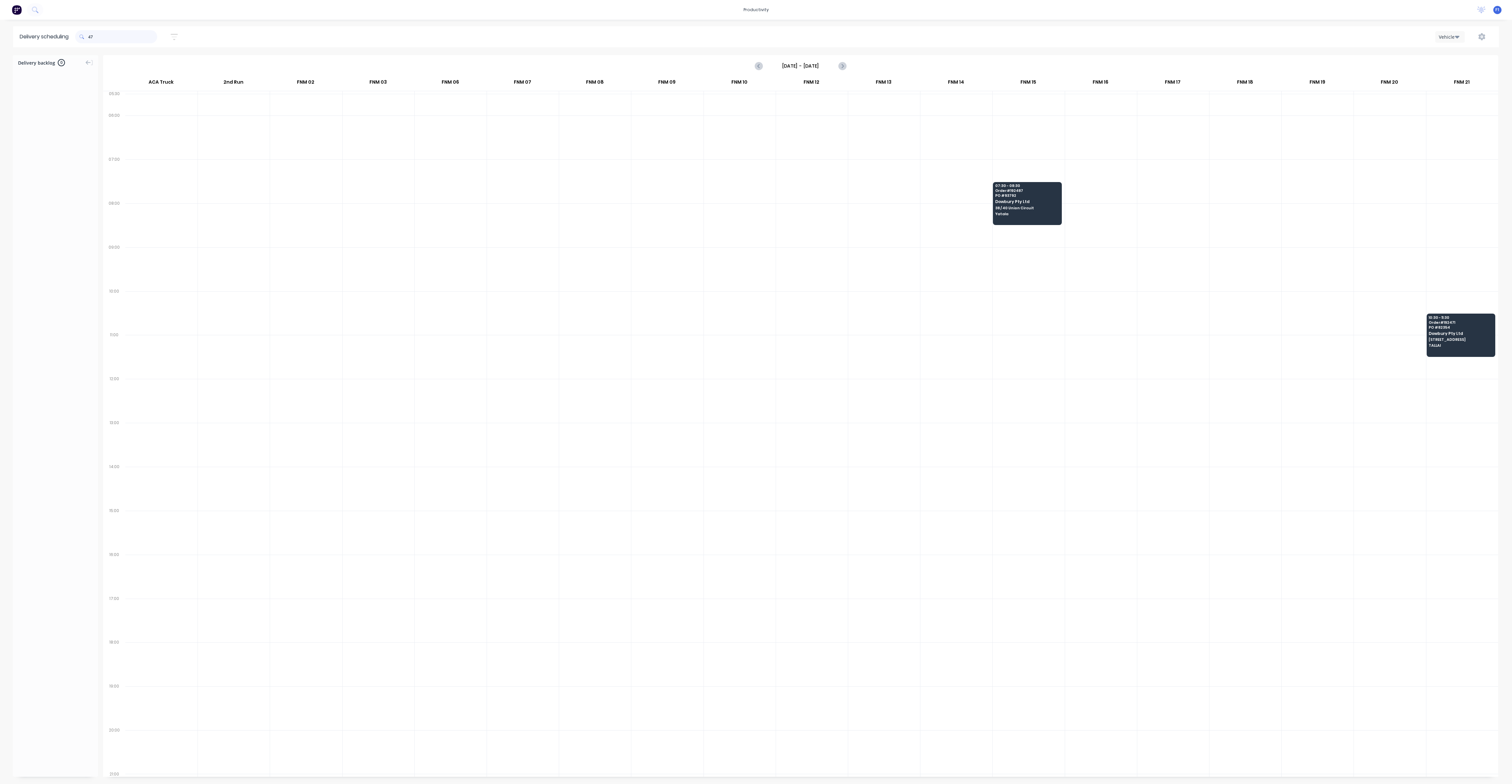
type input "4"
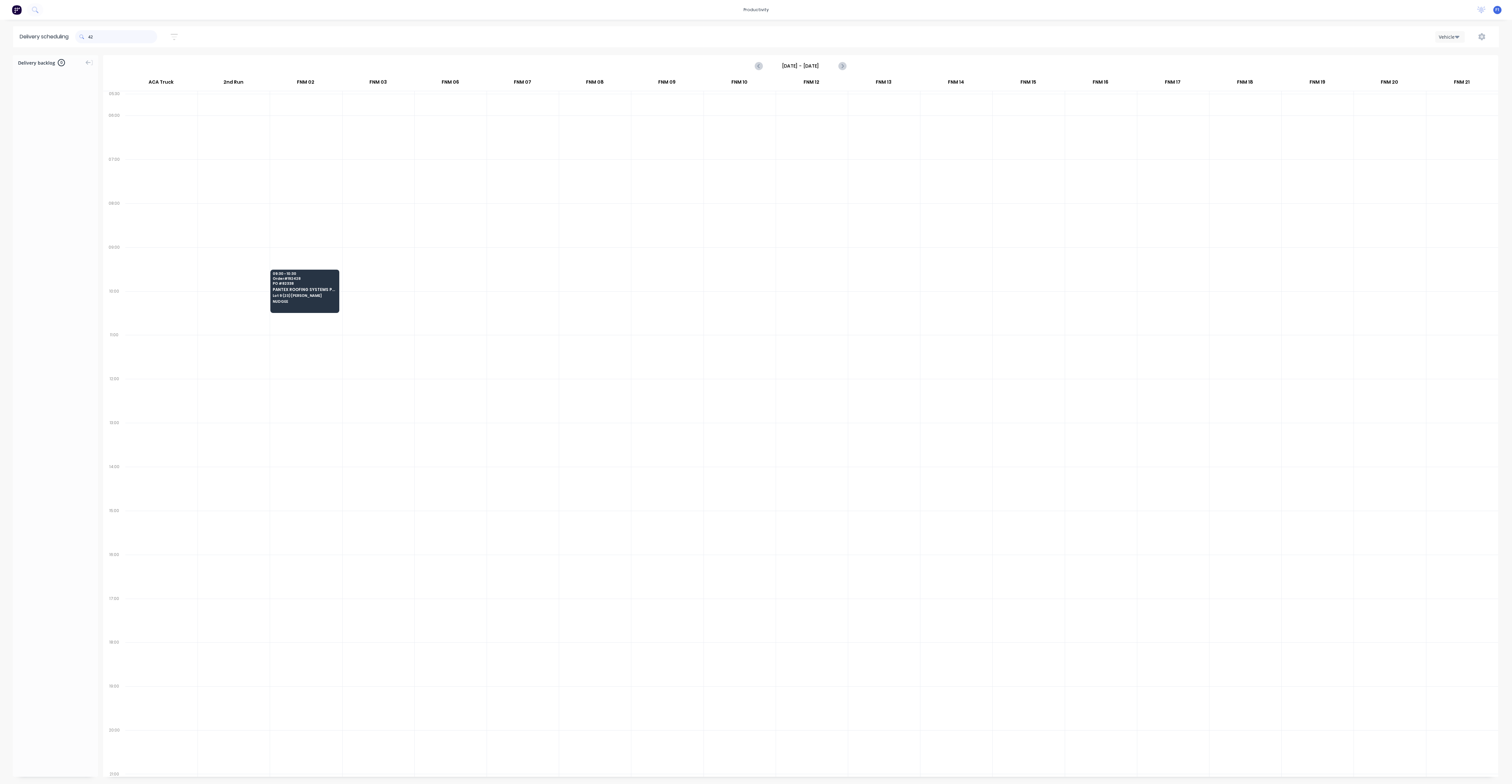
type input "4"
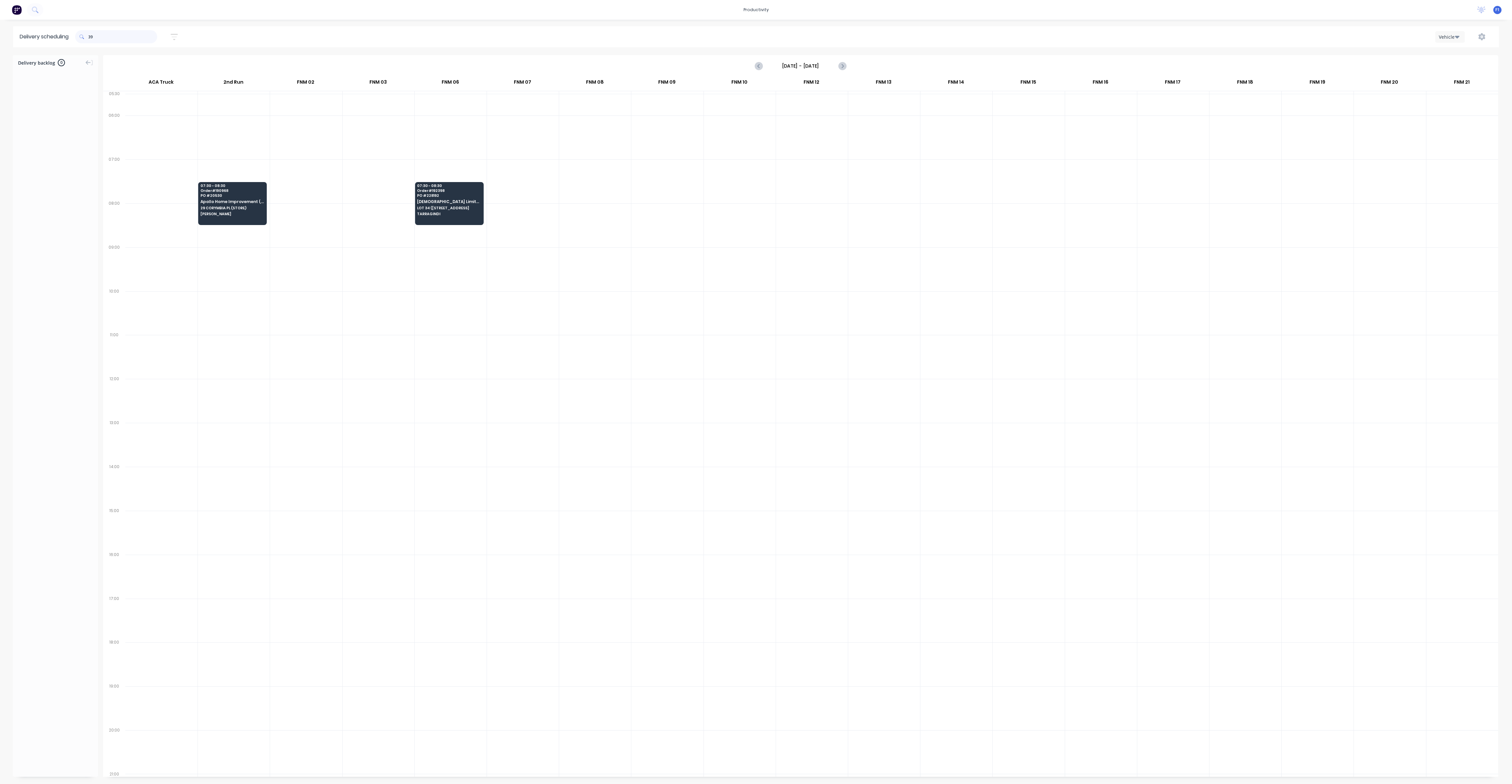
type input "3"
type input "487"
